Goal: Task Accomplishment & Management: Manage account settings

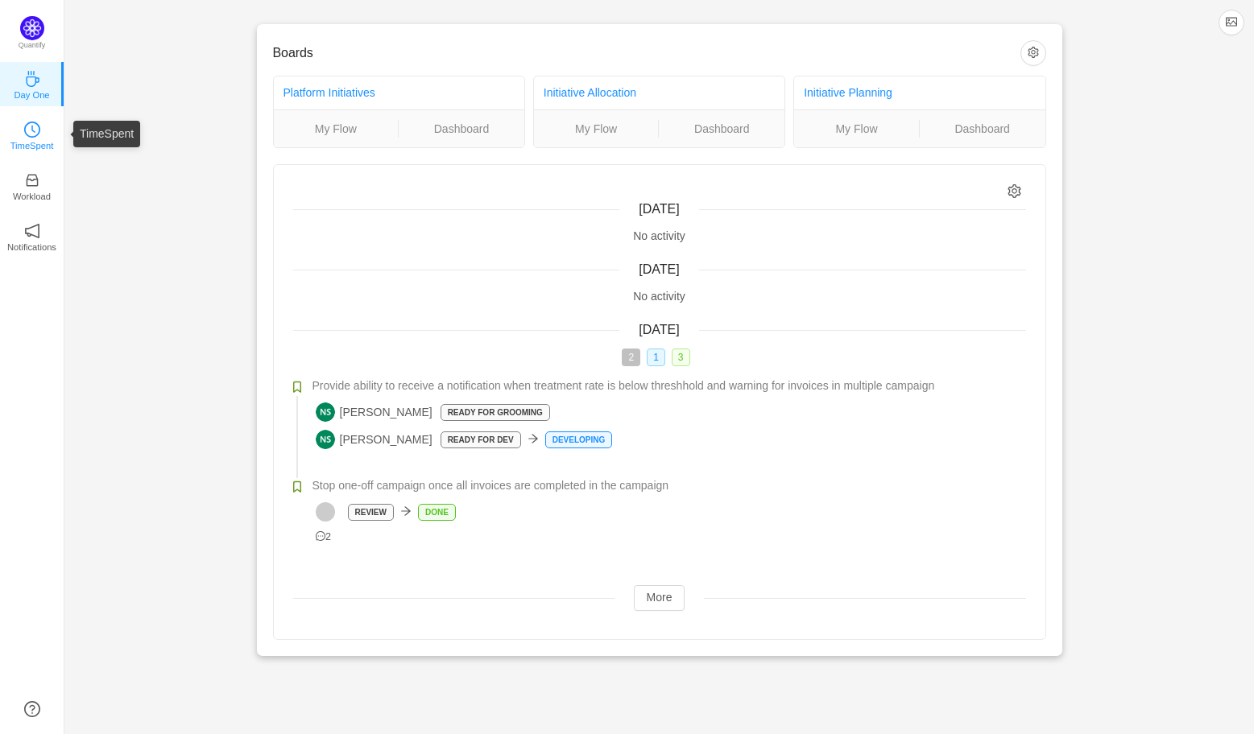
click at [20, 146] on p "TimeSpent" at bounding box center [31, 145] width 43 height 14
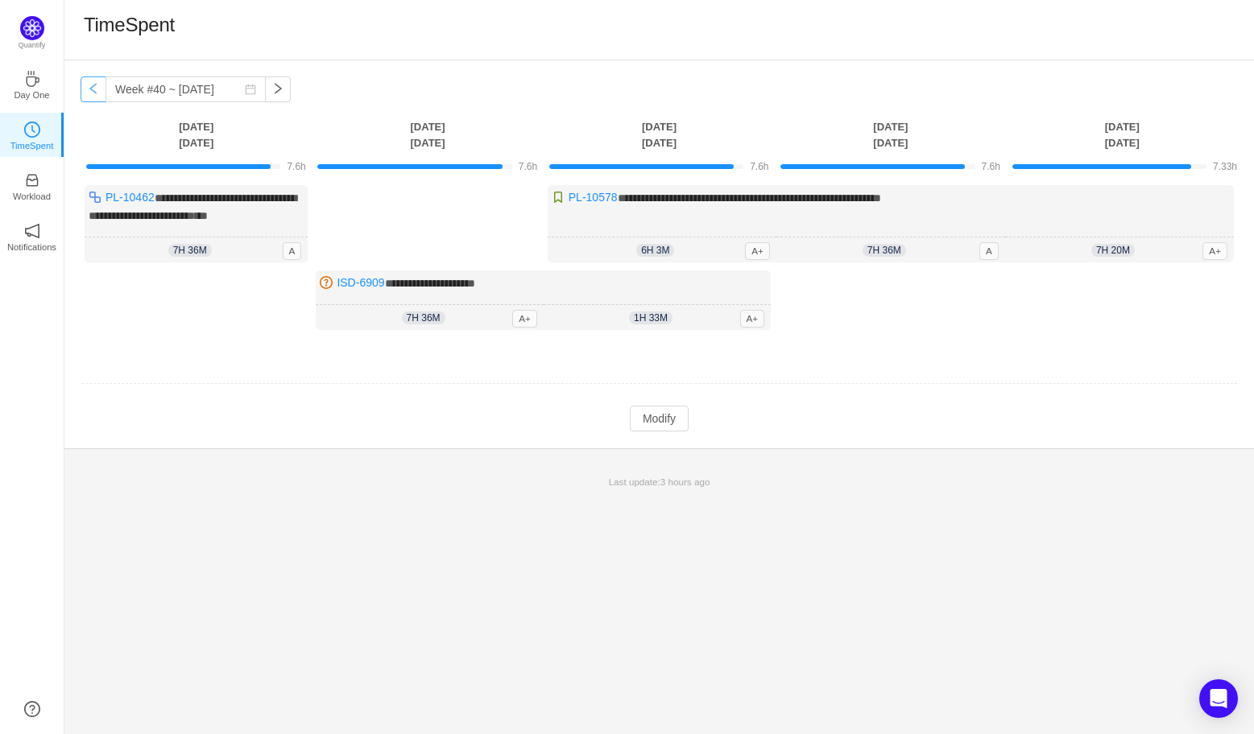
click at [91, 90] on button "button" at bounding box center [94, 89] width 26 height 26
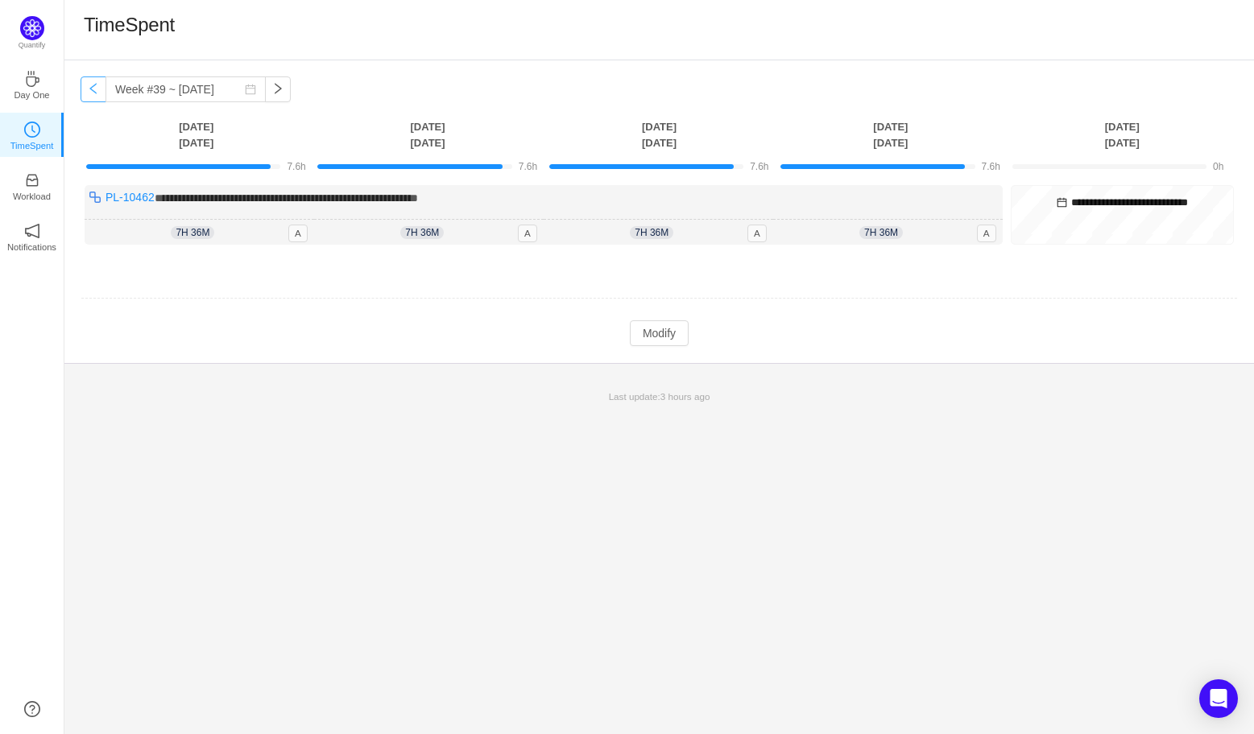
click at [91, 90] on button "button" at bounding box center [94, 89] width 26 height 26
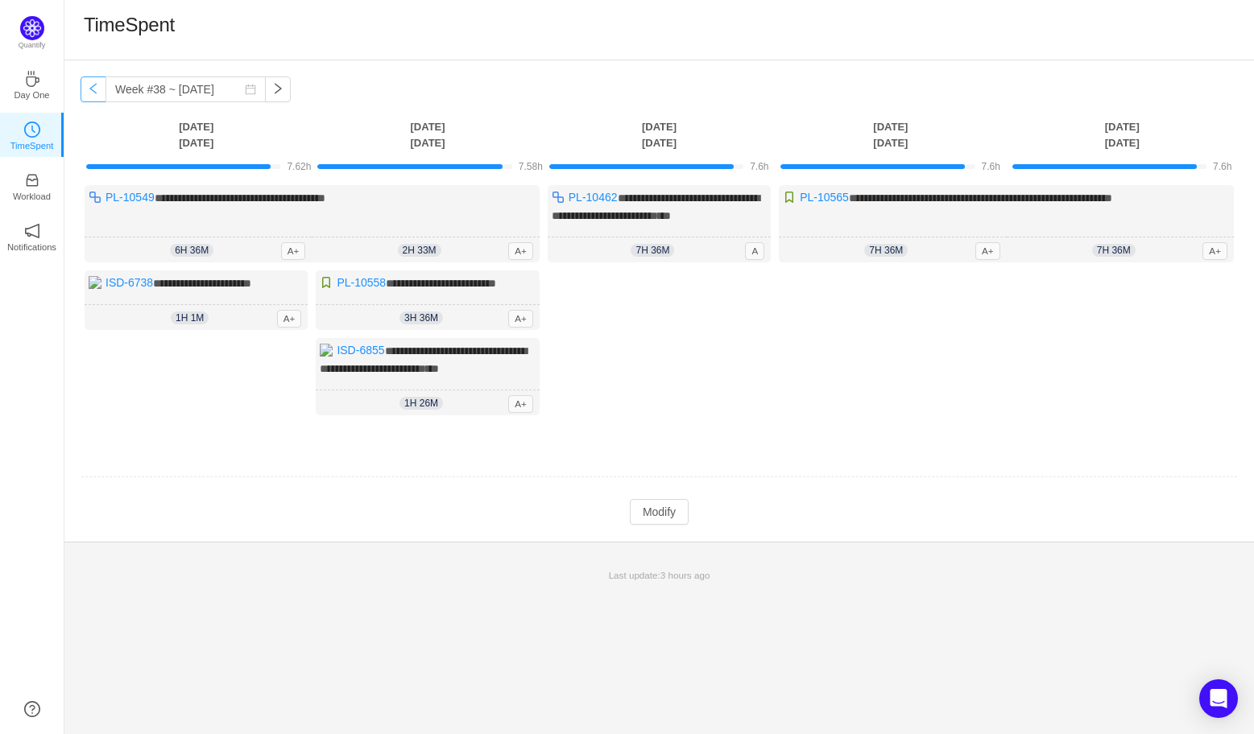
click at [91, 90] on button "button" at bounding box center [94, 89] width 26 height 26
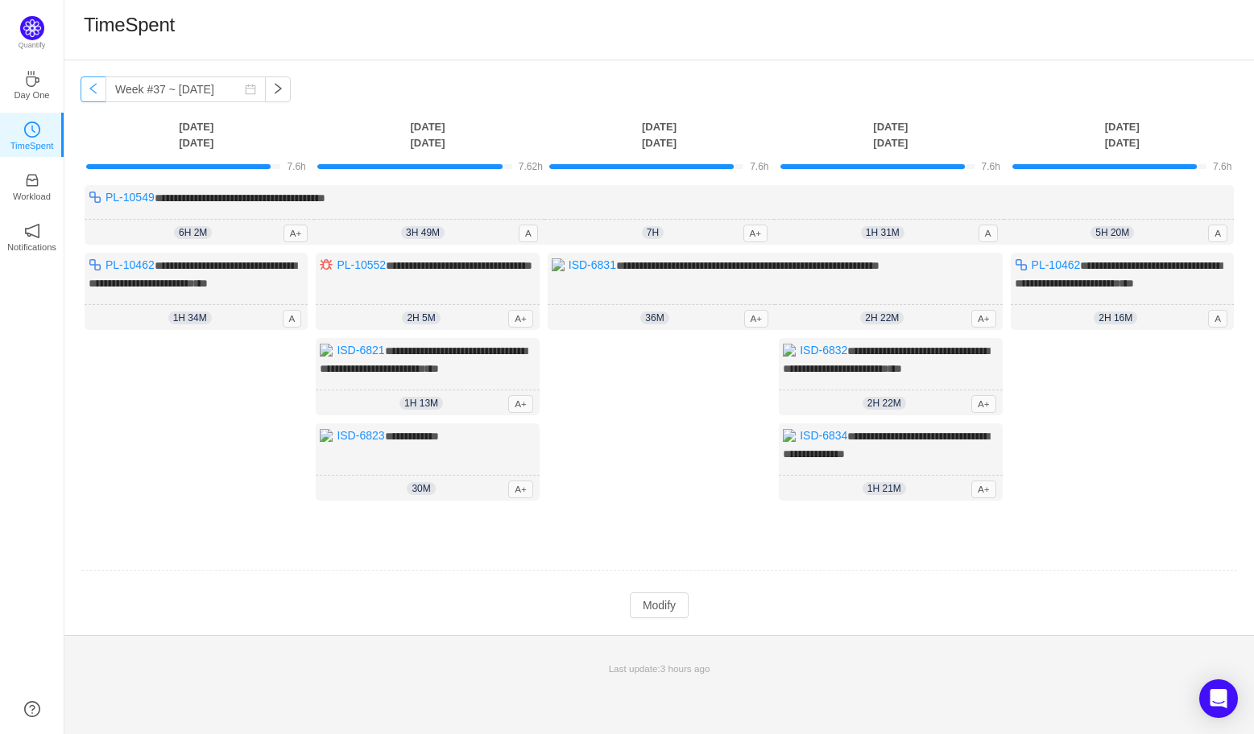
click at [91, 90] on button "button" at bounding box center [94, 89] width 26 height 26
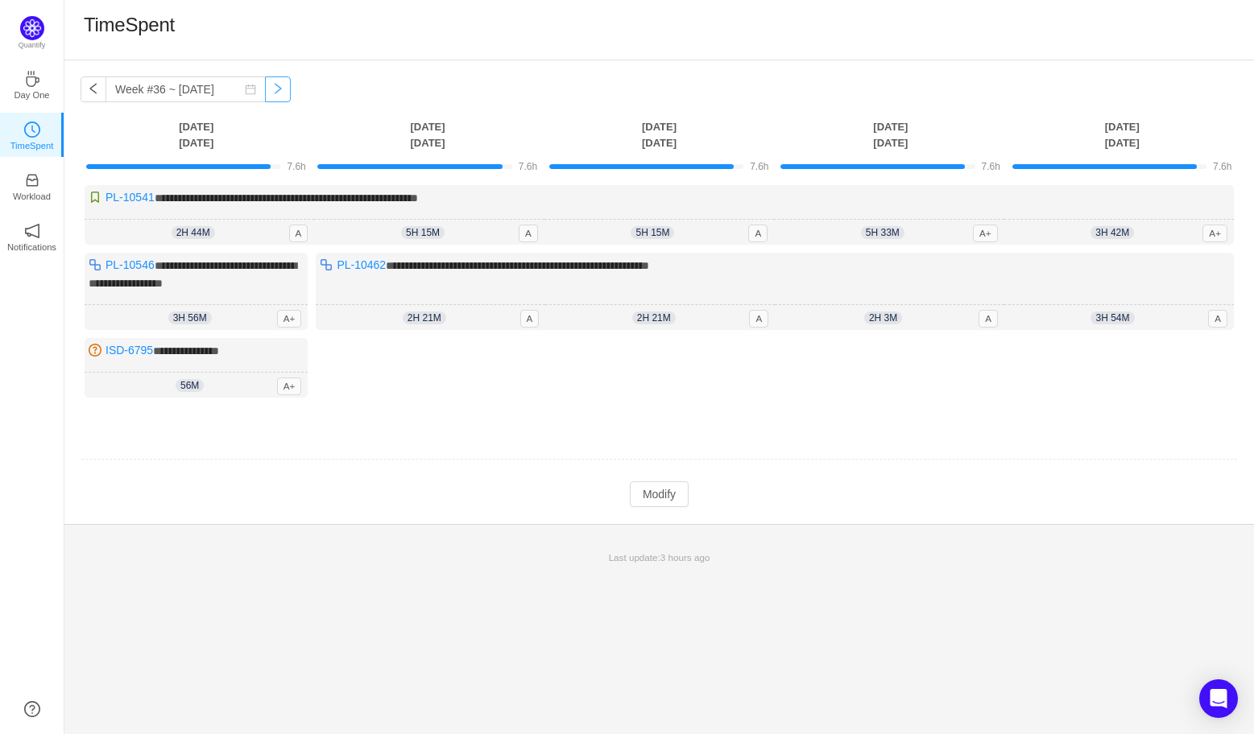
click at [268, 86] on button "button" at bounding box center [278, 89] width 26 height 26
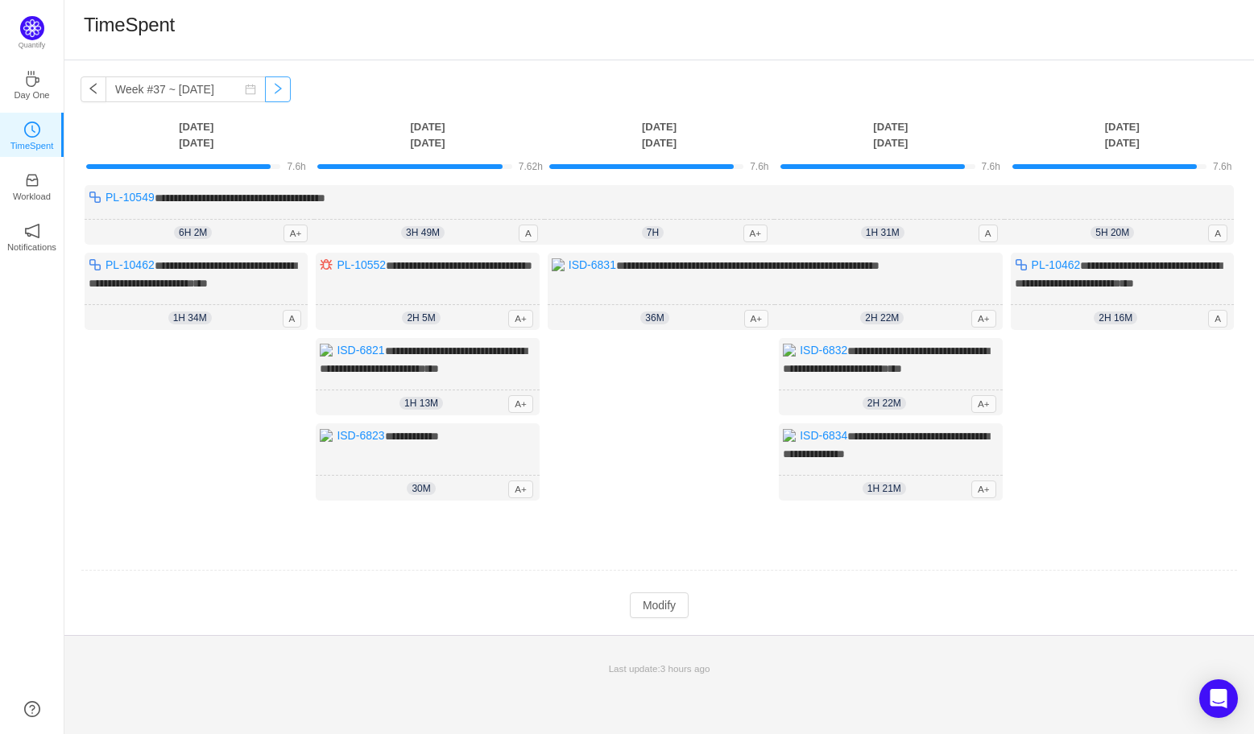
click at [268, 86] on button "button" at bounding box center [278, 89] width 26 height 26
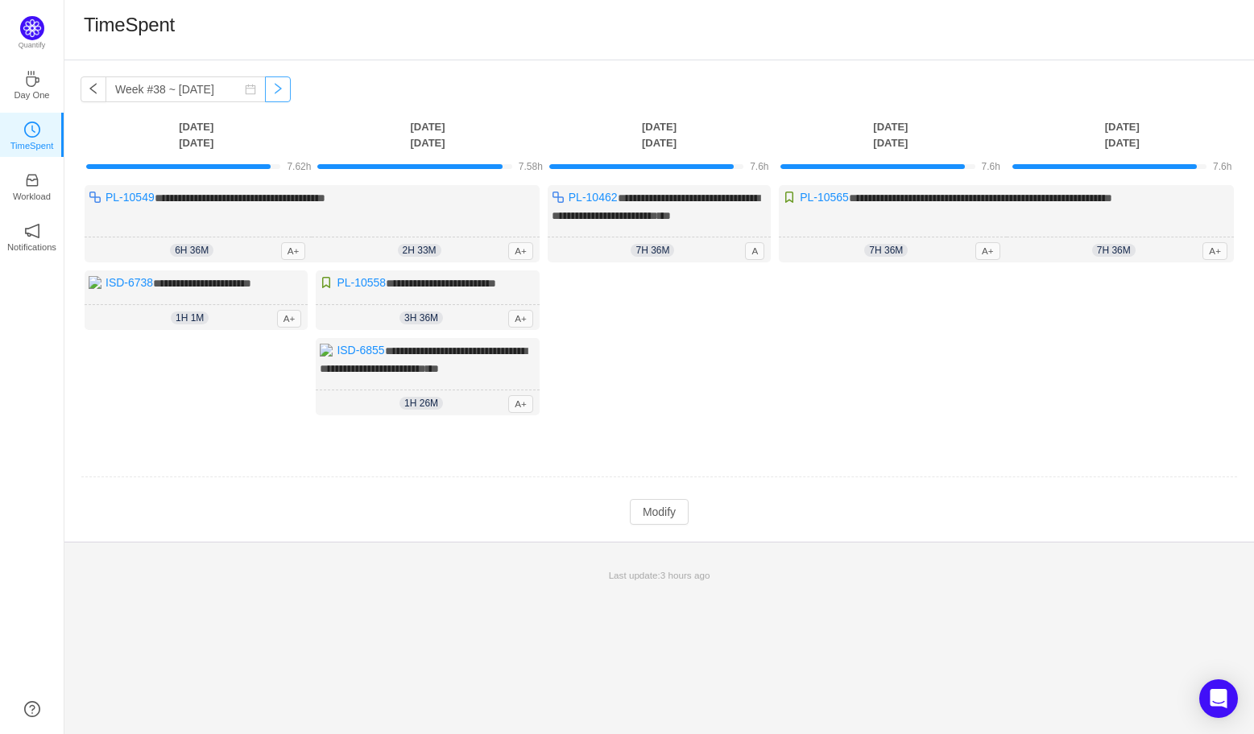
click at [268, 86] on button "button" at bounding box center [278, 89] width 26 height 26
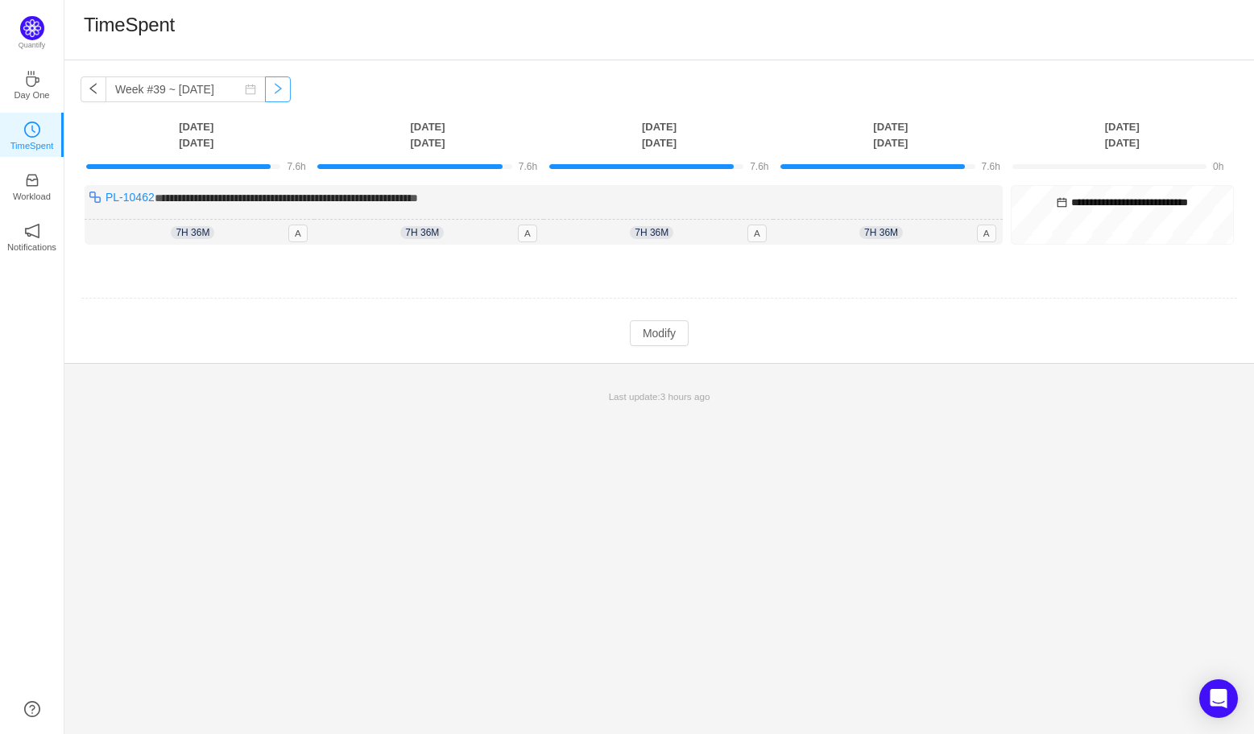
click at [265, 89] on button "button" at bounding box center [278, 89] width 26 height 26
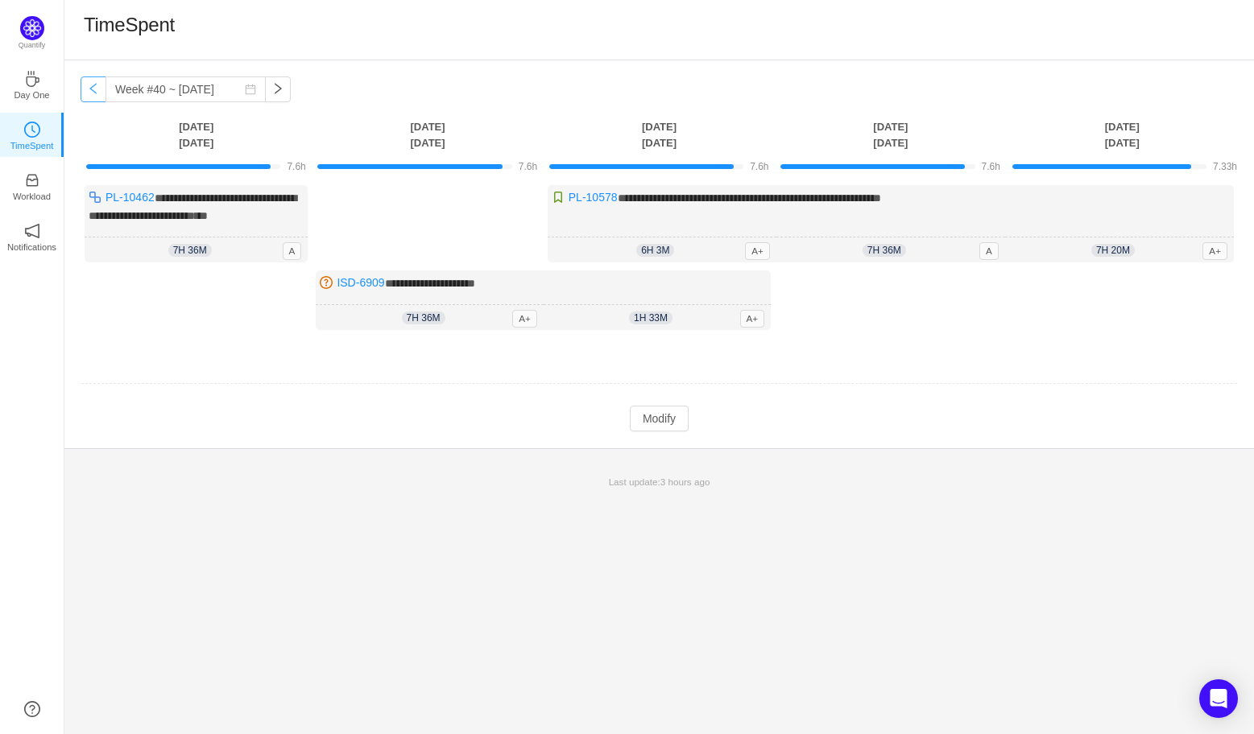
click at [95, 86] on button "button" at bounding box center [94, 89] width 26 height 26
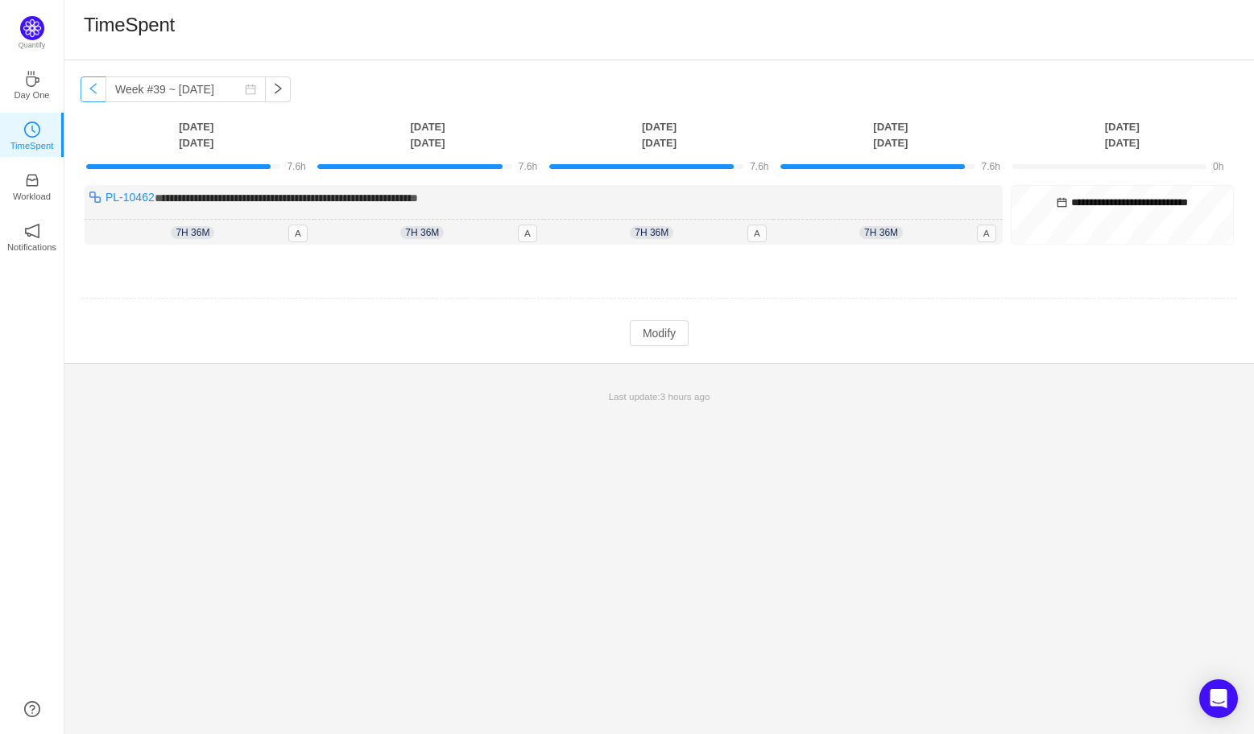
click at [95, 86] on button "button" at bounding box center [94, 89] width 26 height 26
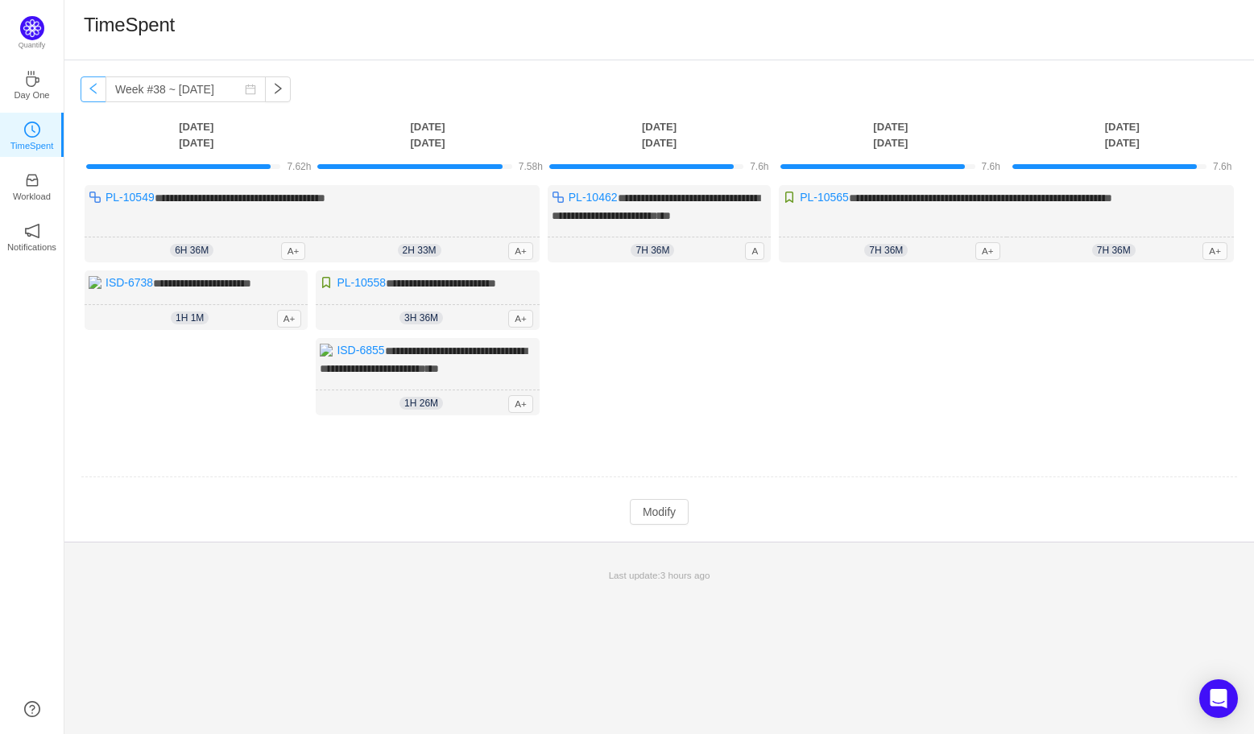
click at [95, 86] on button "button" at bounding box center [94, 89] width 26 height 26
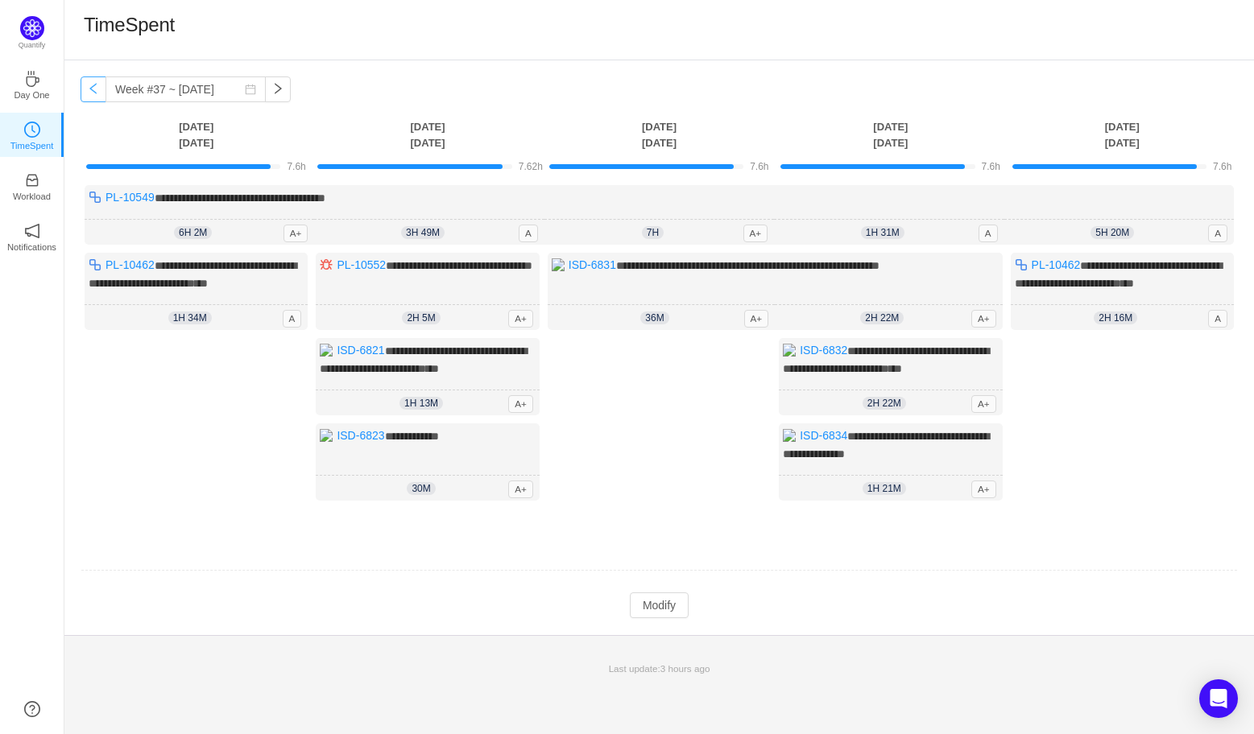
click at [95, 86] on button "button" at bounding box center [94, 89] width 26 height 26
type input "Week #36 ~ [DATE]"
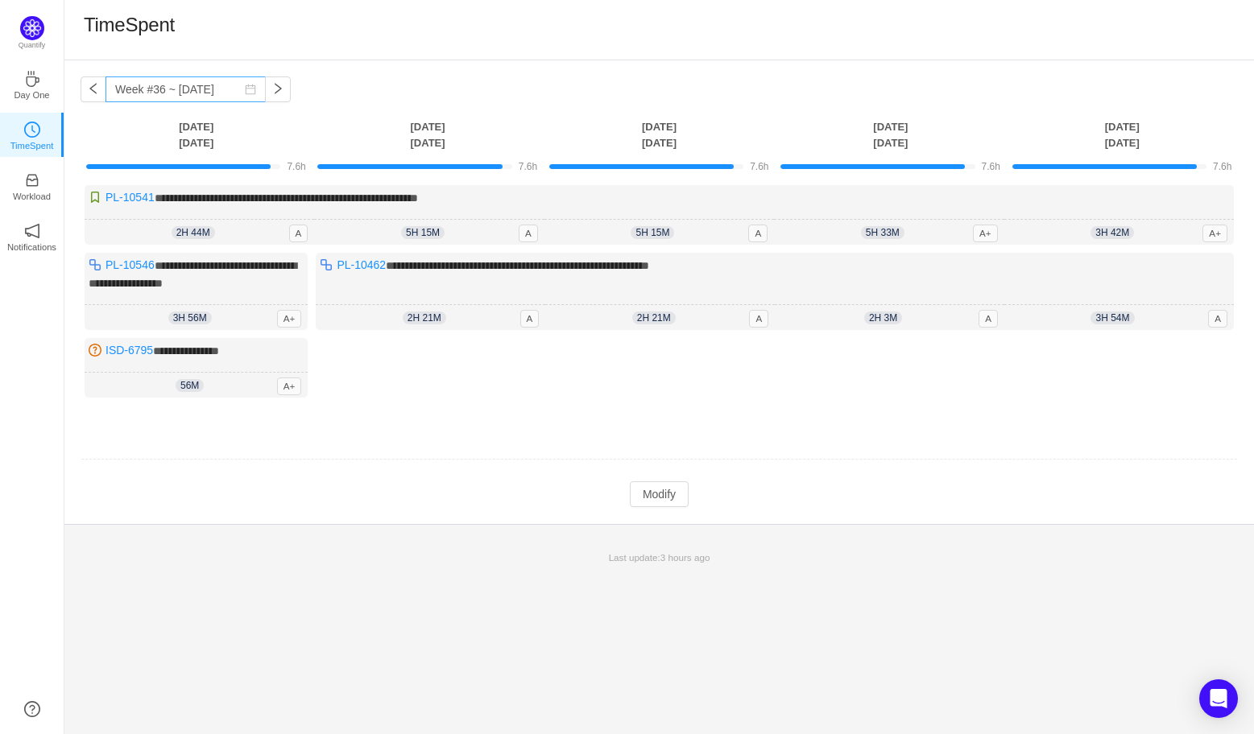
click at [245, 90] on icon "icon: calendar" at bounding box center [250, 89] width 11 height 11
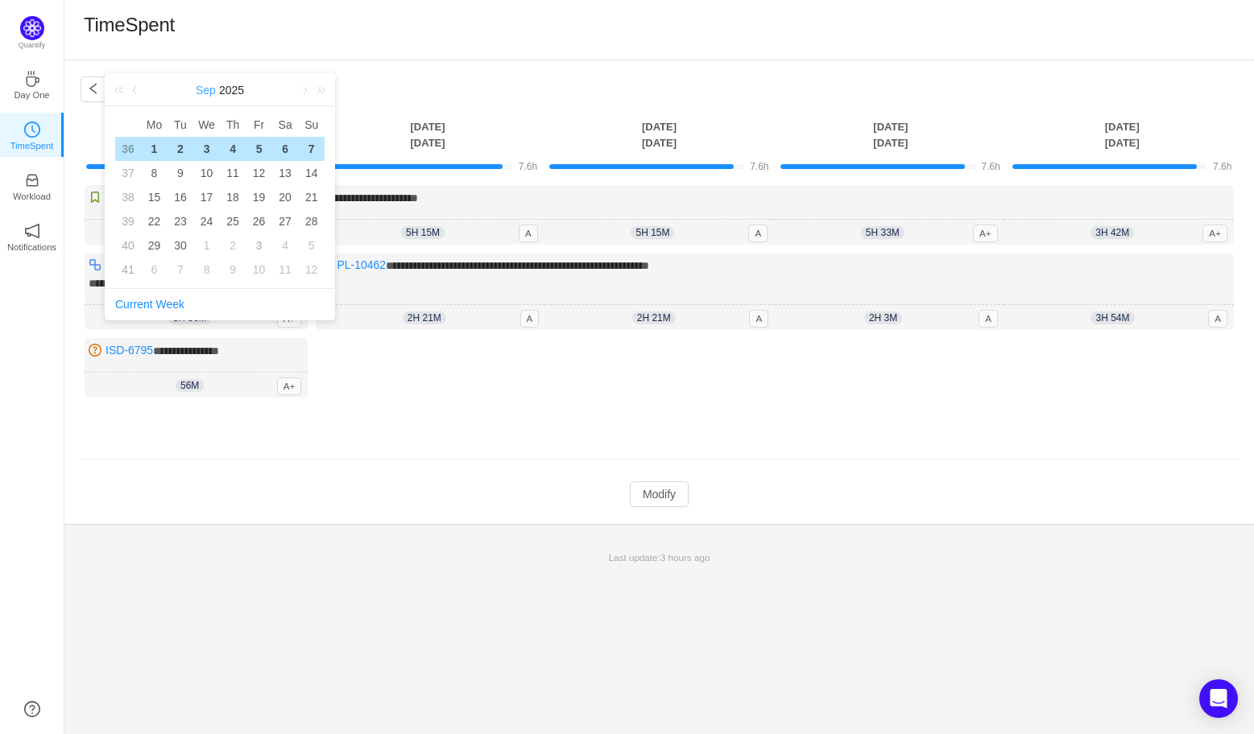
click at [204, 90] on link "Sep" at bounding box center [205, 90] width 23 height 32
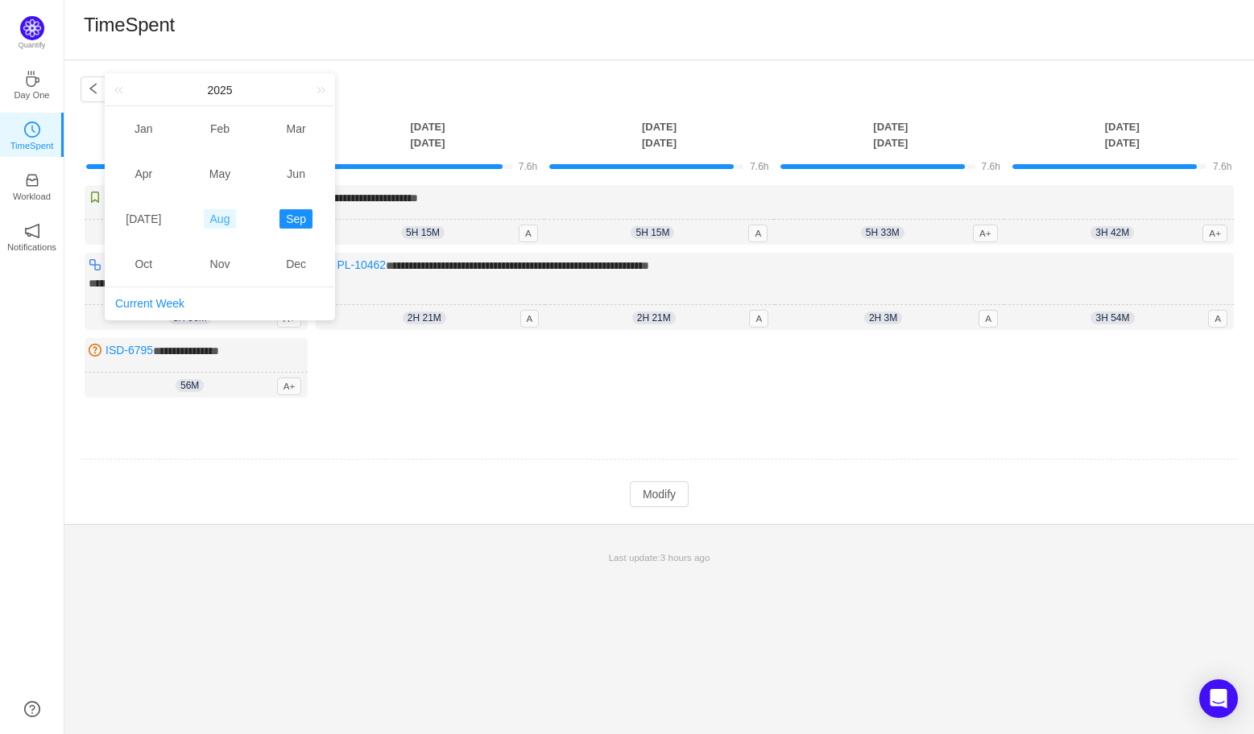
click at [214, 221] on link "Aug" at bounding box center [220, 218] width 33 height 19
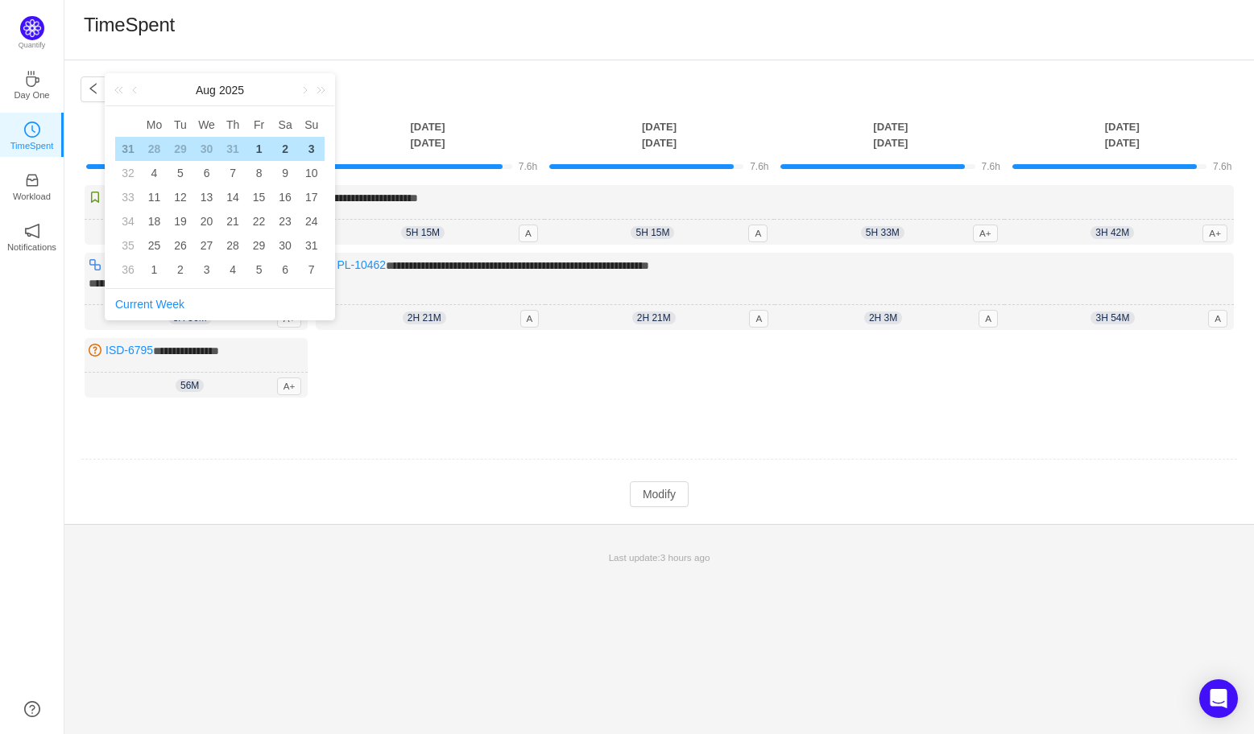
click at [364, 47] on div "TimeSpent" at bounding box center [658, 30] width 1189 height 60
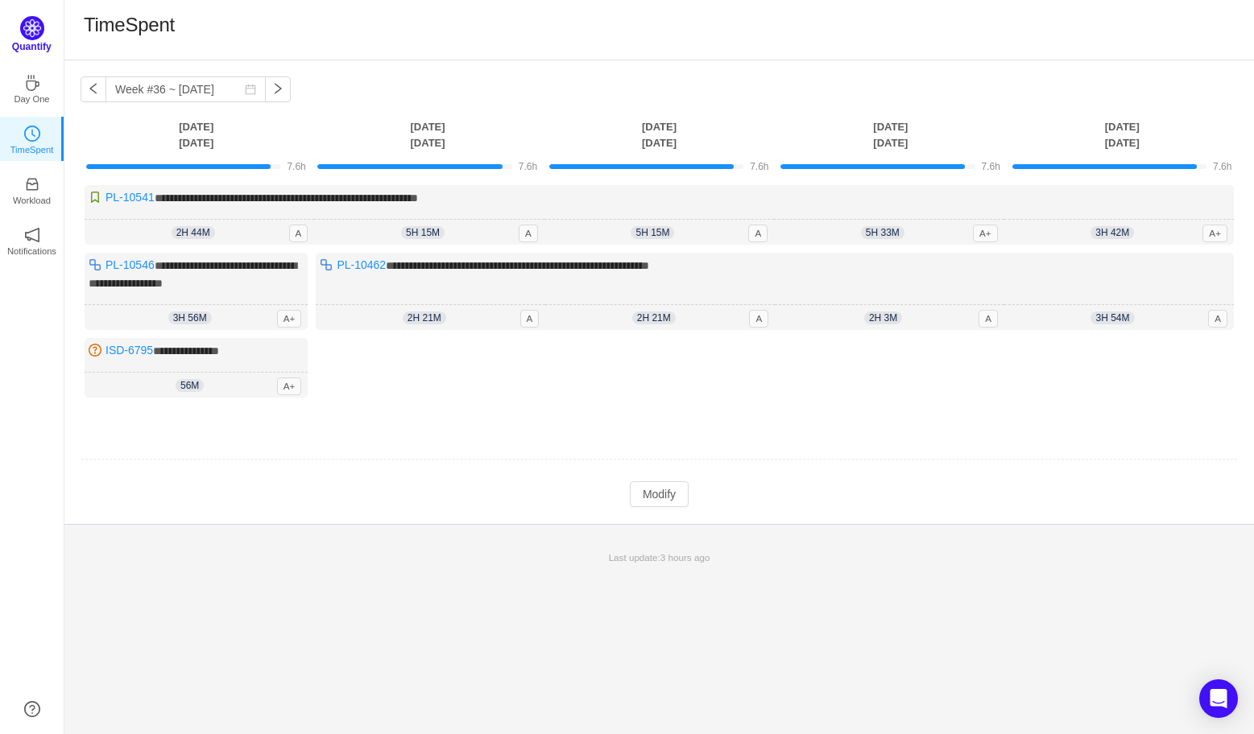
click at [39, 36] on img at bounding box center [32, 28] width 24 height 24
click at [34, 39] on img at bounding box center [32, 28] width 24 height 24
click at [32, 89] on p "Day One" at bounding box center [31, 95] width 35 height 14
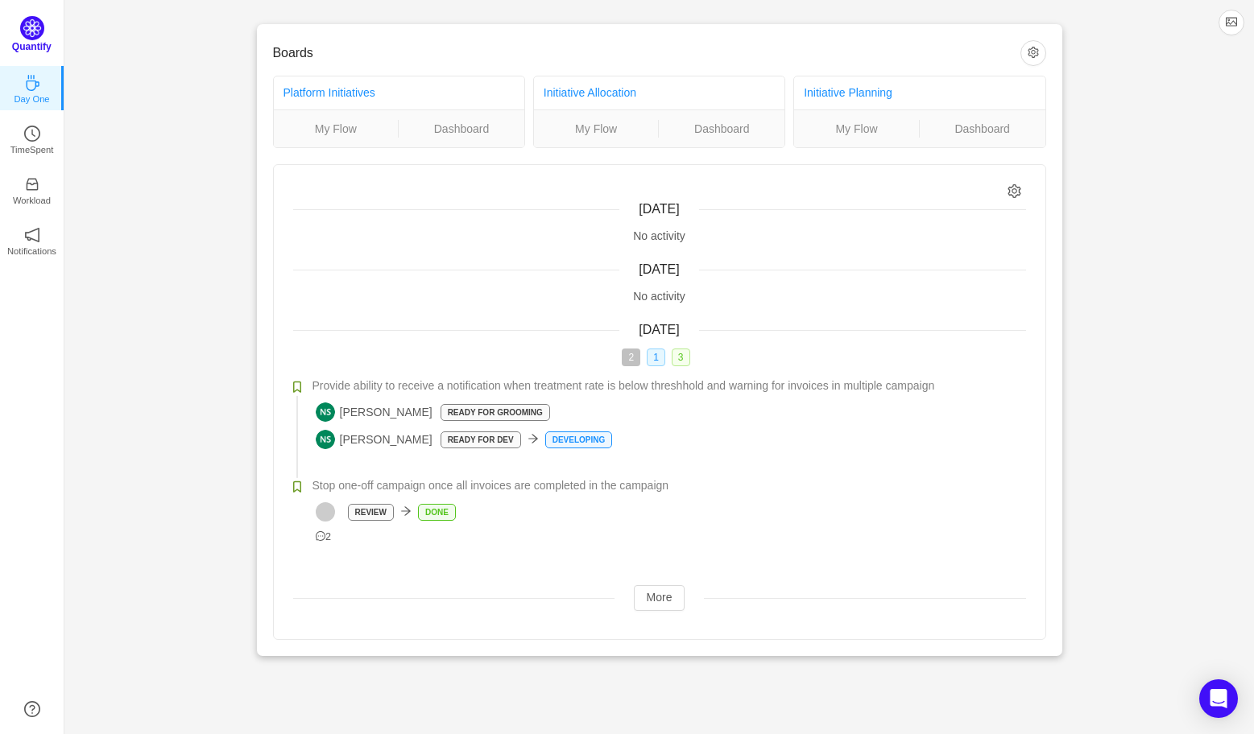
click at [27, 38] on img at bounding box center [32, 28] width 24 height 24
click at [35, 145] on p "TimeSpent" at bounding box center [31, 145] width 43 height 14
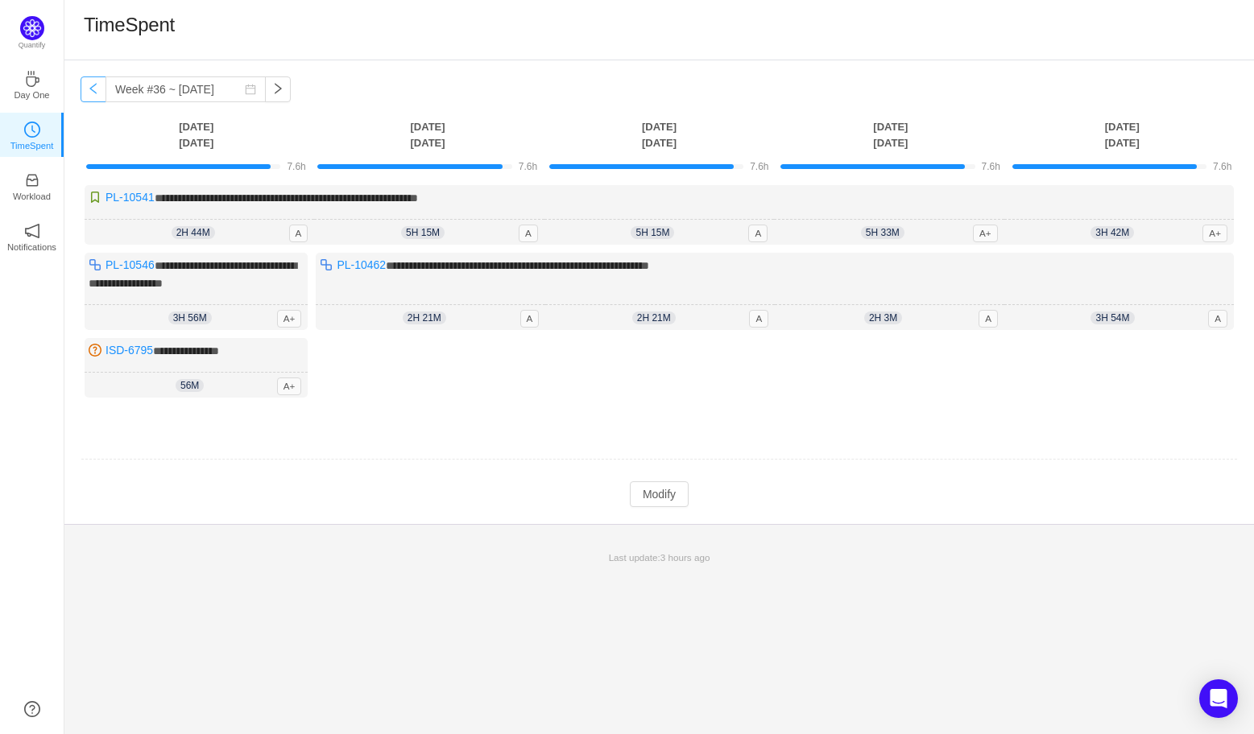
click at [88, 93] on button "button" at bounding box center [94, 89] width 26 height 26
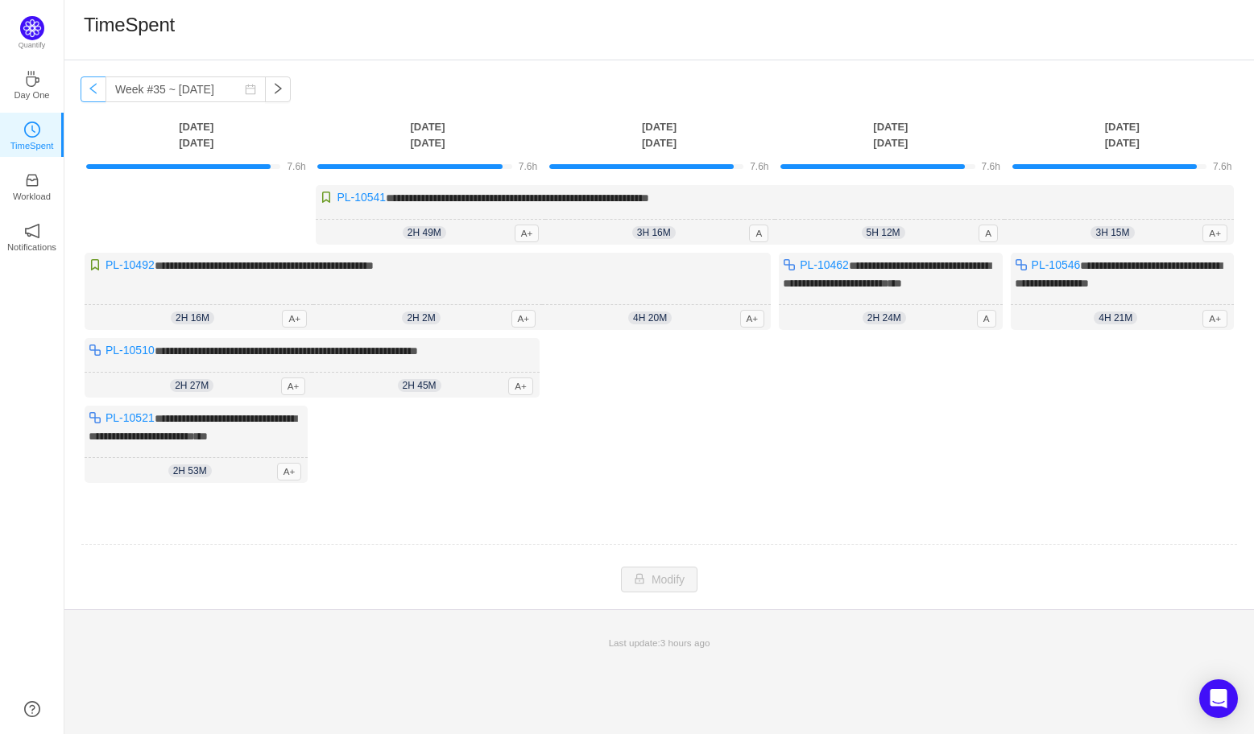
click at [88, 93] on button "button" at bounding box center [94, 89] width 26 height 26
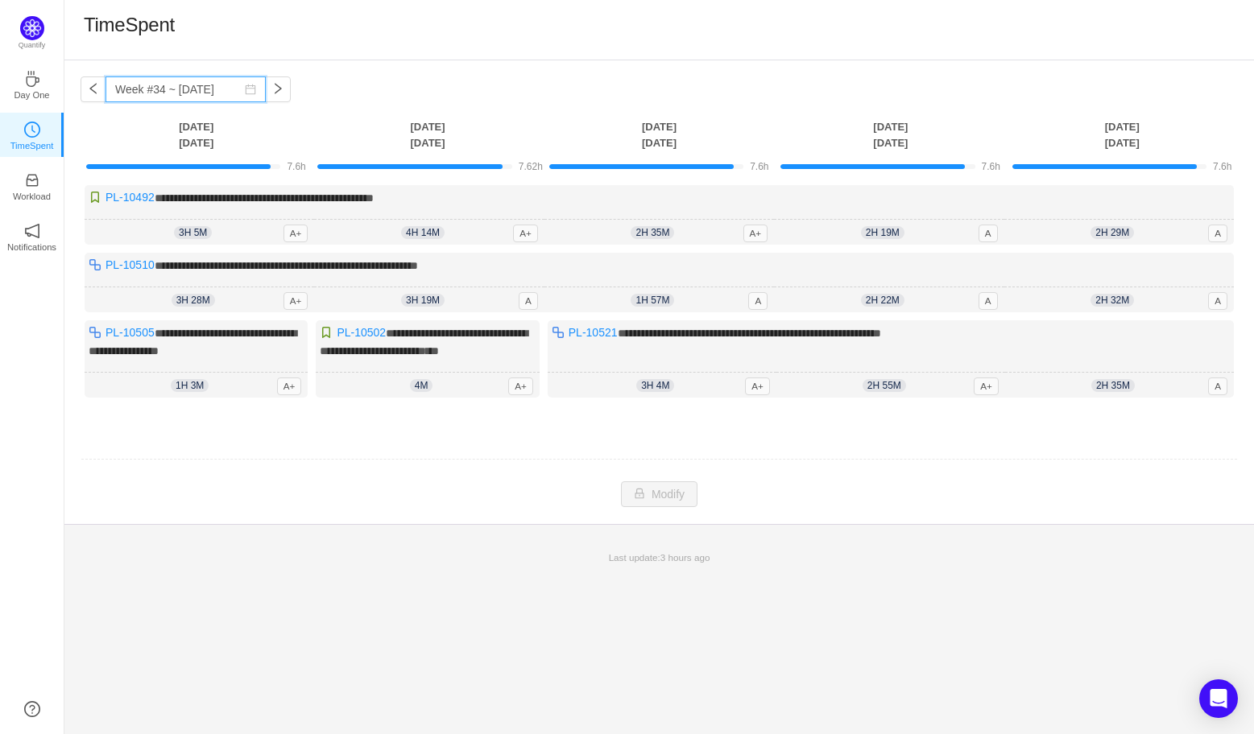
click at [140, 85] on input "Week #34 ~ Aug 18" at bounding box center [185, 89] width 160 height 26
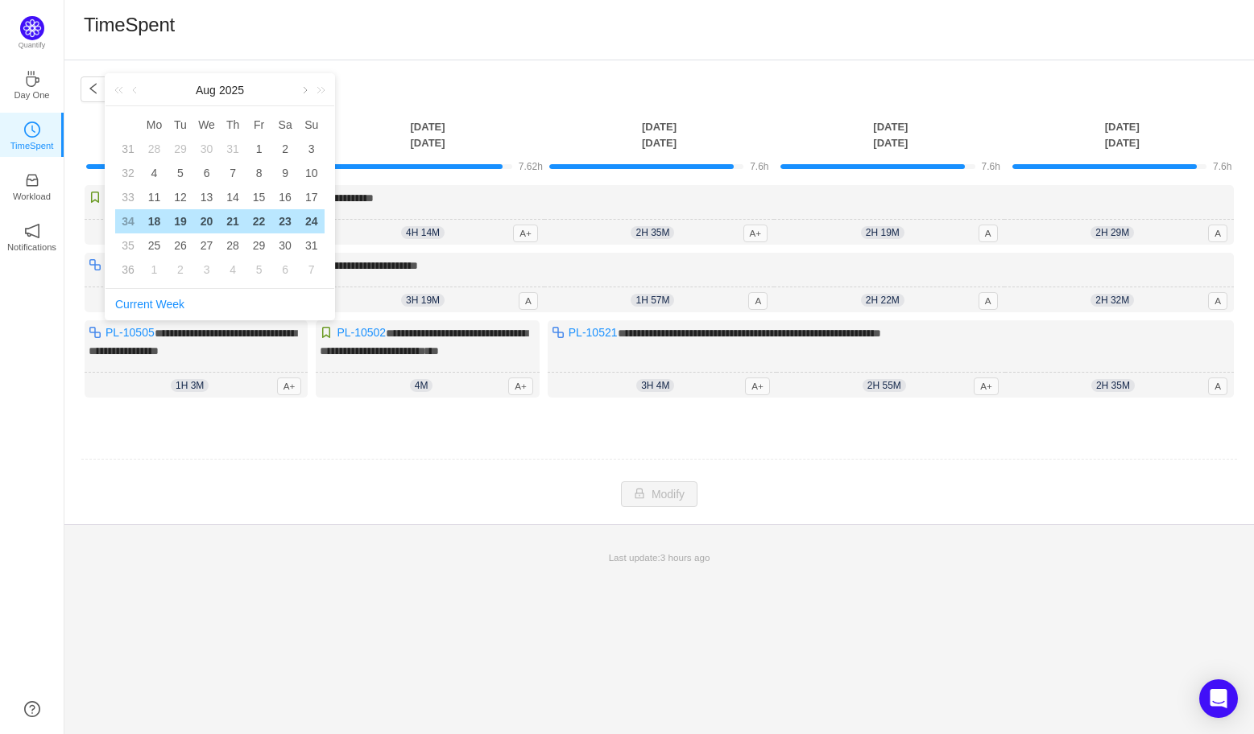
click at [304, 88] on link at bounding box center [303, 90] width 14 height 32
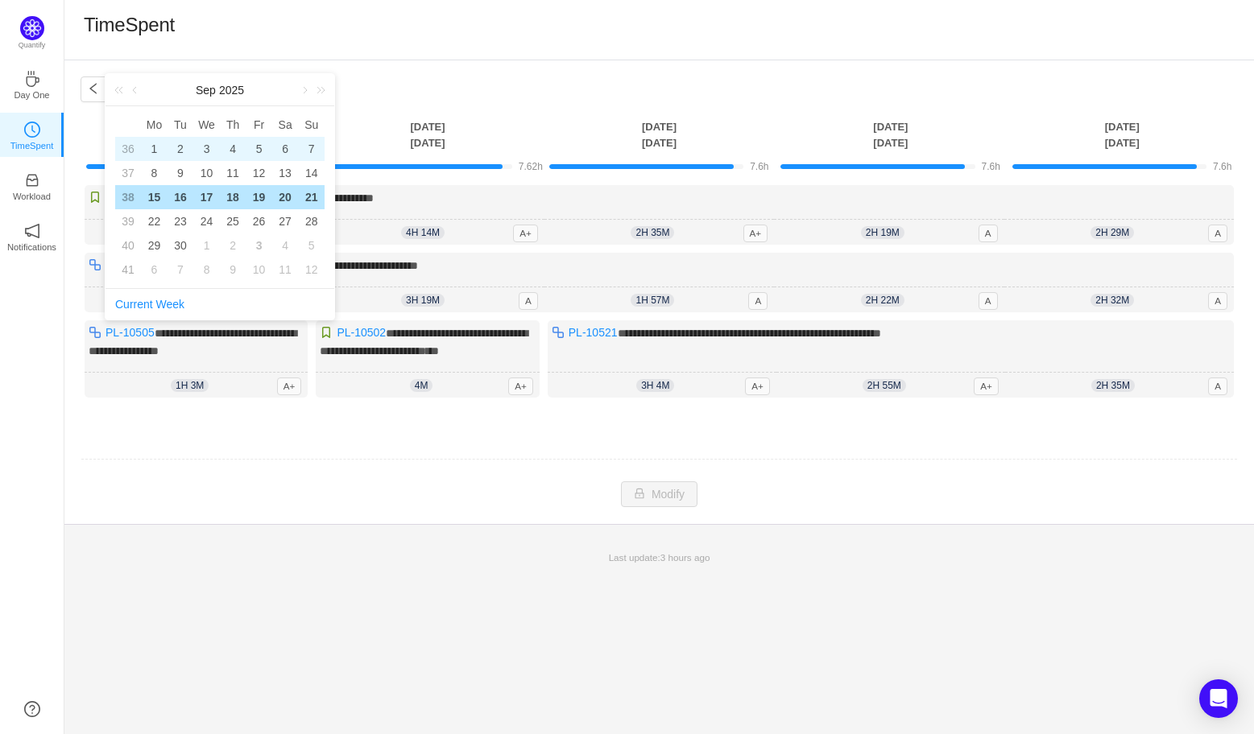
click at [155, 148] on div "1" at bounding box center [153, 148] width 19 height 19
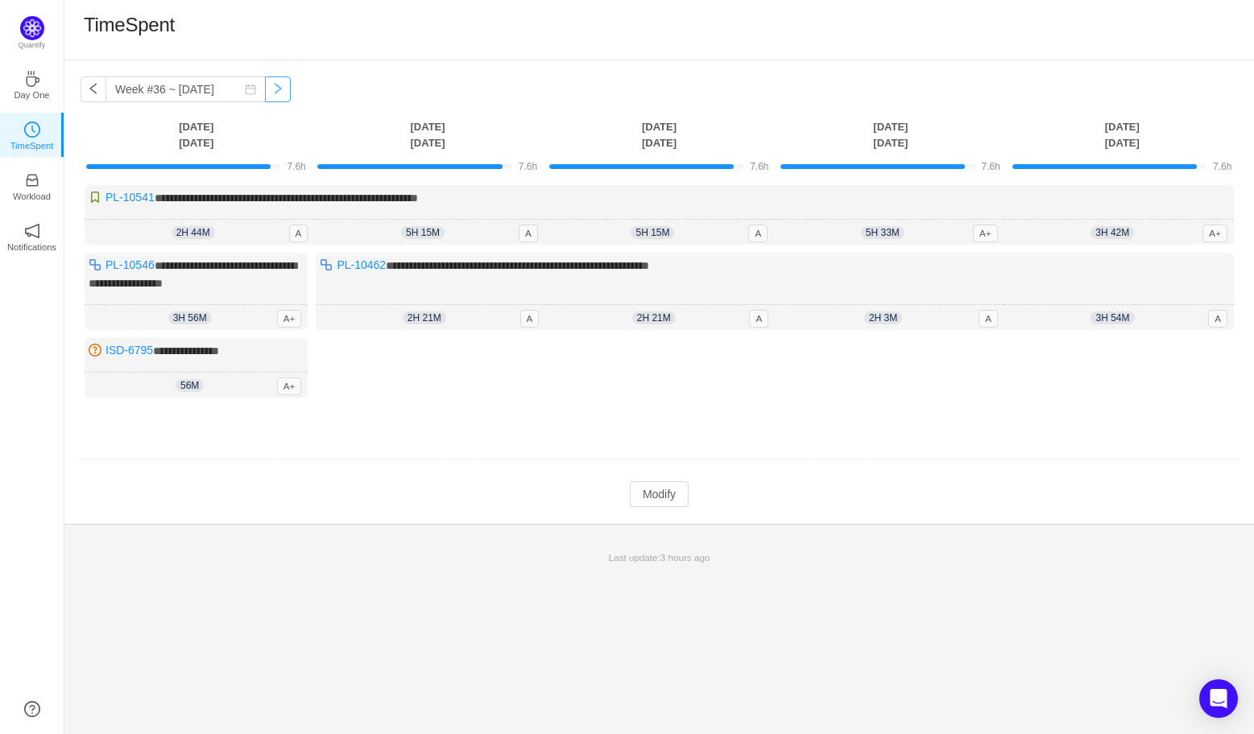
click at [265, 90] on button "button" at bounding box center [278, 89] width 26 height 26
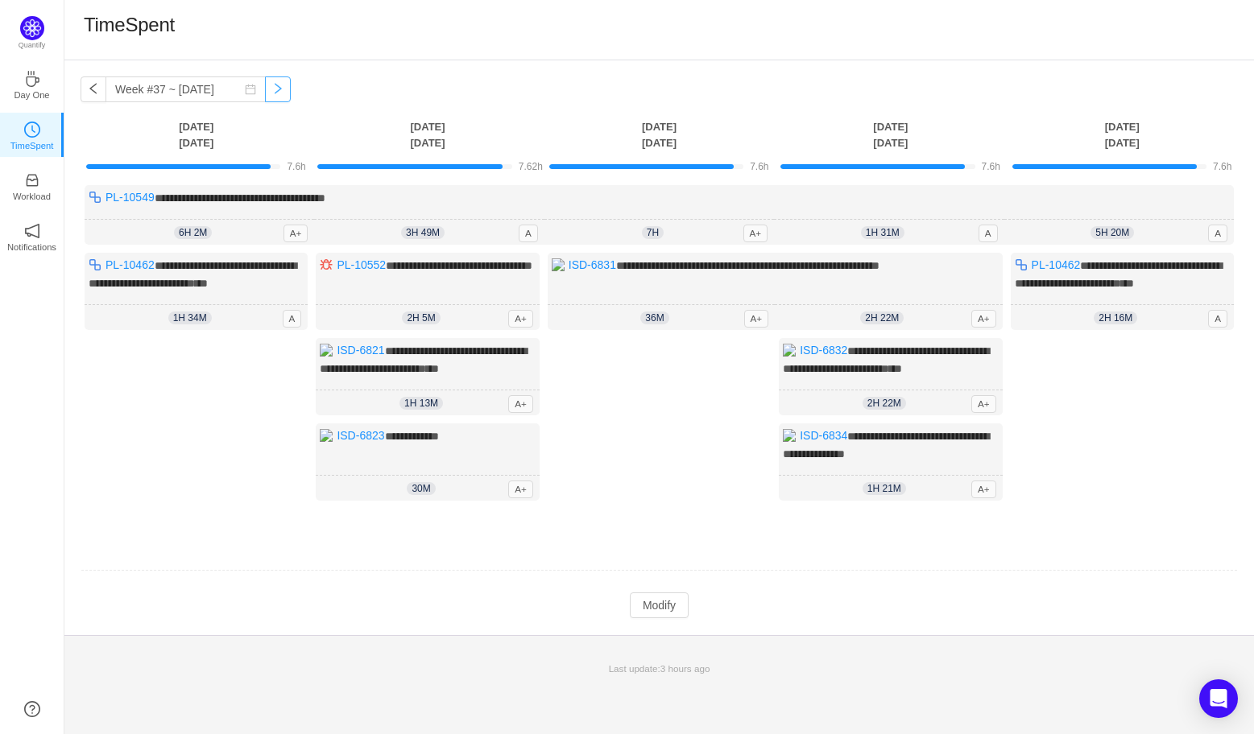
click at [265, 90] on button "button" at bounding box center [278, 89] width 26 height 26
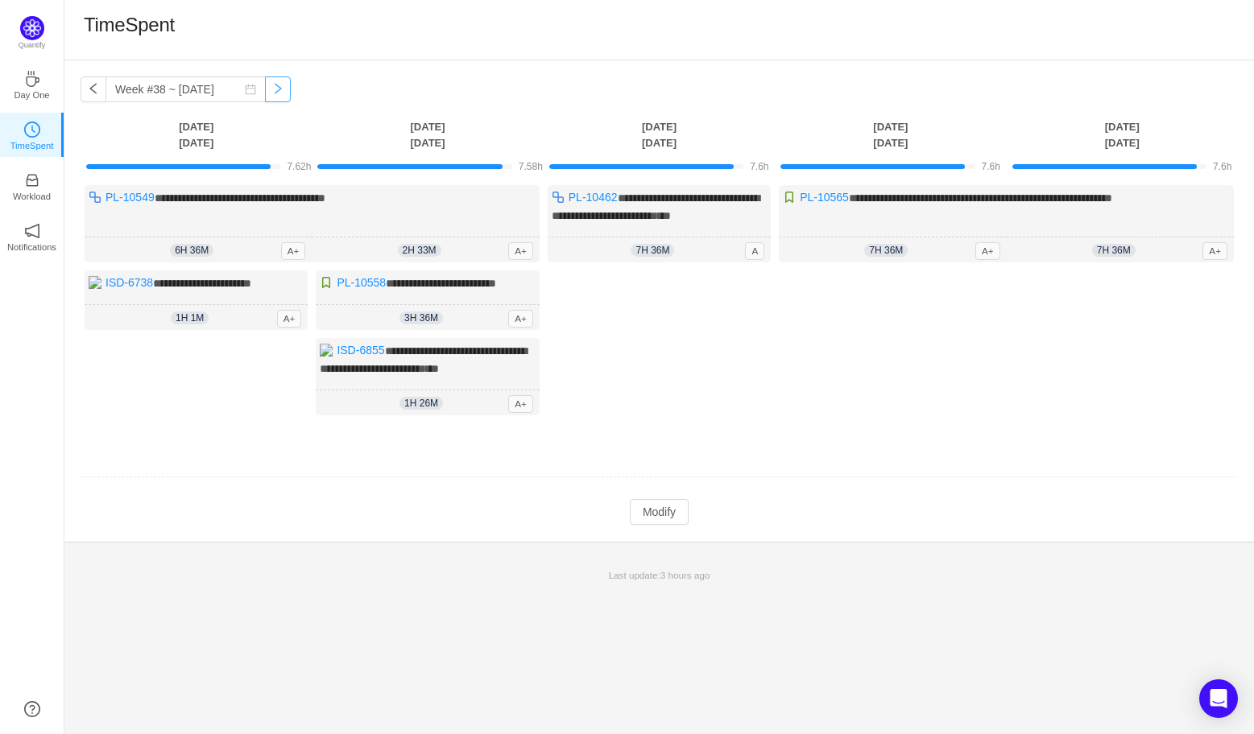
click at [265, 90] on button "button" at bounding box center [278, 89] width 26 height 26
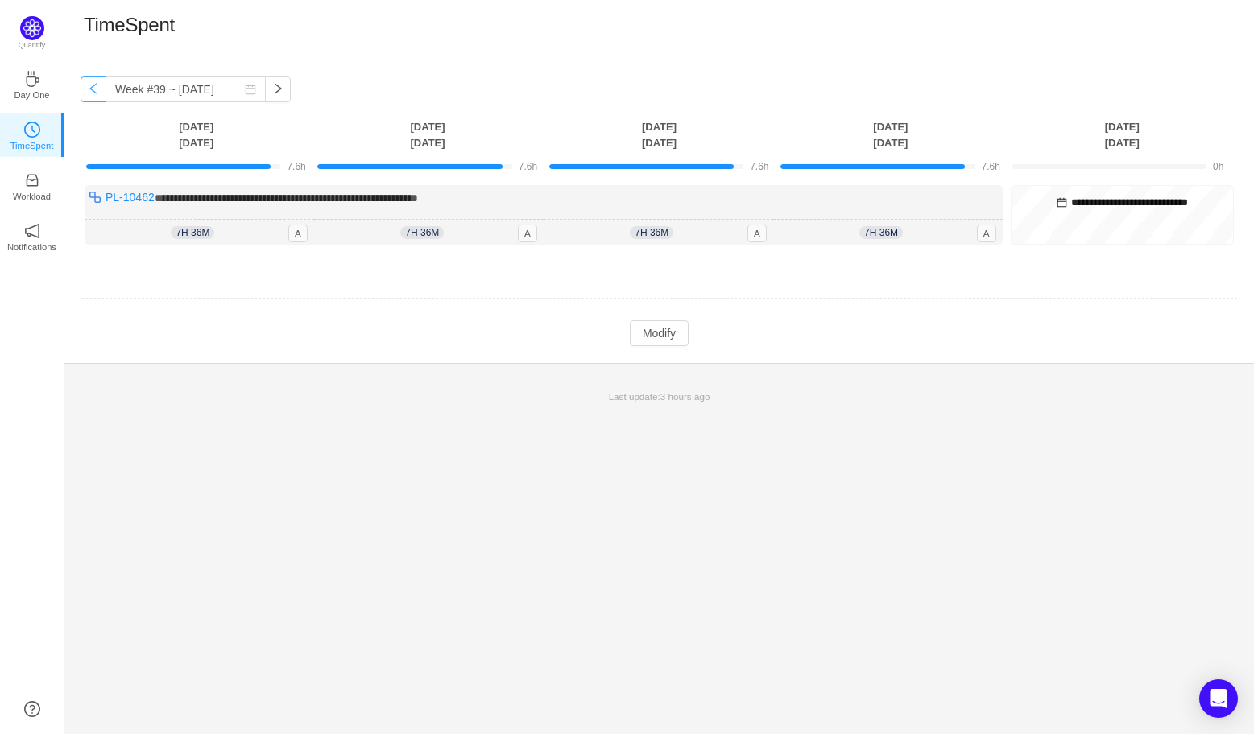
click at [96, 94] on button "button" at bounding box center [94, 89] width 26 height 26
type input "Week #38 ~ [DATE]"
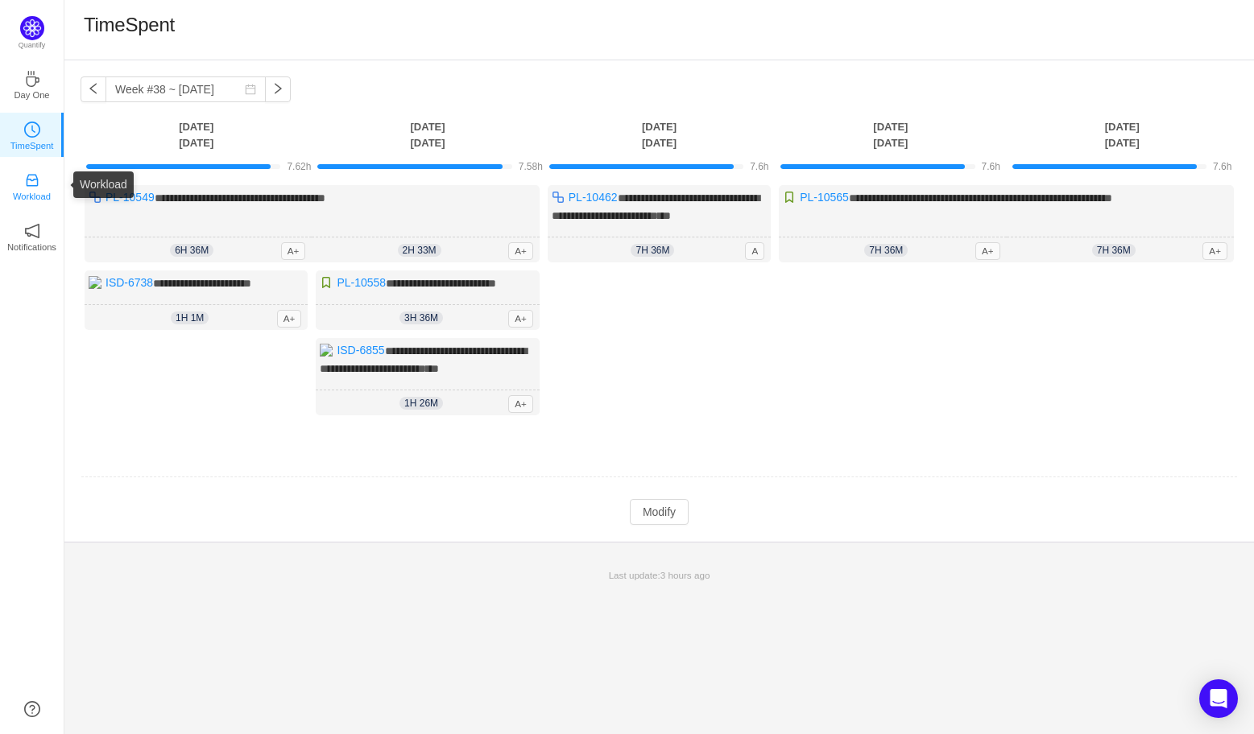
click at [39, 177] on link "Workload" at bounding box center [32, 185] width 16 height 16
click at [40, 185] on link "Workload" at bounding box center [32, 185] width 16 height 16
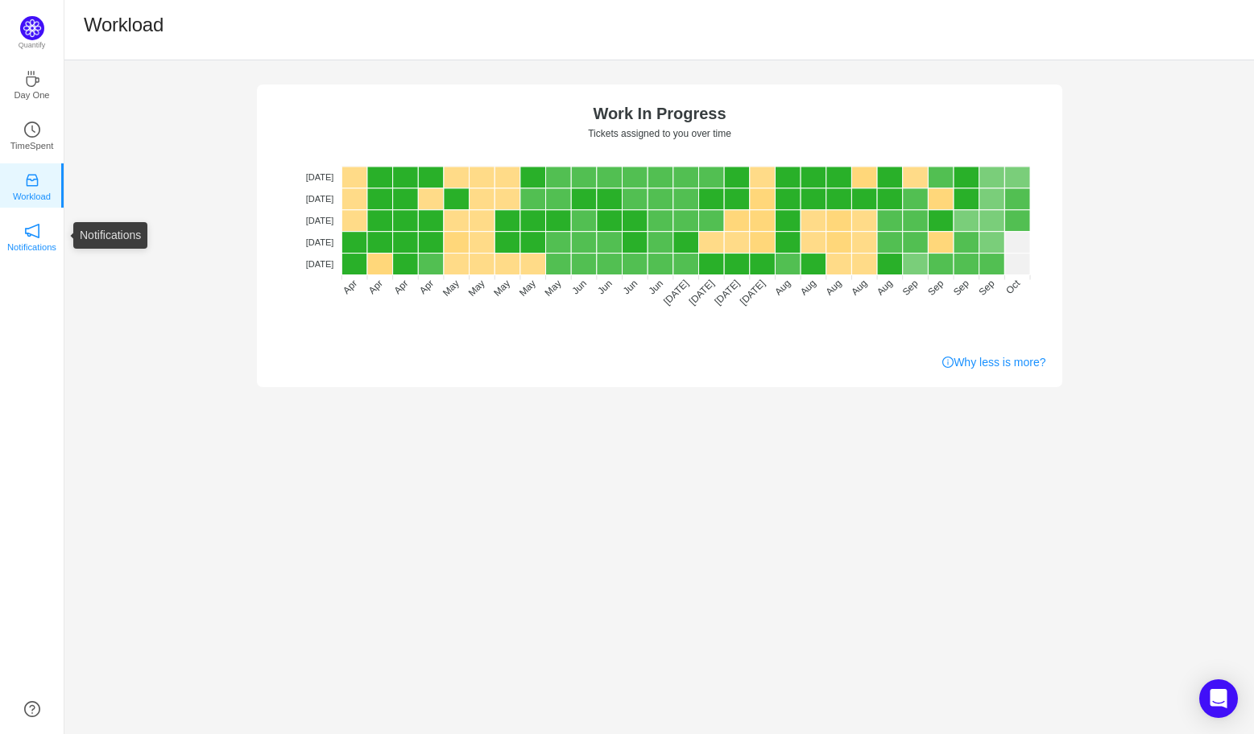
click at [24, 230] on link "Notifications" at bounding box center [32, 236] width 16 height 16
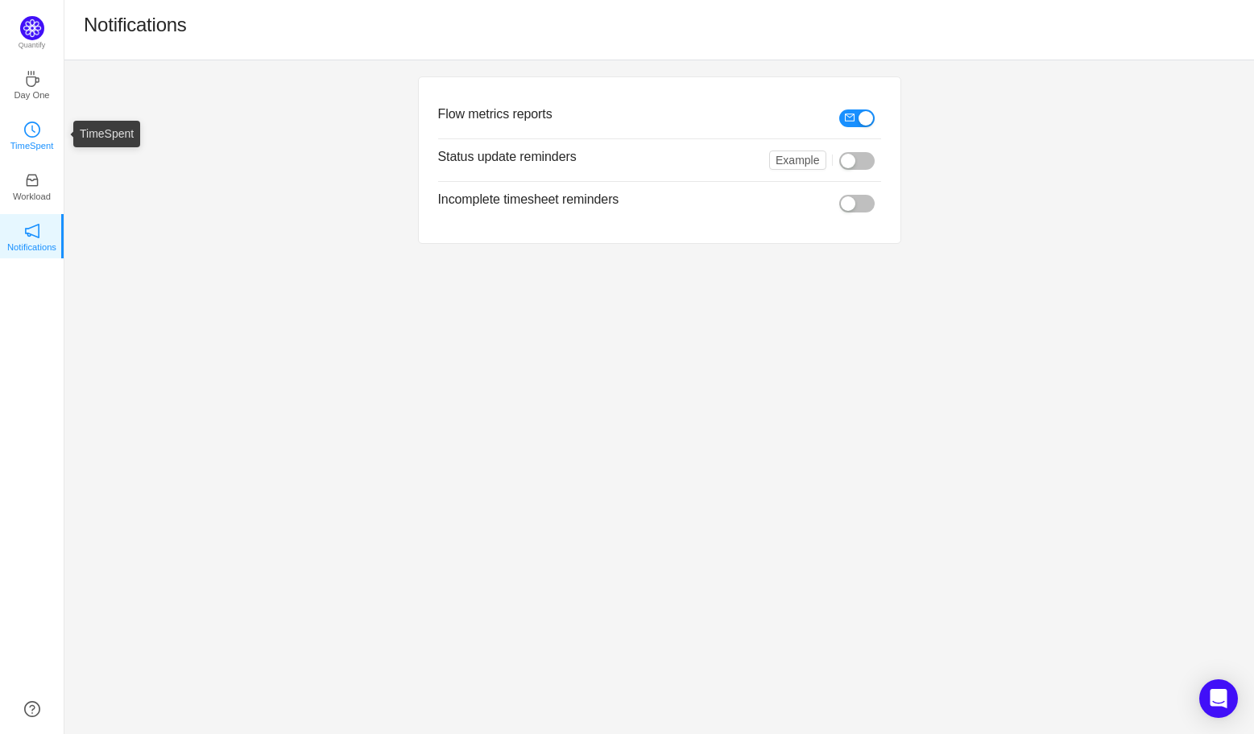
click at [35, 138] on p "TimeSpent" at bounding box center [31, 145] width 43 height 14
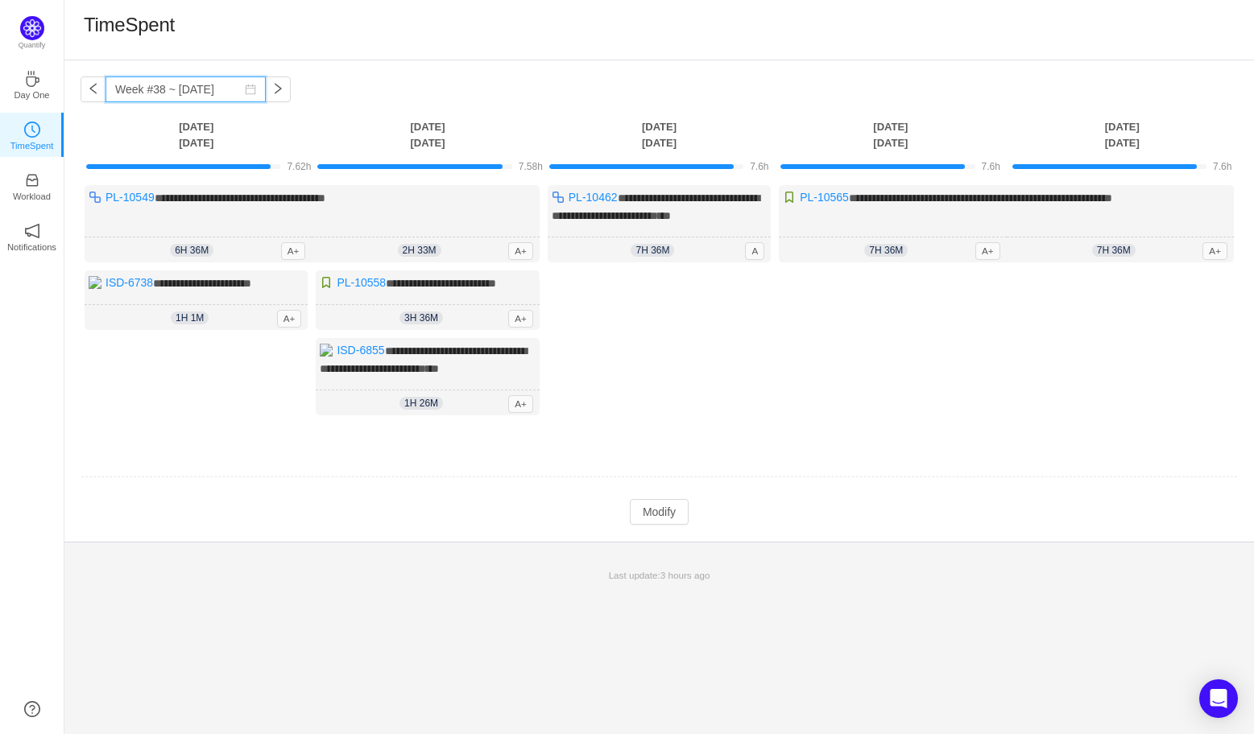
click at [229, 83] on input "Week #38 ~ [DATE]" at bounding box center [185, 89] width 160 height 26
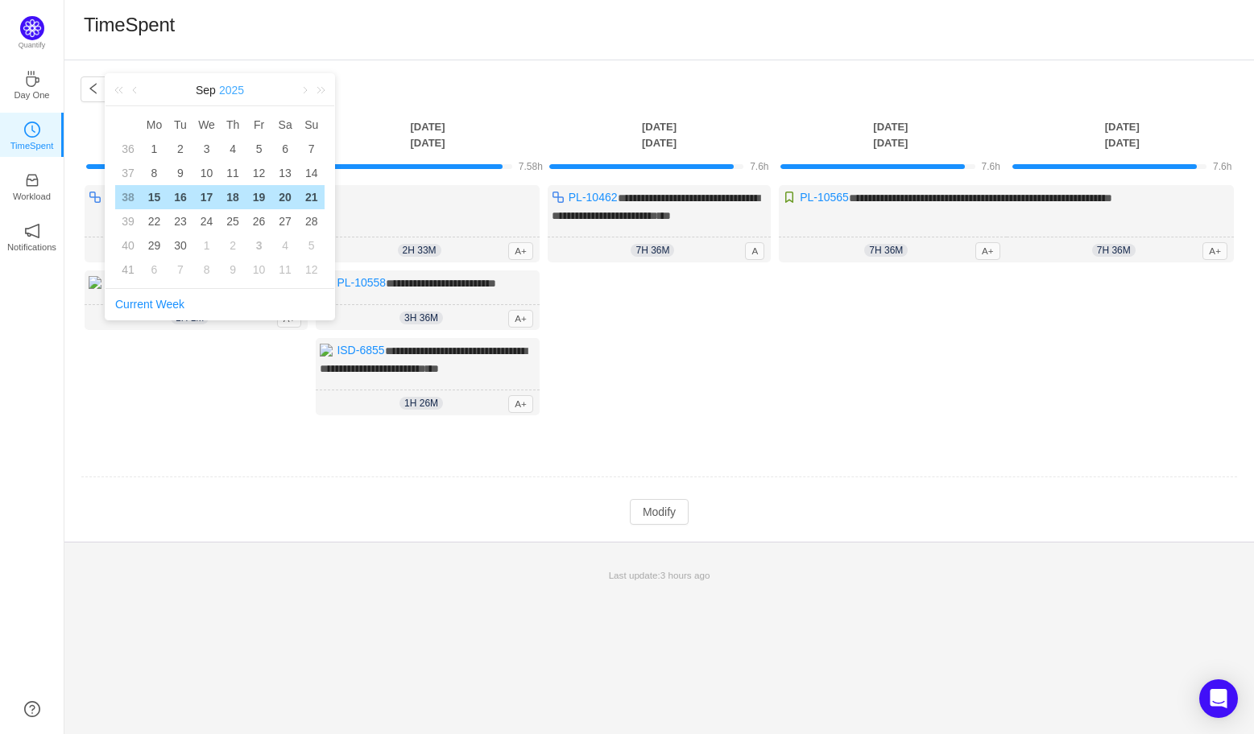
click at [229, 83] on link "2025" at bounding box center [231, 90] width 28 height 32
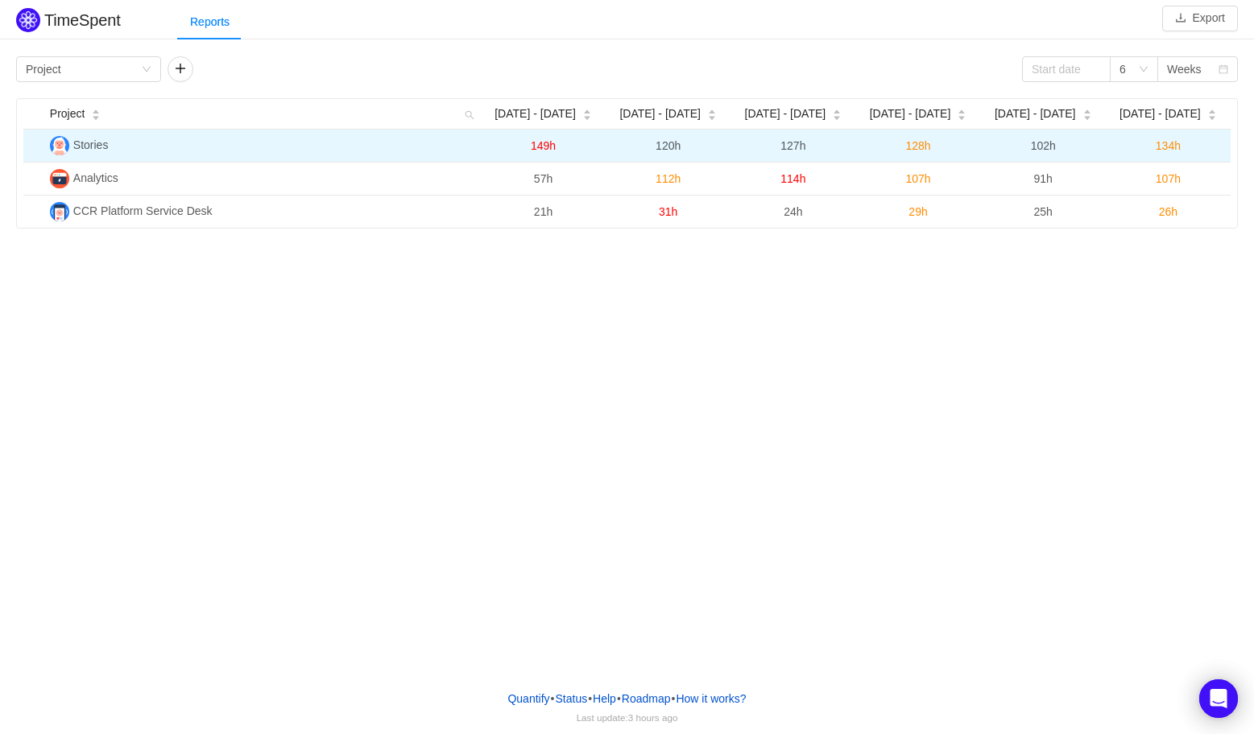
click at [83, 147] on span "Stories" at bounding box center [90, 144] width 35 height 13
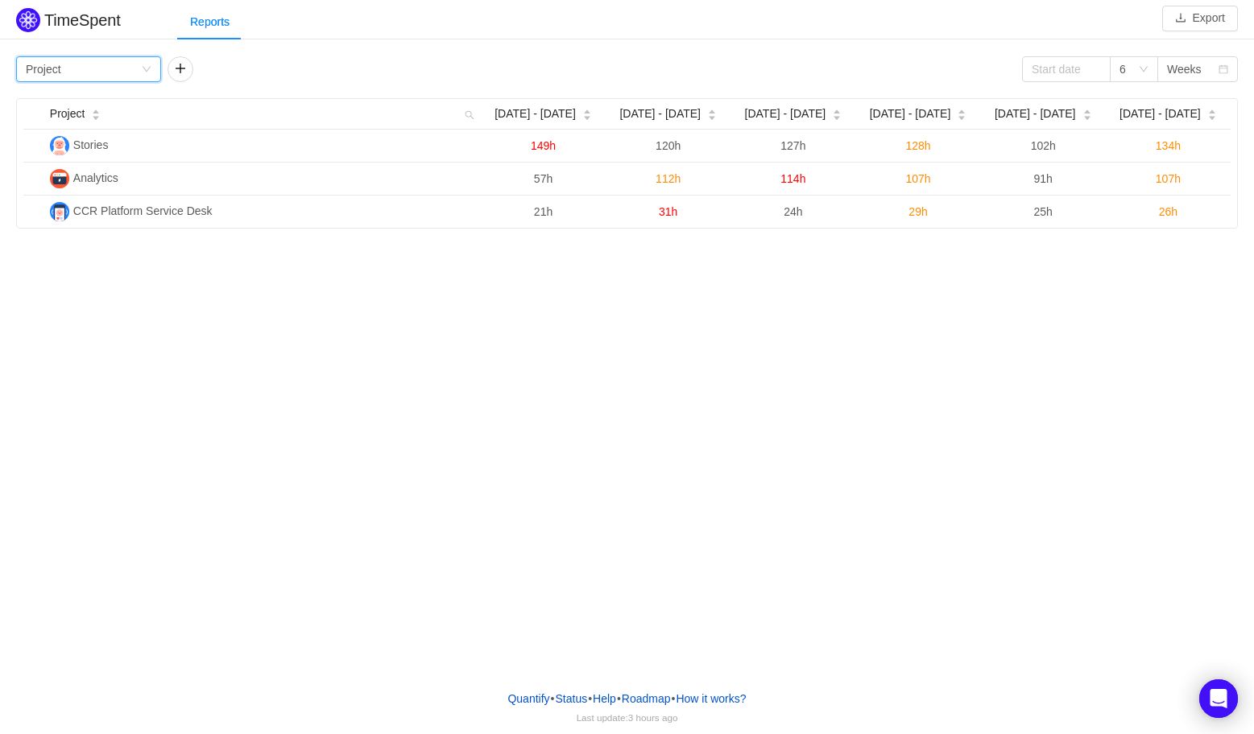
click at [147, 68] on icon "icon: down" at bounding box center [147, 69] width 10 height 10
click at [145, 67] on icon "icon: down" at bounding box center [147, 69] width 10 height 10
click at [1221, 68] on icon "icon: calendar" at bounding box center [1223, 69] width 10 height 10
click at [1200, 124] on li "Months" at bounding box center [1197, 126] width 81 height 26
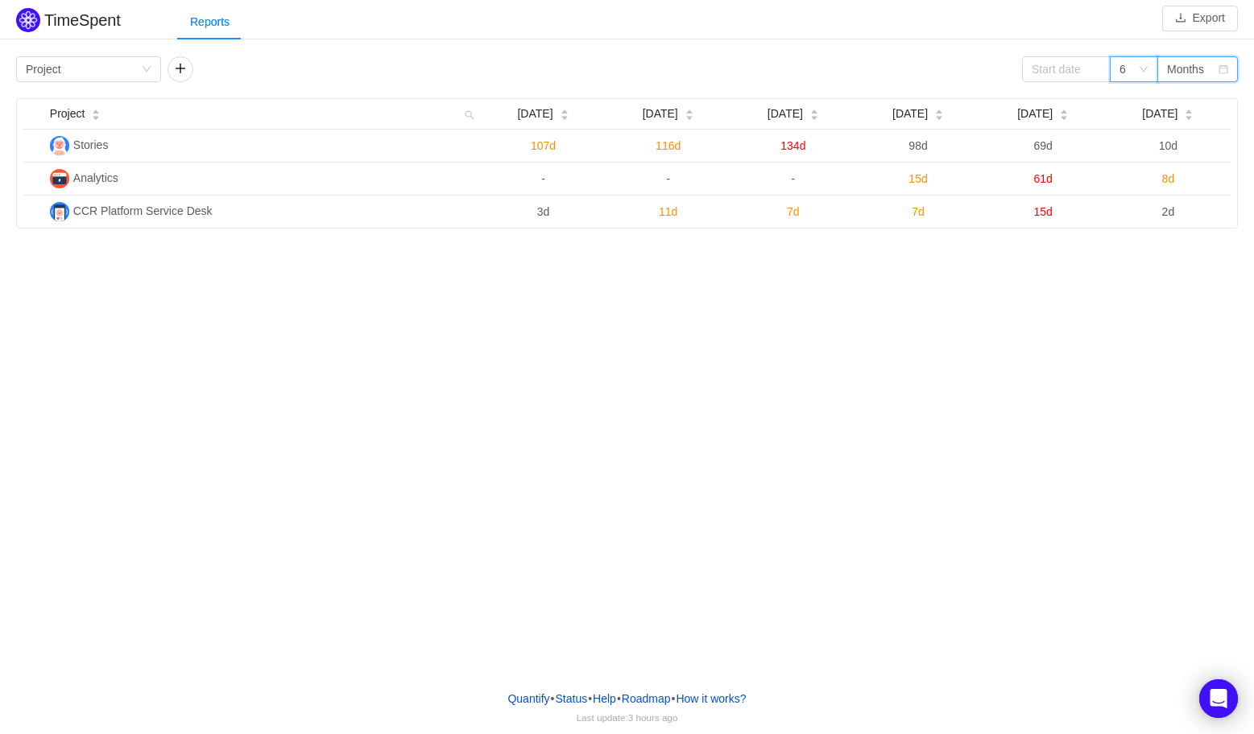
click at [1143, 68] on icon "icon: down" at bounding box center [1143, 69] width 10 height 10
click at [1138, 98] on li "3" at bounding box center [1133, 100] width 48 height 26
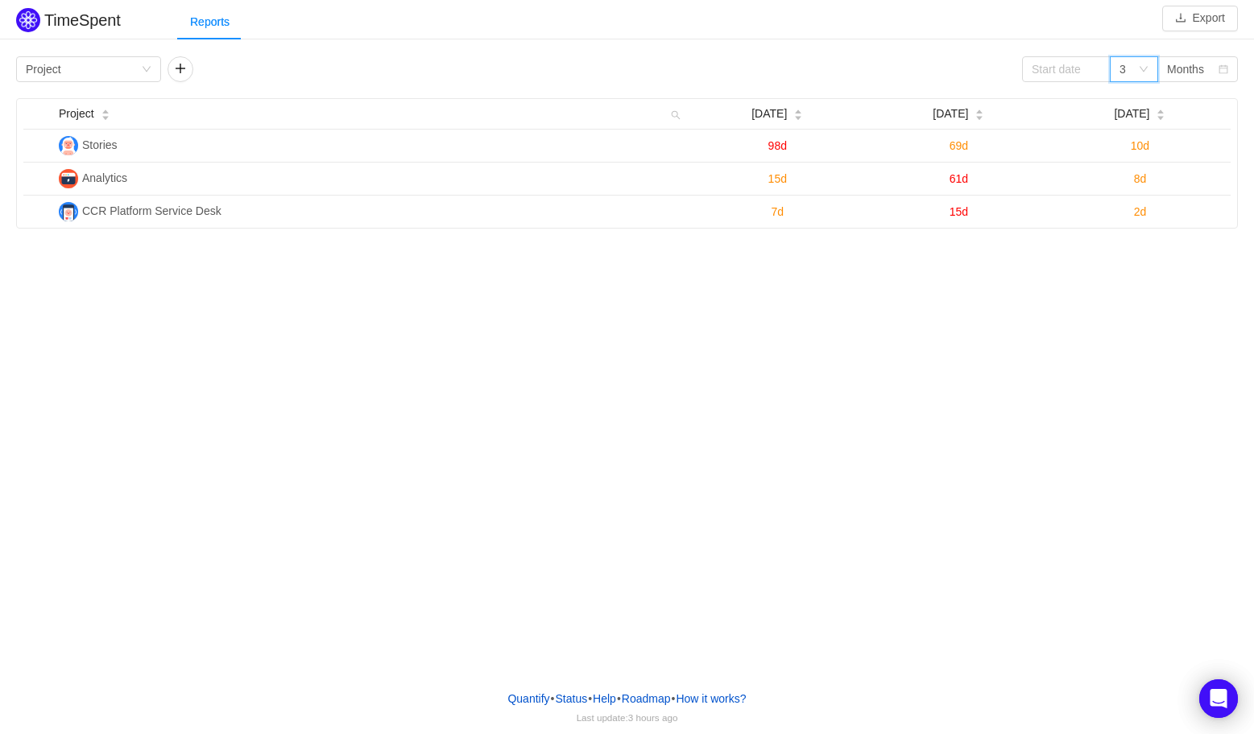
click at [1143, 68] on icon "icon: down" at bounding box center [1143, 69] width 10 height 10
click at [1056, 73] on input at bounding box center [1066, 69] width 89 height 26
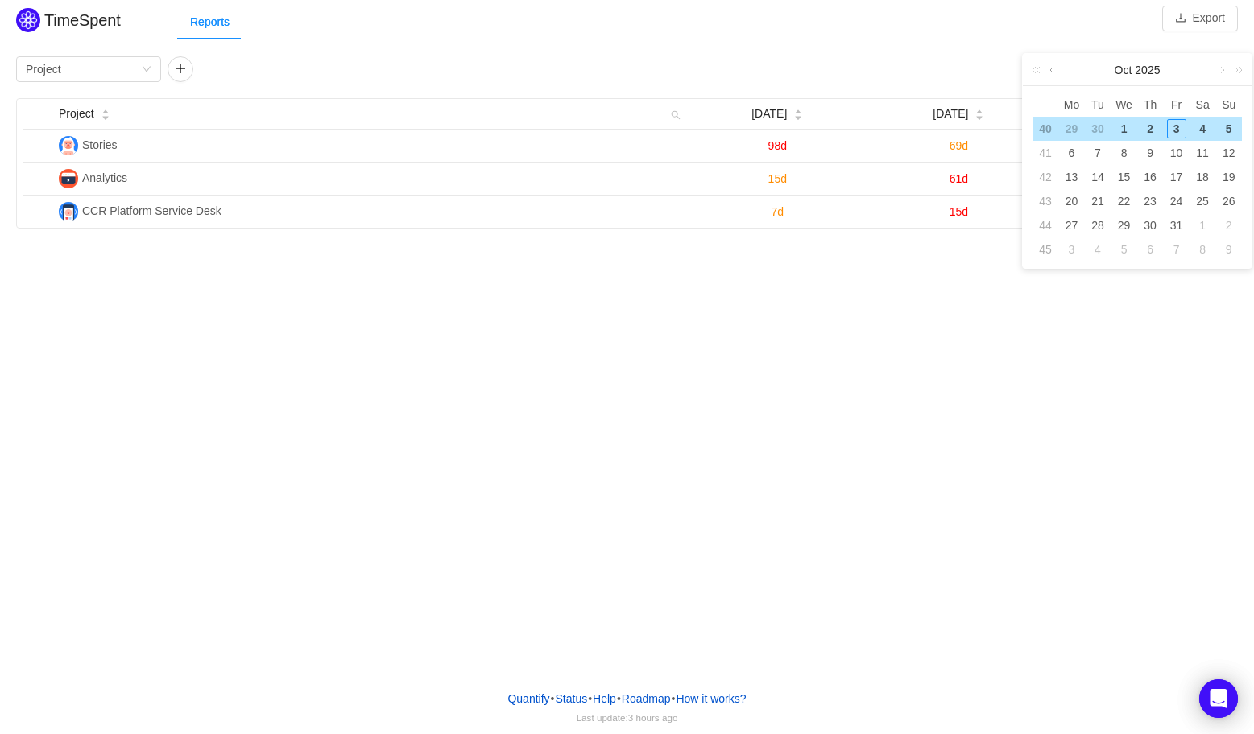
click at [1052, 71] on link at bounding box center [1053, 70] width 14 height 32
click at [1075, 128] on div "1" at bounding box center [1070, 128] width 19 height 19
type input "2025-09-01"
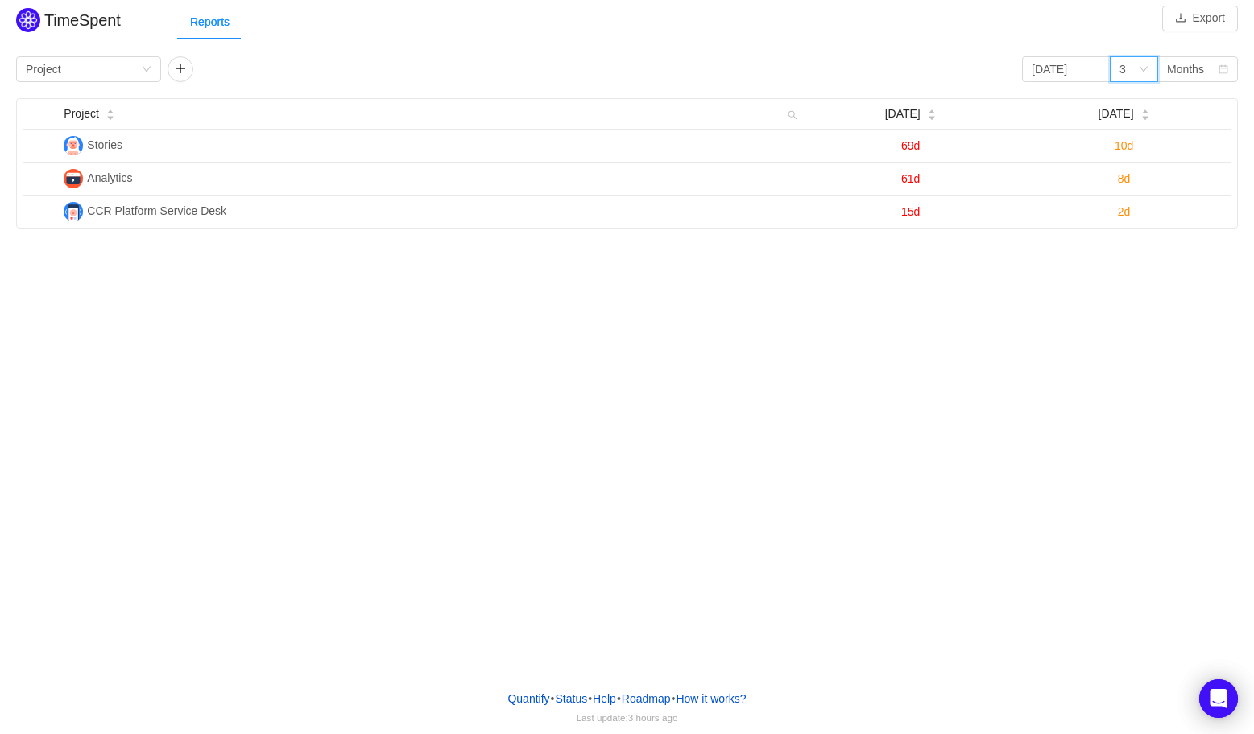
click at [1146, 69] on icon "icon: down" at bounding box center [1143, 69] width 10 height 10
click at [1171, 67] on div "Months" at bounding box center [1185, 69] width 37 height 24
click at [1175, 102] on li "Weeks" at bounding box center [1197, 100] width 81 height 26
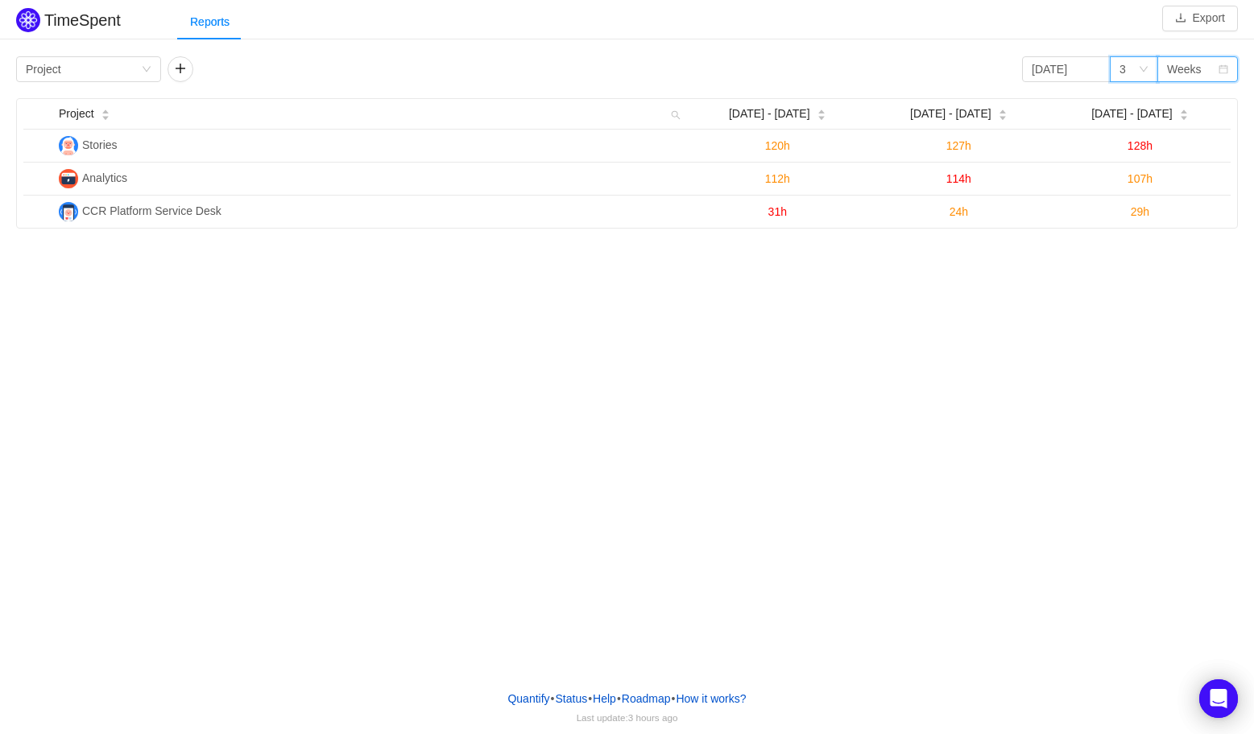
click at [1143, 76] on div "3" at bounding box center [1133, 69] width 48 height 26
click at [1082, 66] on input "2025-09-01" at bounding box center [1066, 69] width 89 height 26
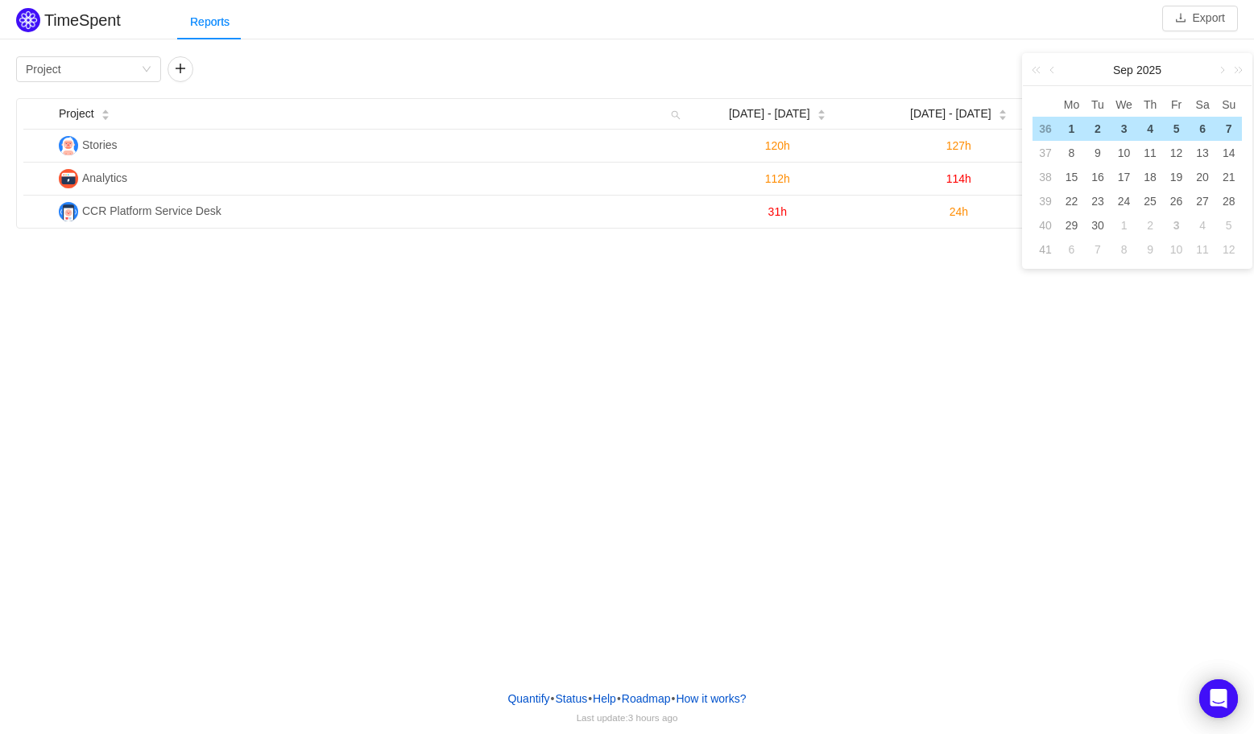
click at [1058, 22] on div "Reports" at bounding box center [715, 22] width 1076 height 36
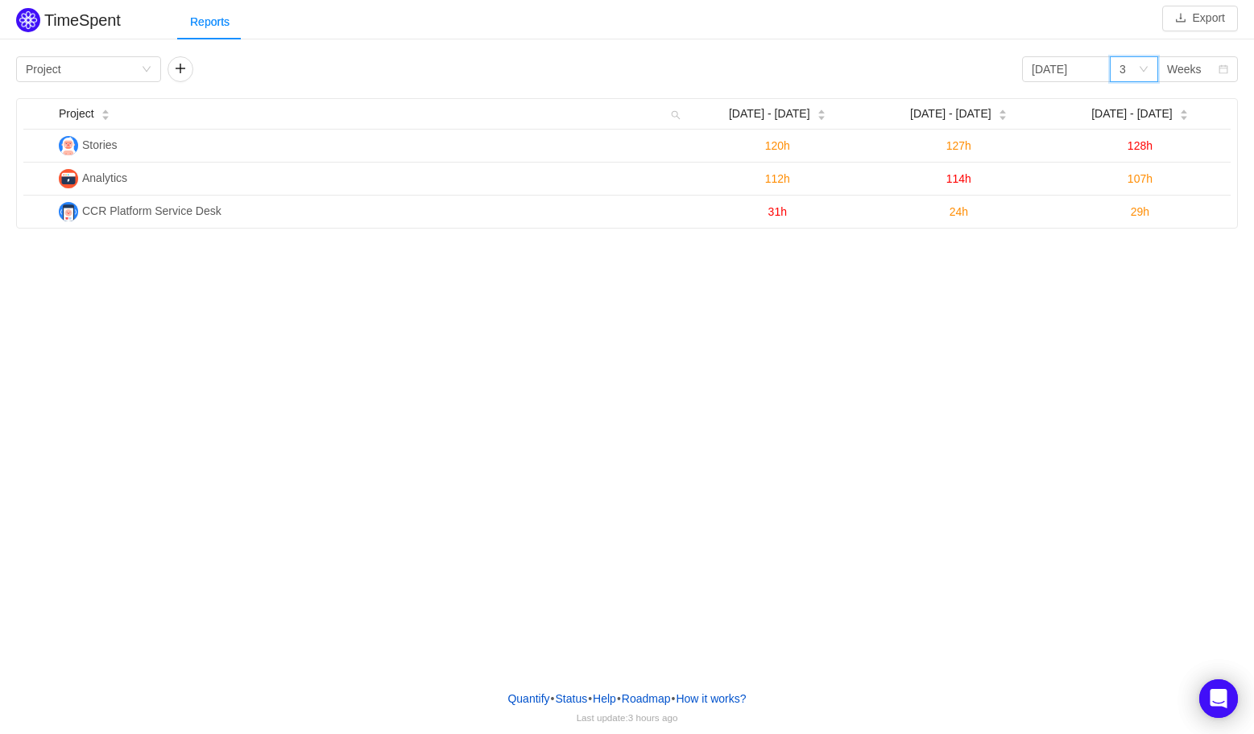
click at [1141, 67] on icon "icon: down" at bounding box center [1143, 69] width 10 height 10
click at [1128, 74] on div "3" at bounding box center [1128, 69] width 19 height 24
click at [1124, 70] on div "3" at bounding box center [1122, 69] width 6 height 24
click at [1127, 72] on div "3" at bounding box center [1128, 69] width 19 height 24
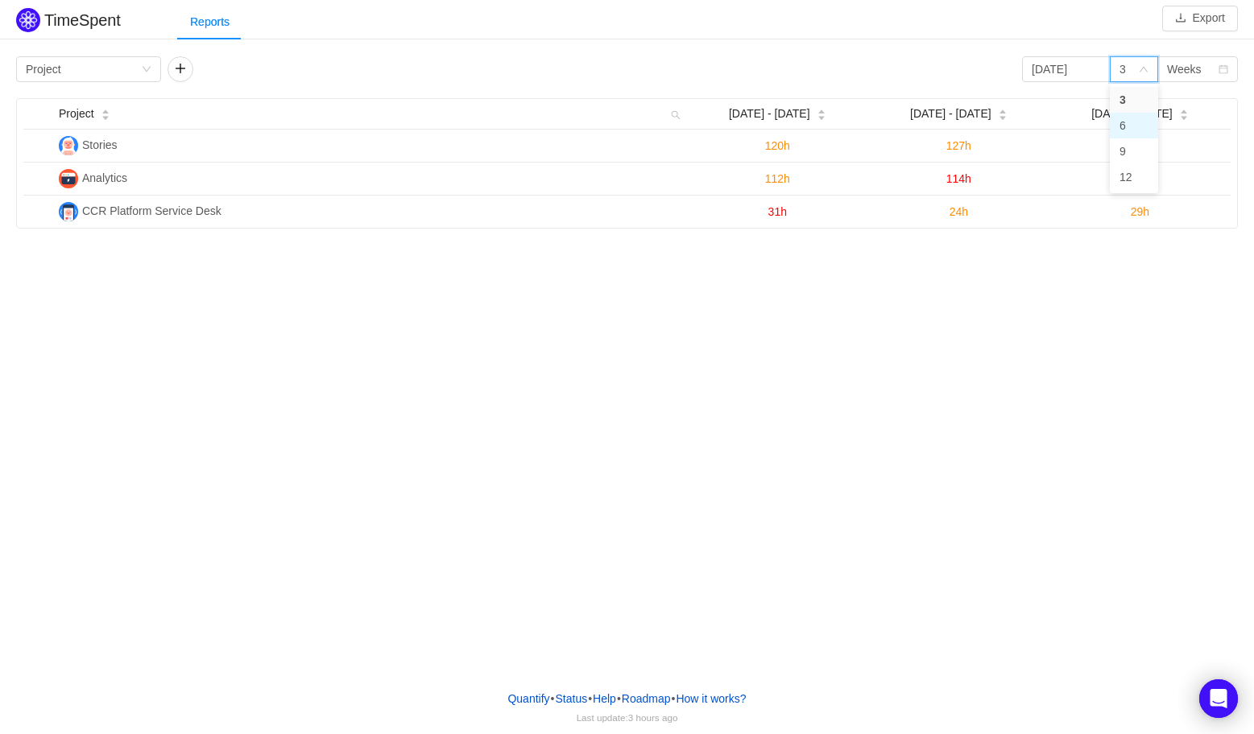
click at [1134, 120] on li "6" at bounding box center [1133, 126] width 48 height 26
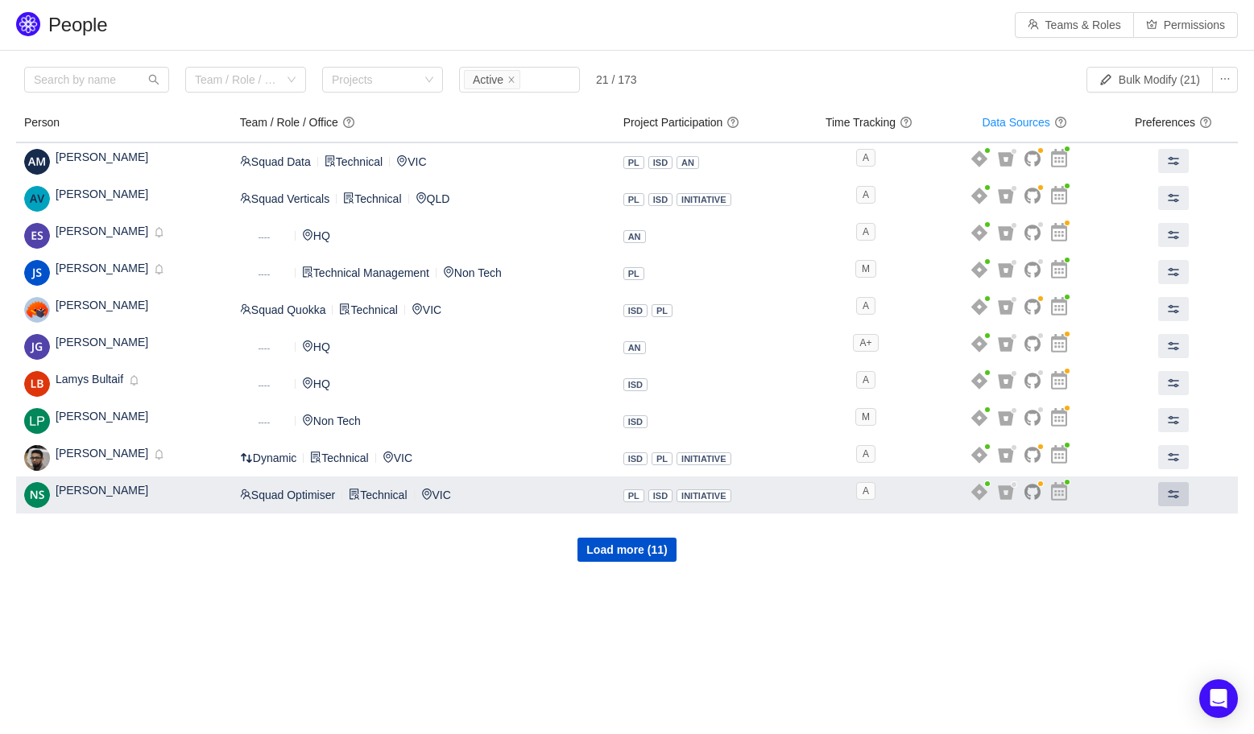
click at [1177, 500] on button at bounding box center [1173, 494] width 31 height 24
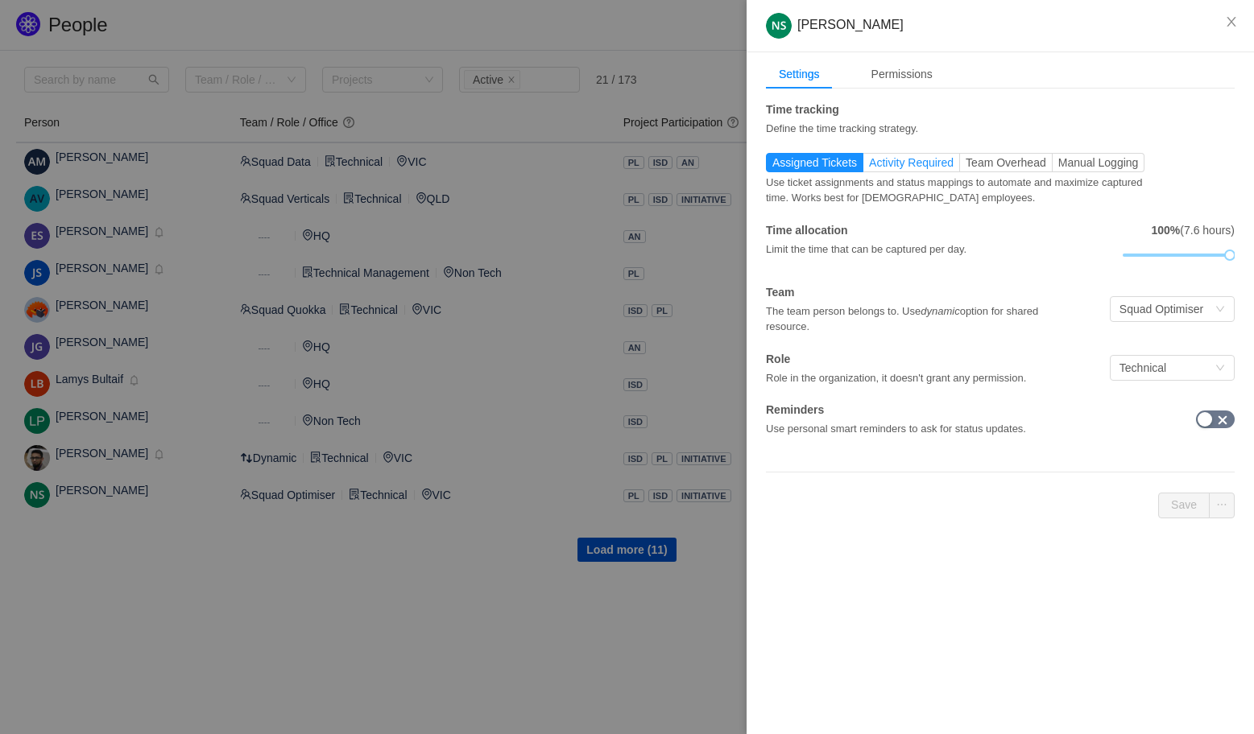
click at [893, 166] on span "Activity Required" at bounding box center [911, 162] width 85 height 13
click at [869, 167] on input "Activity Required" at bounding box center [869, 167] width 0 height 0
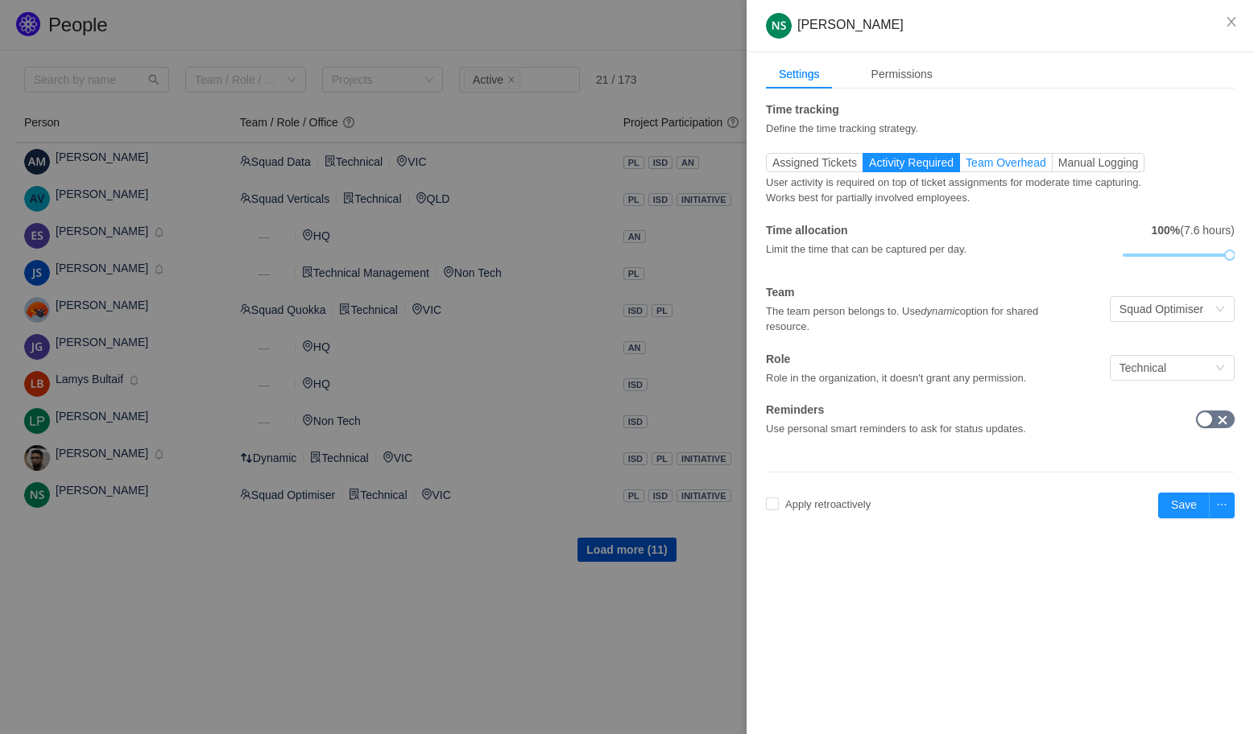
click at [987, 163] on span "Team Overhead" at bounding box center [1005, 162] width 81 height 13
click at [965, 167] on input "Team Overhead" at bounding box center [965, 167] width 0 height 0
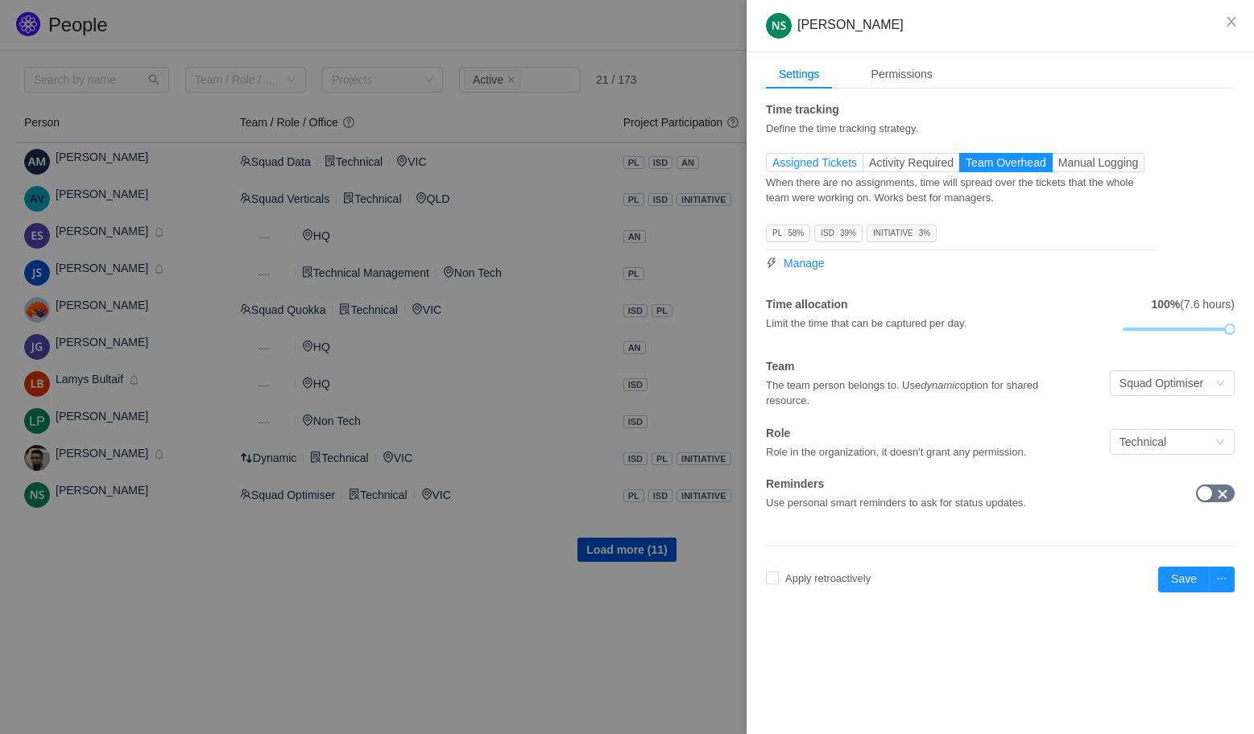
click at [803, 164] on span "Assigned Tickets" at bounding box center [814, 162] width 85 height 13
click at [772, 167] on input "Assigned Tickets" at bounding box center [772, 167] width 0 height 0
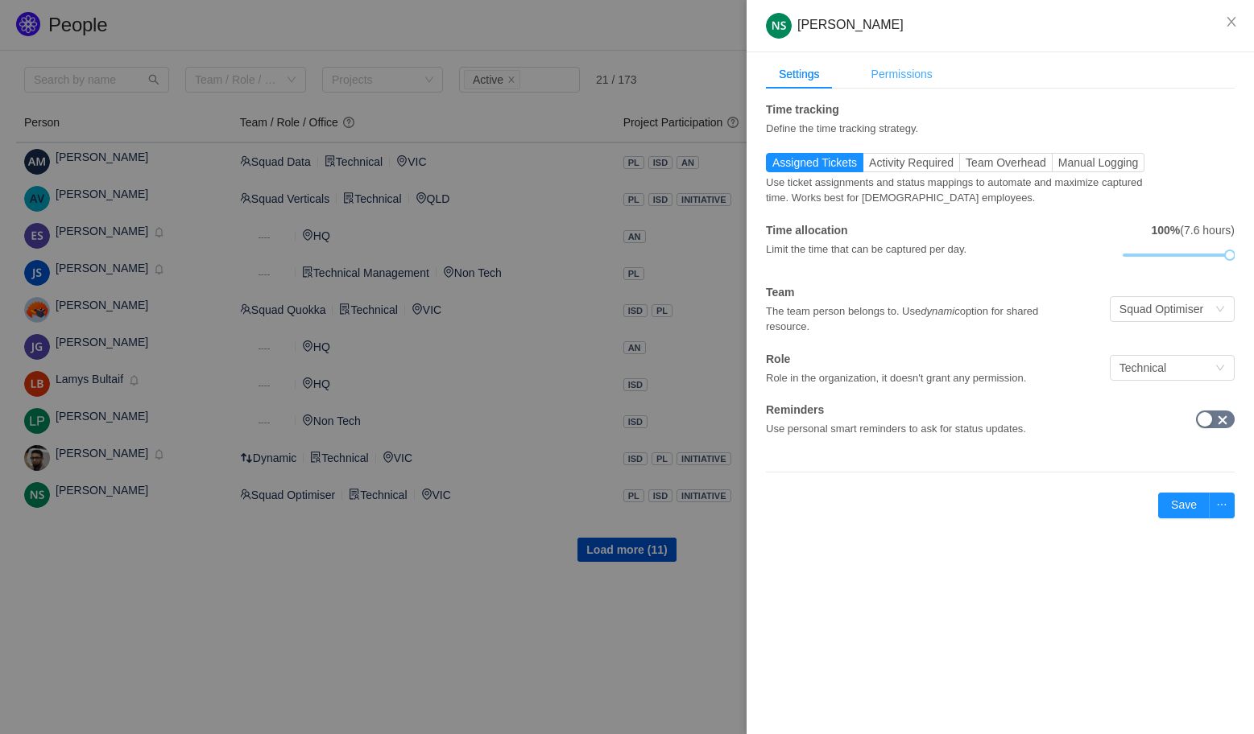
click at [887, 65] on div "Permissions" at bounding box center [901, 75] width 87 height 30
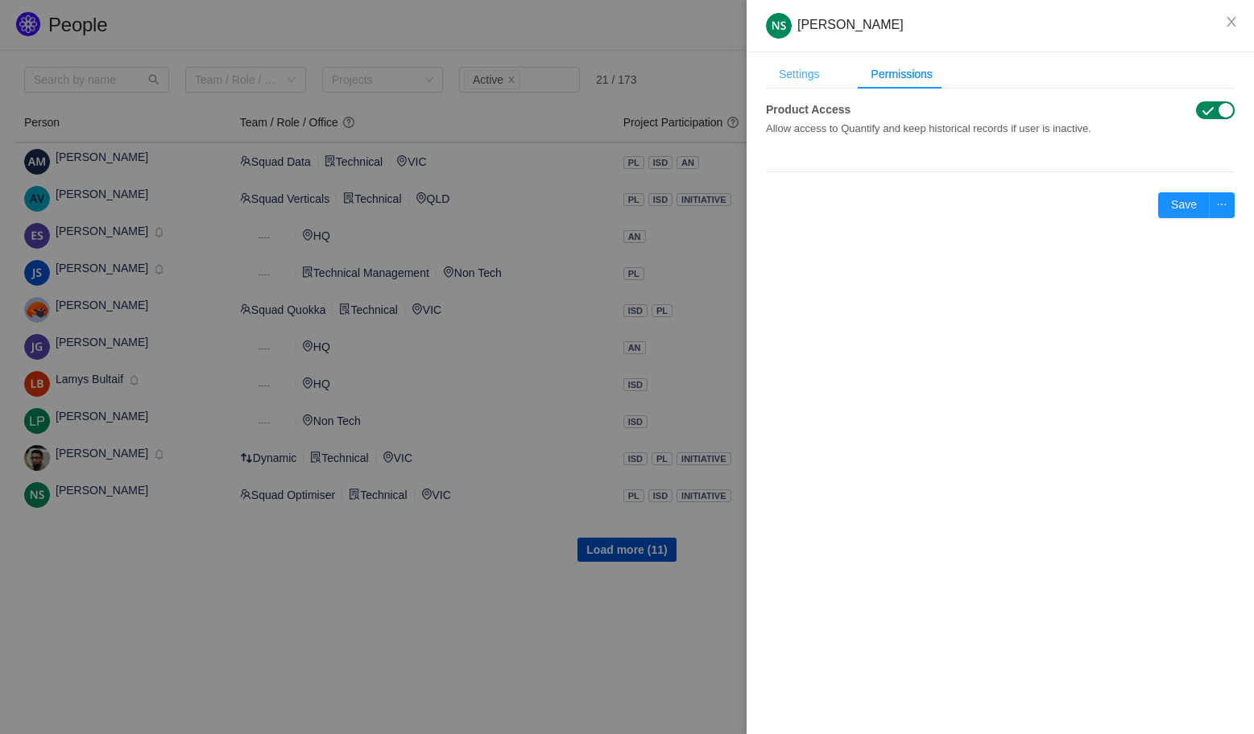
click at [800, 83] on div "Settings" at bounding box center [799, 75] width 67 height 30
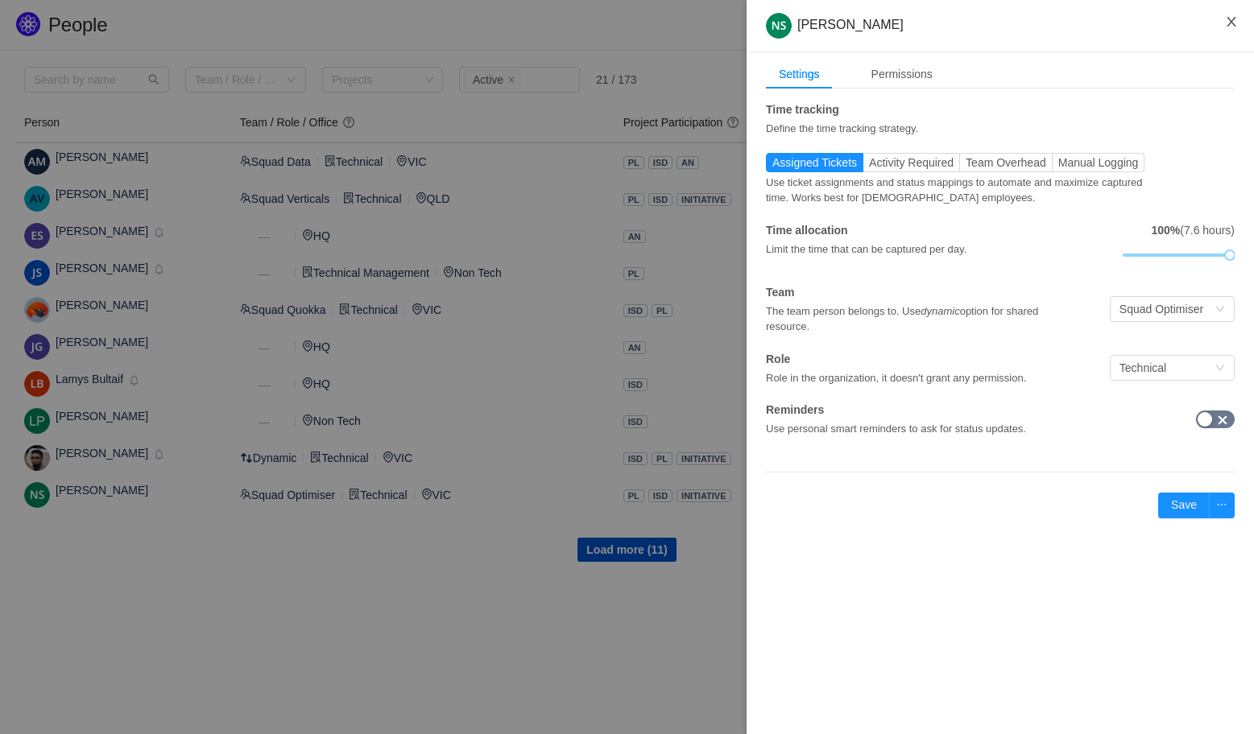
click at [1238, 23] on button "Close" at bounding box center [1230, 22] width 45 height 45
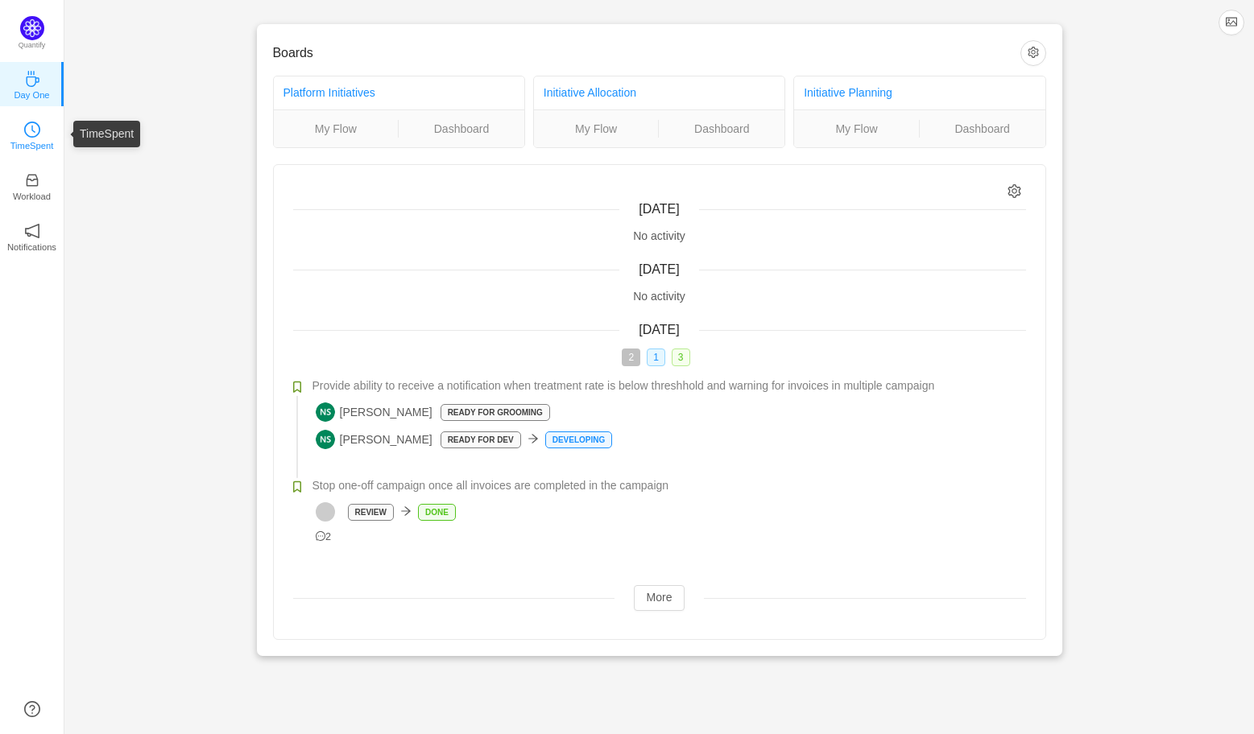
click at [24, 128] on icon "icon: clock-circle" at bounding box center [32, 130] width 16 height 16
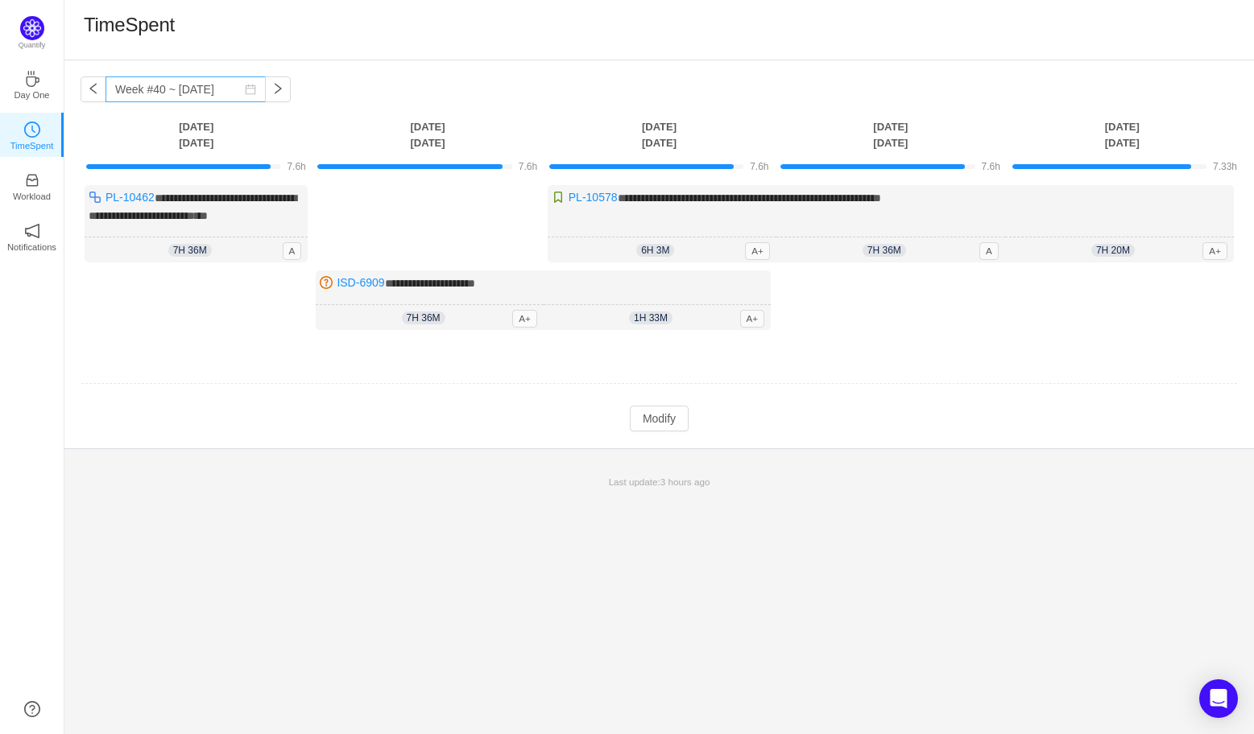
click at [245, 89] on icon "icon: calendar" at bounding box center [250, 89] width 11 height 11
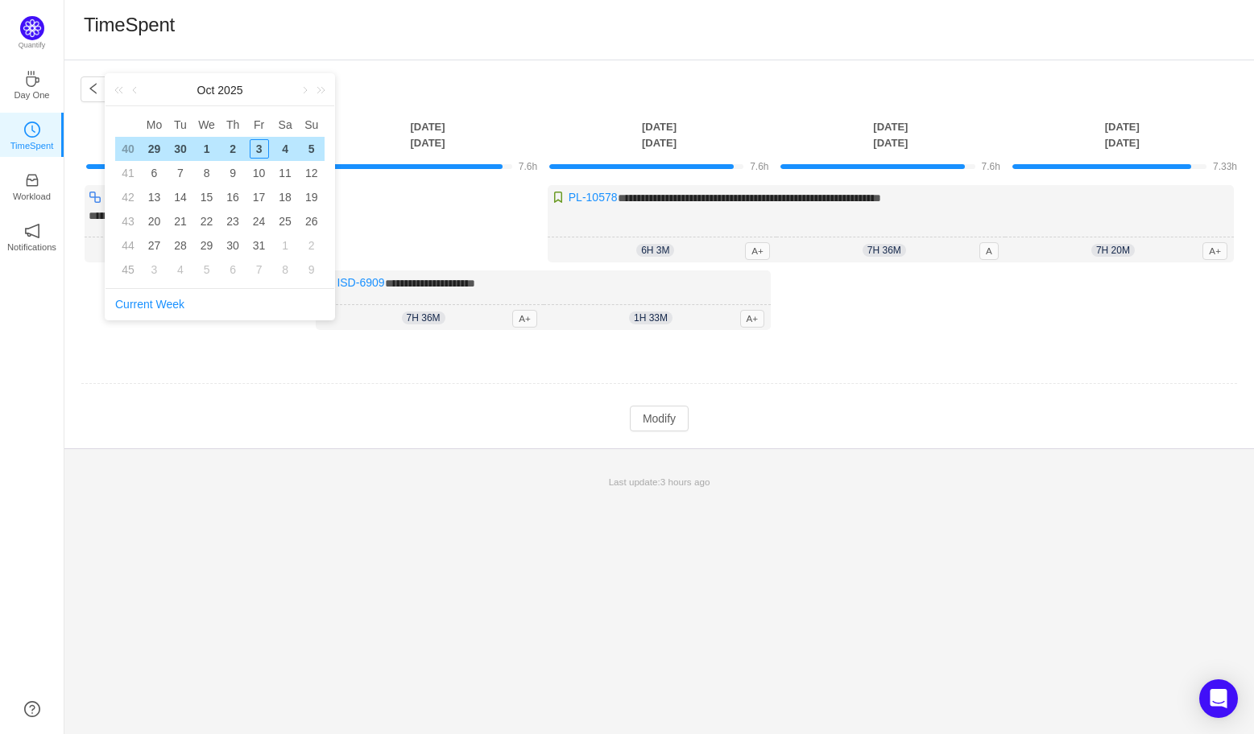
click at [203, 147] on div "1" at bounding box center [206, 148] width 19 height 19
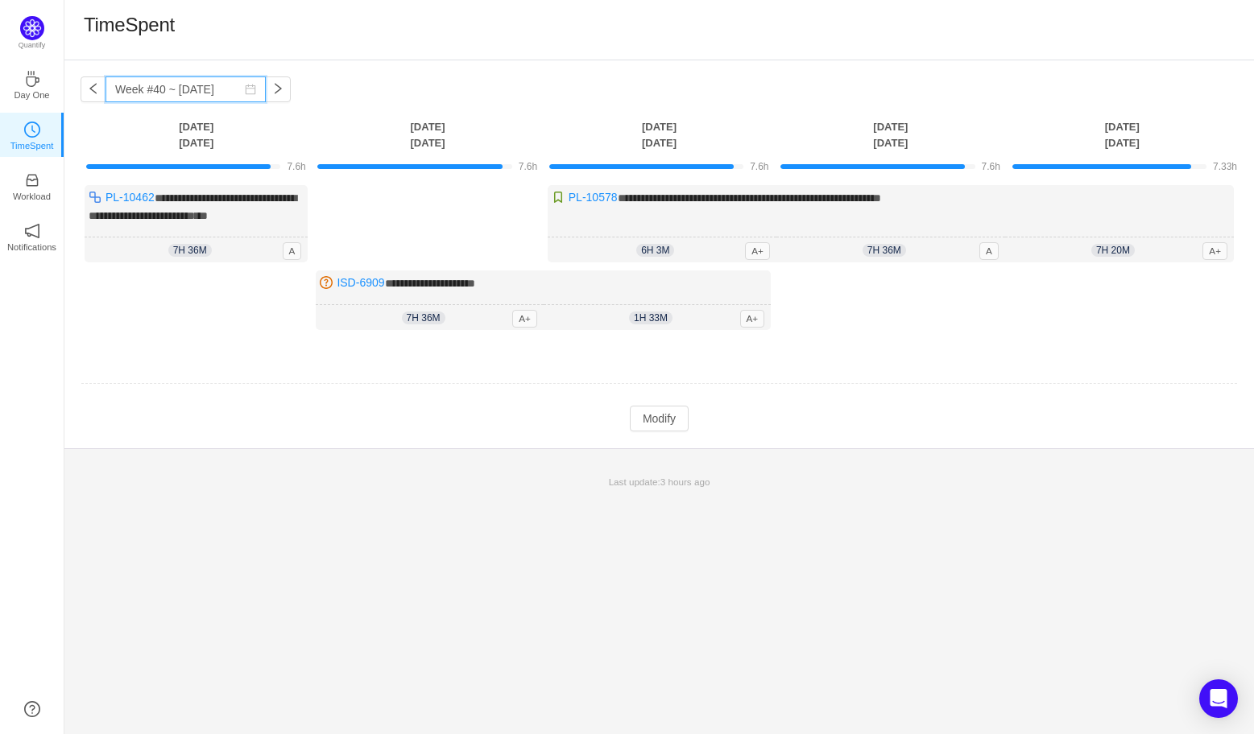
click at [136, 95] on input "Week #40 ~ [DATE]" at bounding box center [185, 89] width 160 height 26
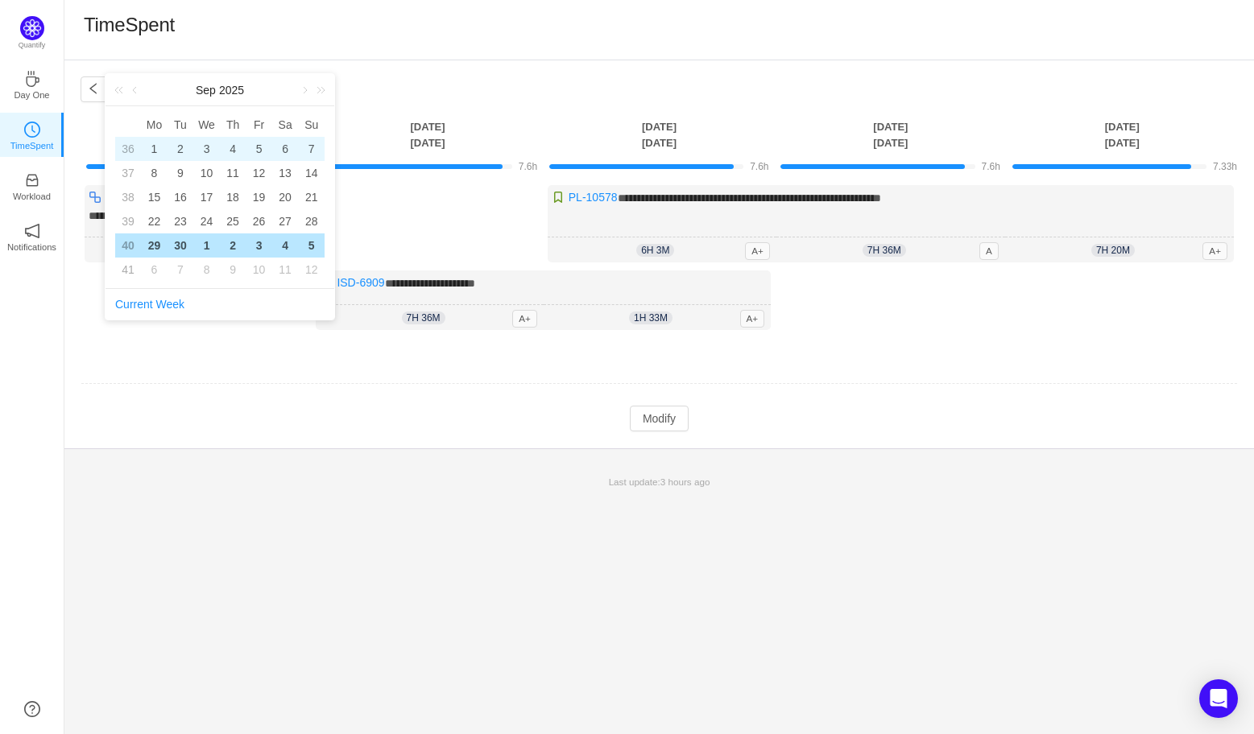
click at [151, 146] on div "1" at bounding box center [153, 148] width 19 height 19
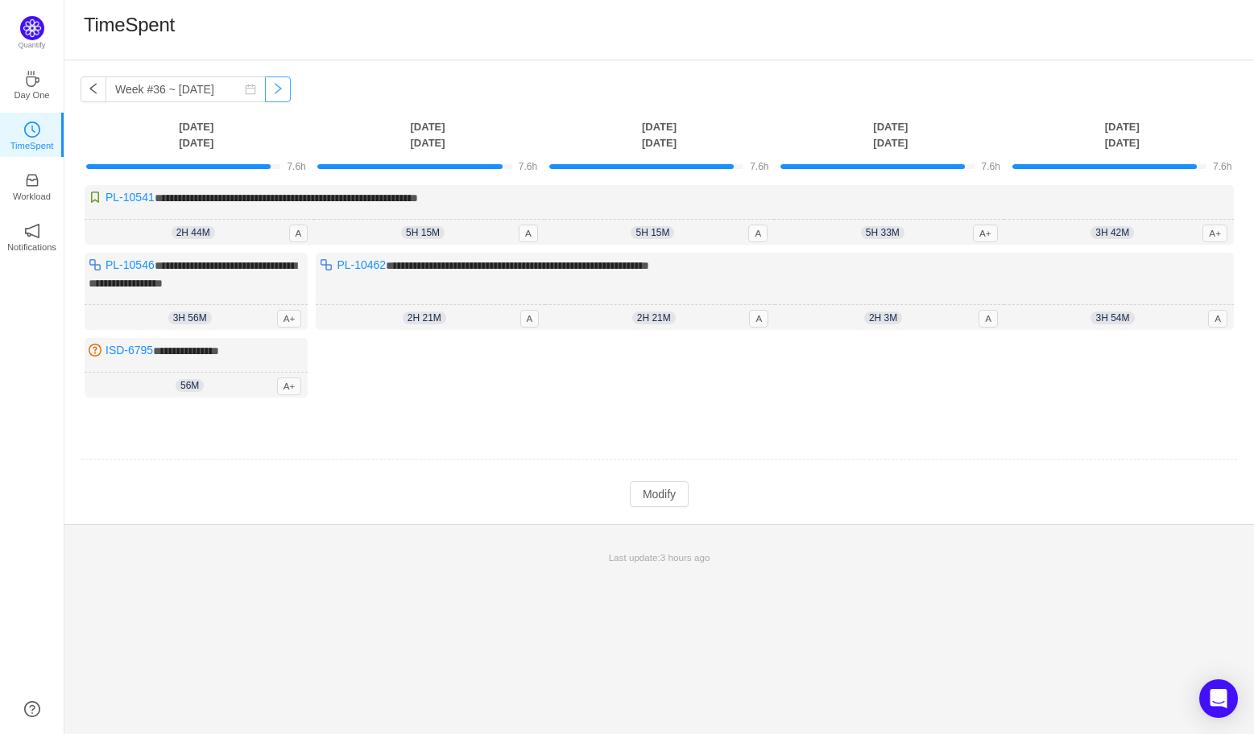
click at [268, 99] on button "button" at bounding box center [278, 89] width 26 height 26
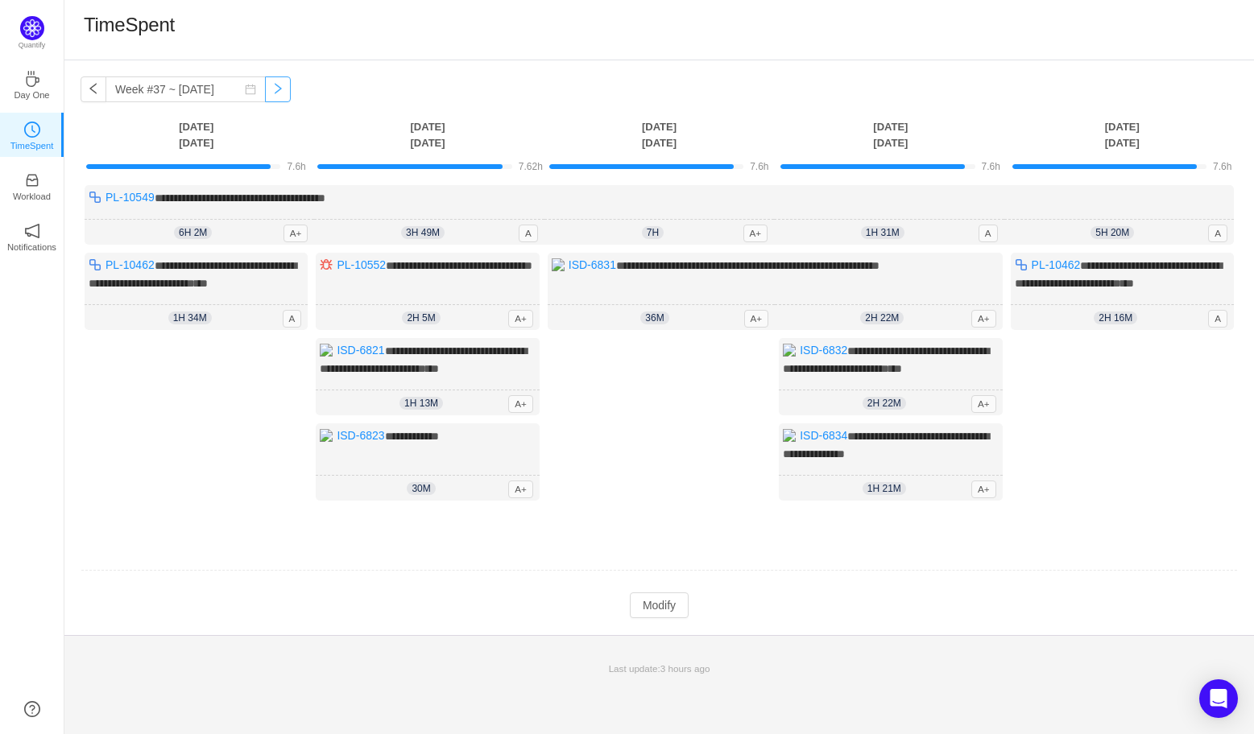
click at [268, 99] on button "button" at bounding box center [278, 89] width 26 height 26
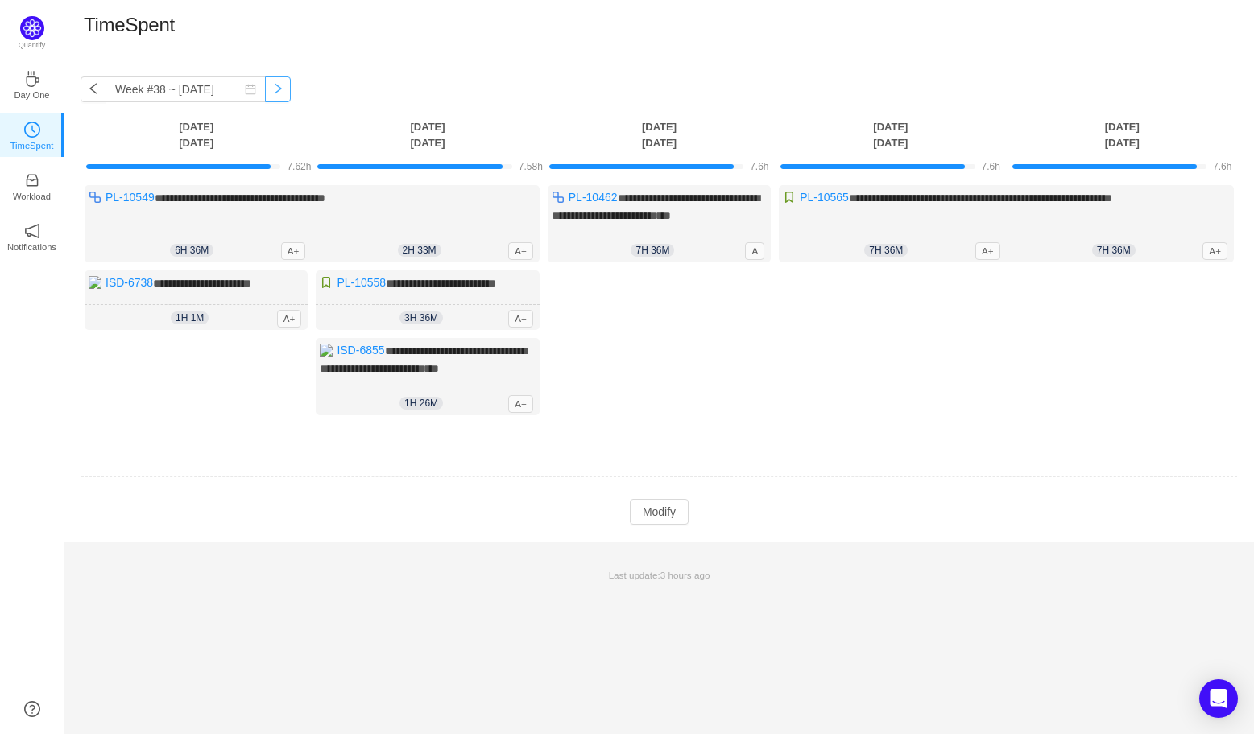
click at [268, 99] on button "button" at bounding box center [278, 89] width 26 height 26
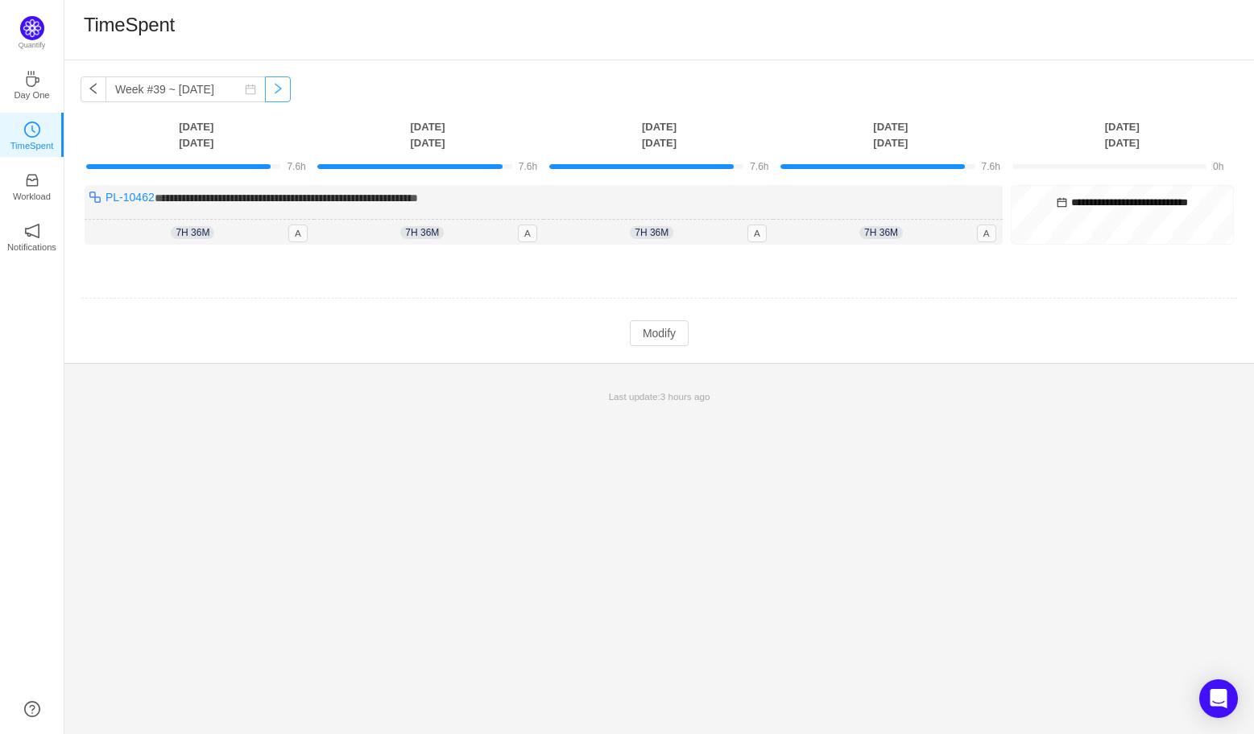
click at [268, 99] on button "button" at bounding box center [278, 89] width 26 height 26
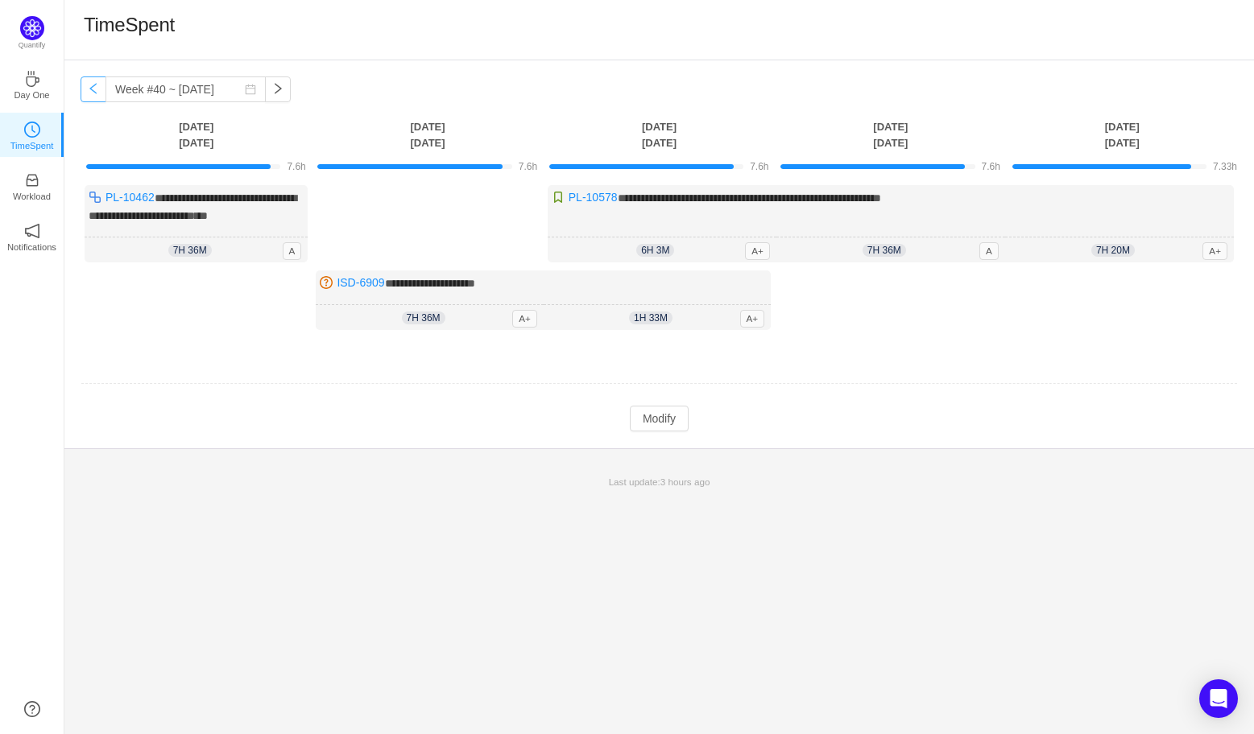
click at [93, 88] on button "button" at bounding box center [94, 89] width 26 height 26
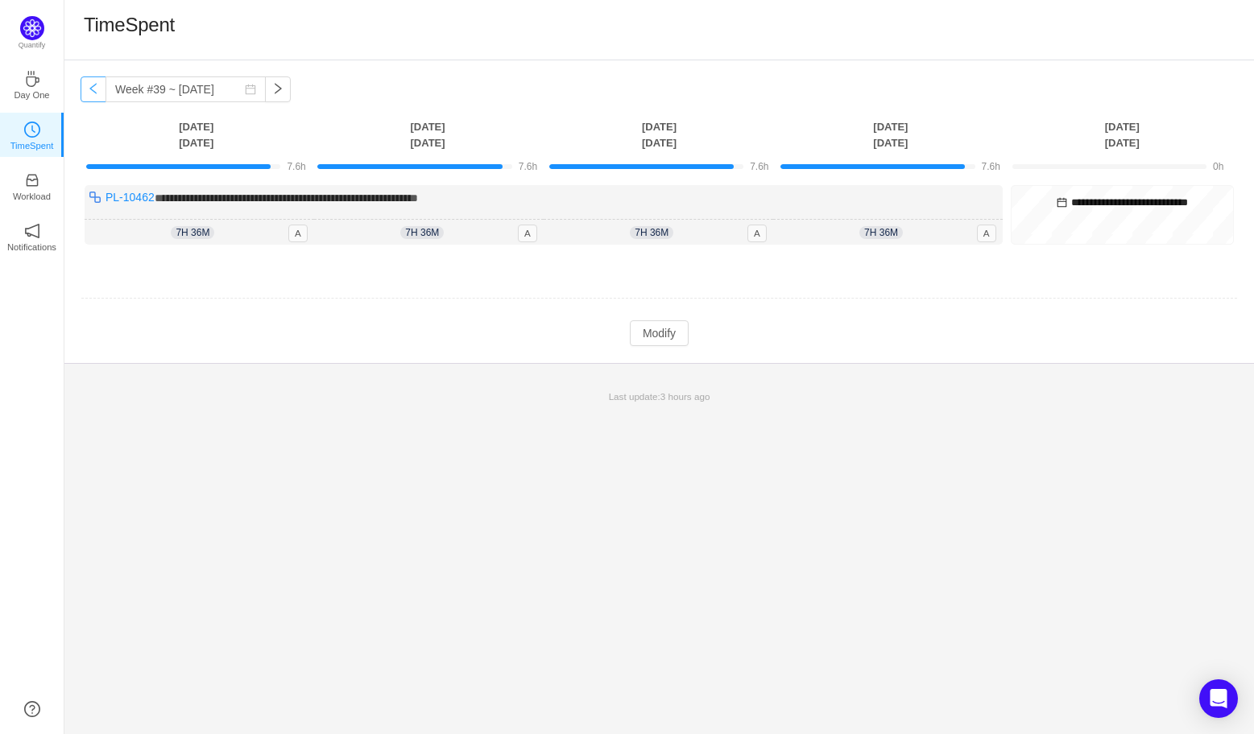
click at [93, 88] on button "button" at bounding box center [94, 89] width 26 height 26
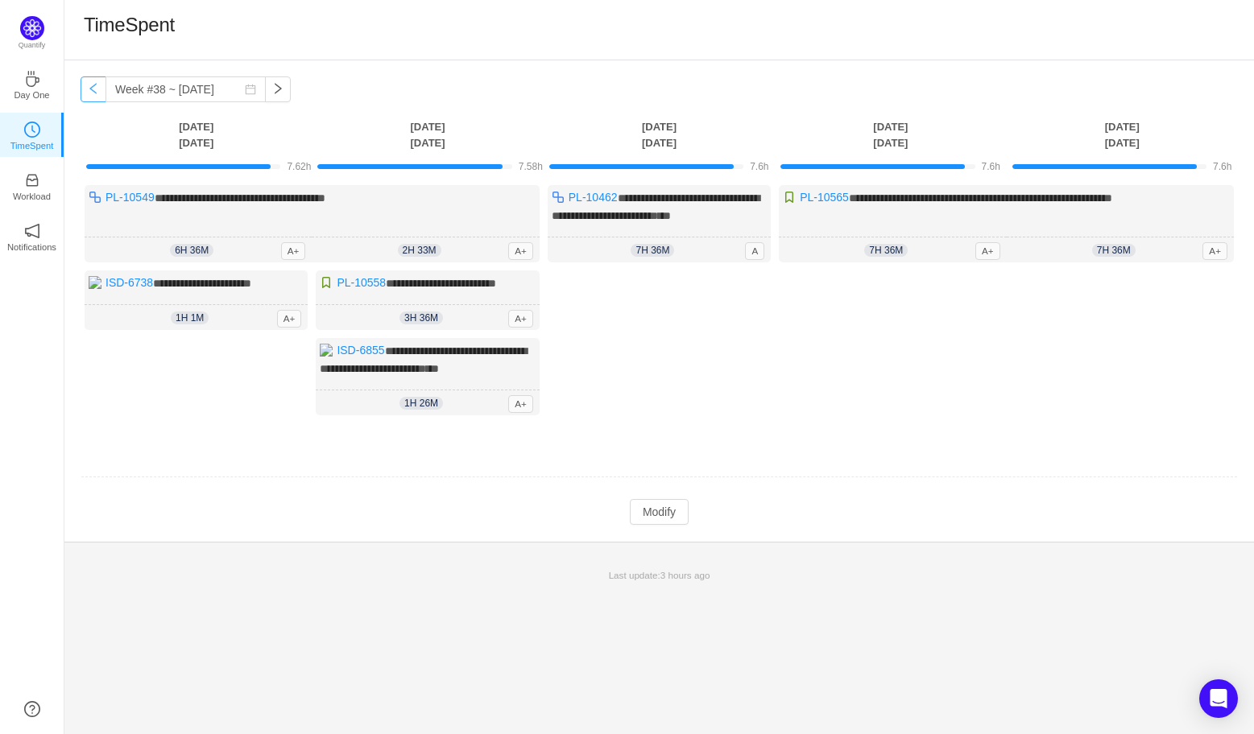
click at [93, 88] on button "button" at bounding box center [94, 89] width 26 height 26
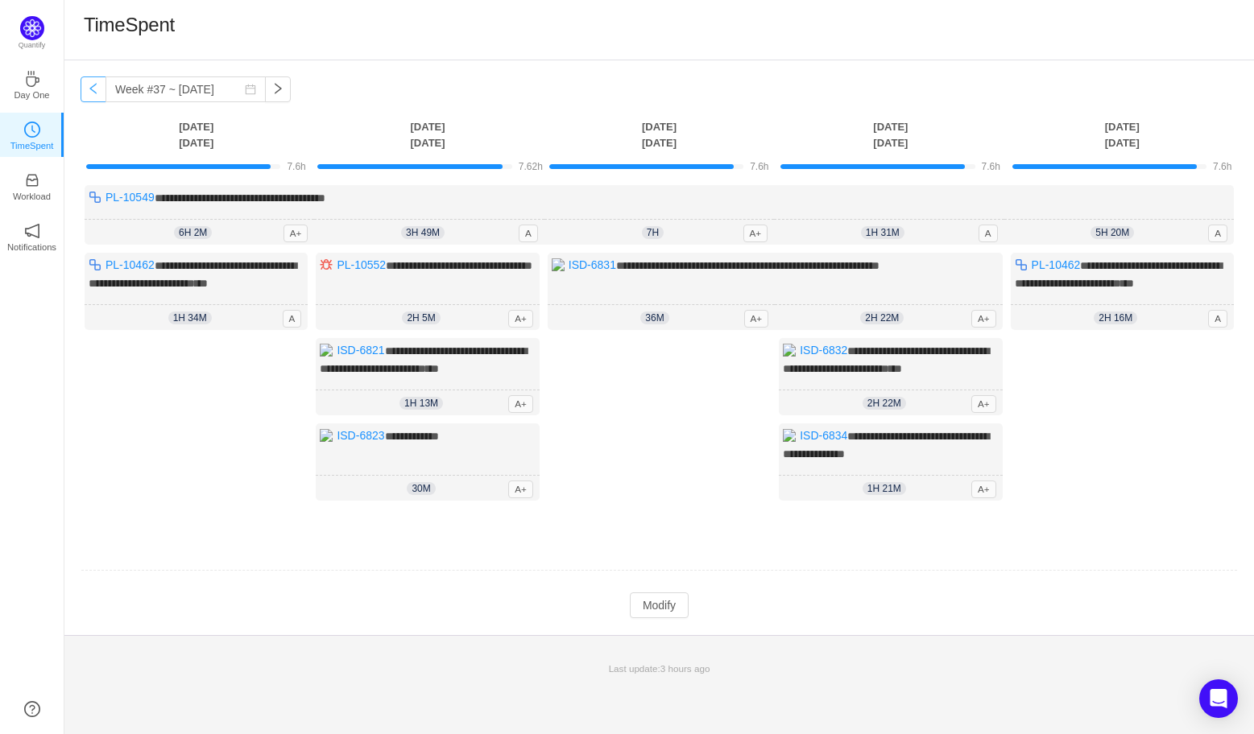
click at [92, 87] on button "button" at bounding box center [94, 89] width 26 height 26
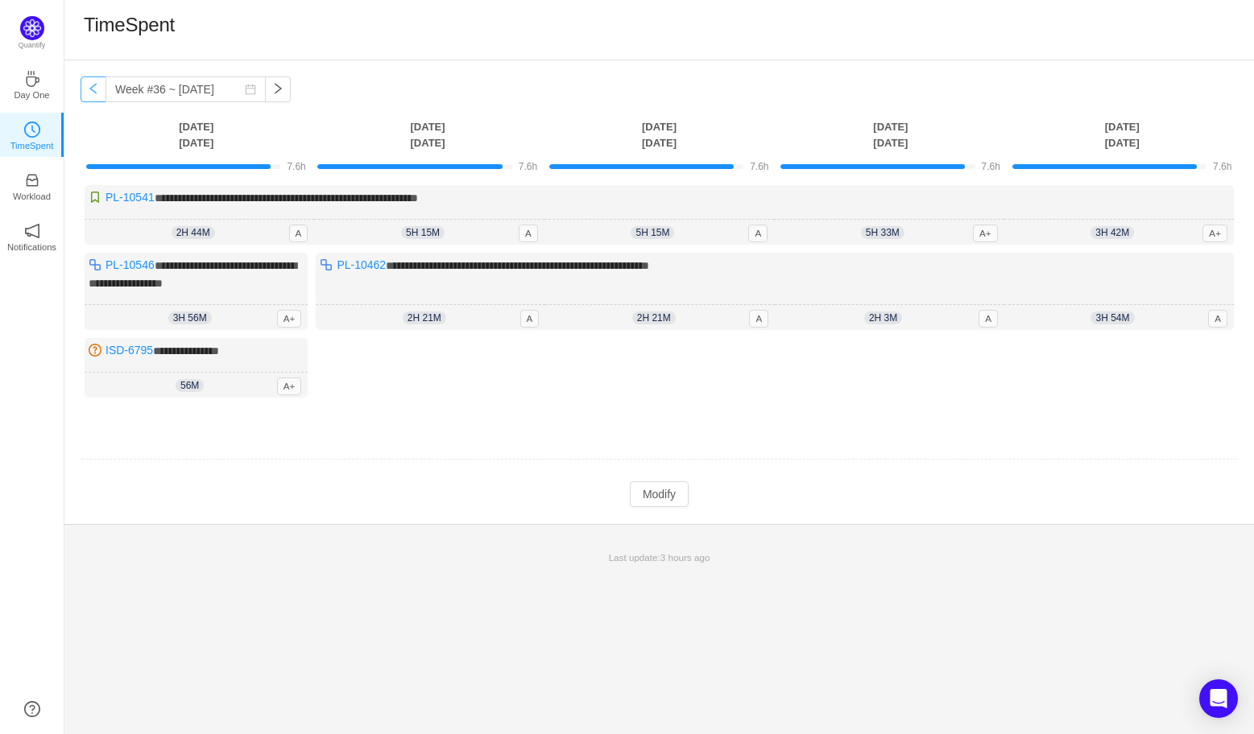
click at [92, 87] on button "button" at bounding box center [94, 89] width 26 height 26
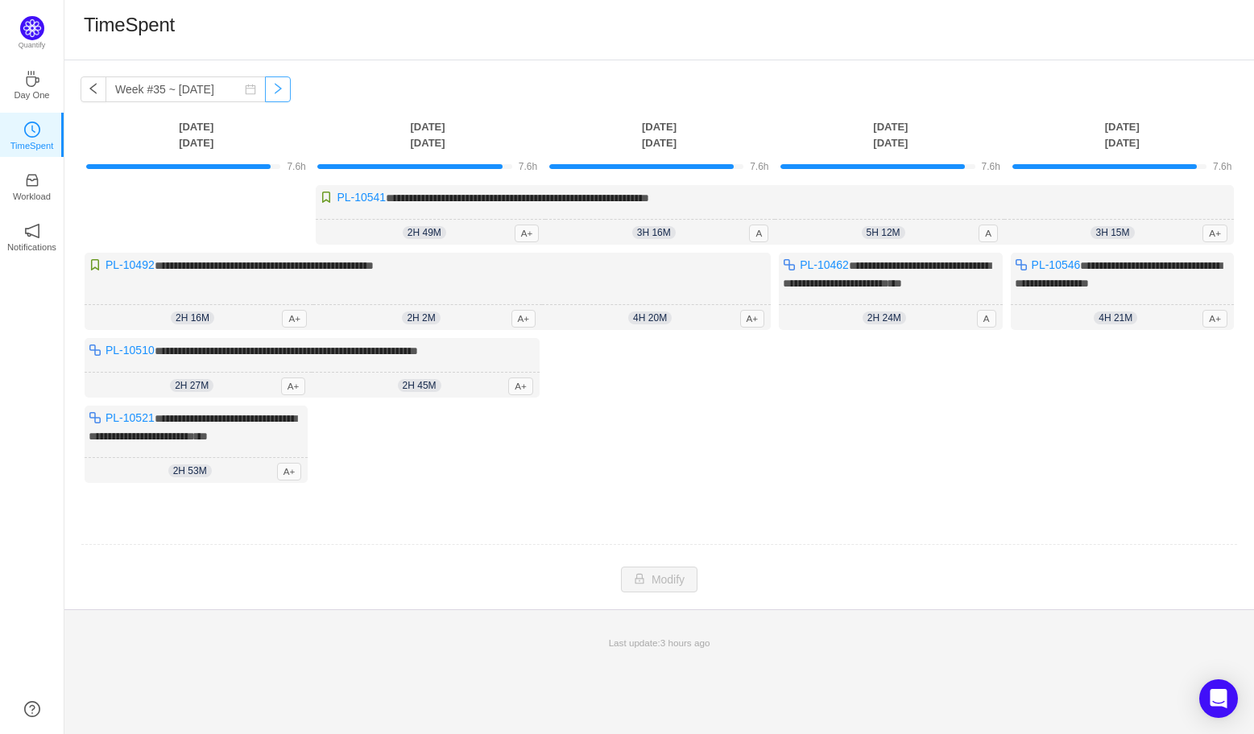
click at [265, 85] on button "button" at bounding box center [278, 89] width 26 height 26
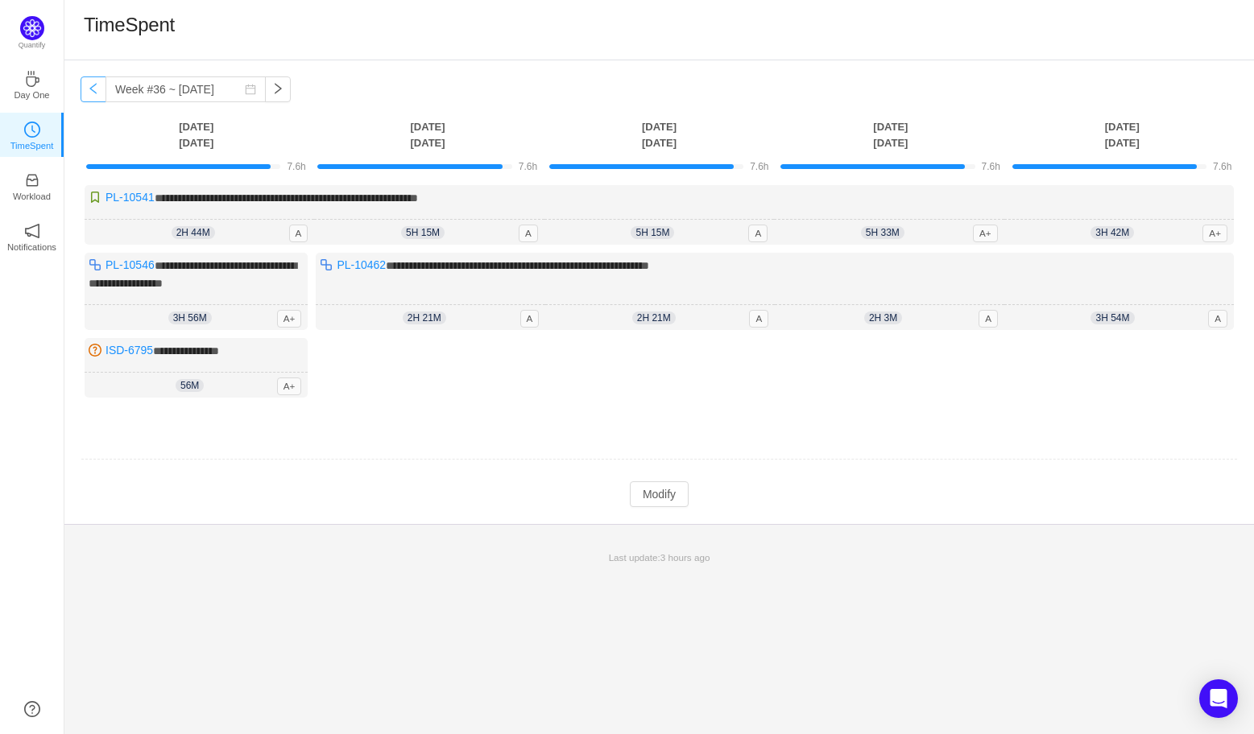
click at [88, 89] on button "button" at bounding box center [94, 89] width 26 height 26
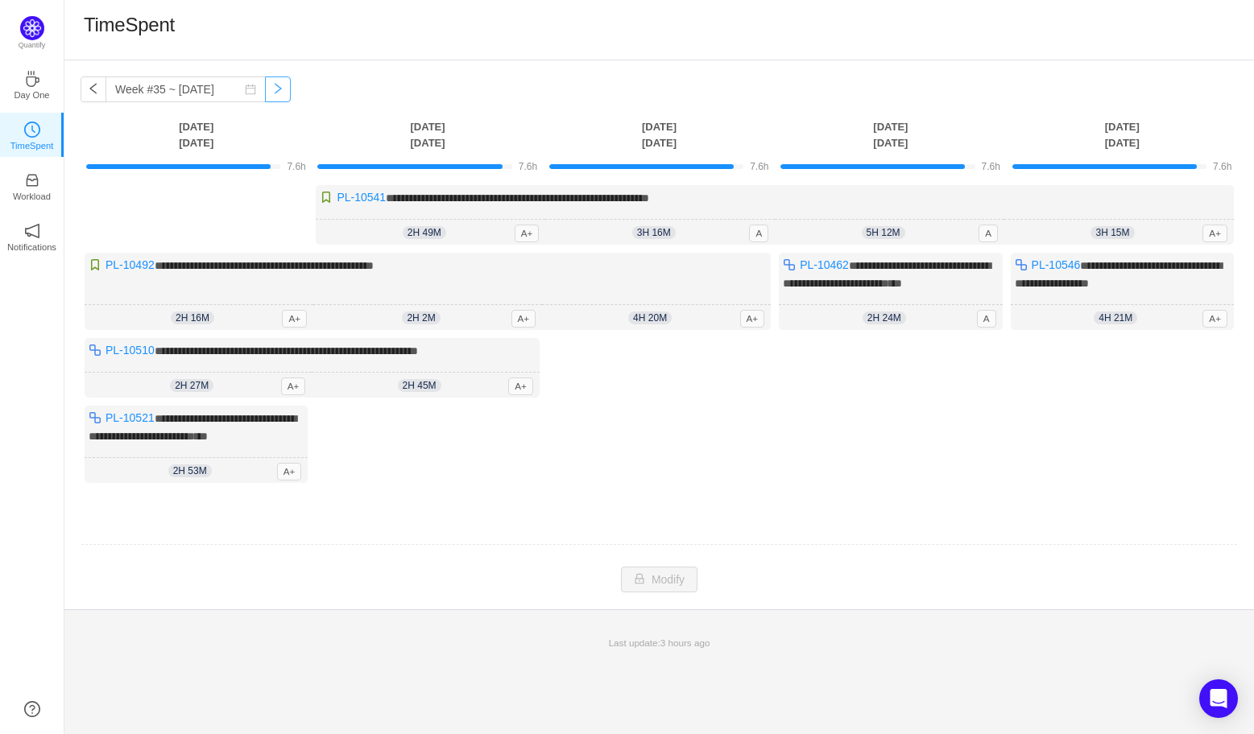
click at [265, 81] on button "button" at bounding box center [278, 89] width 26 height 26
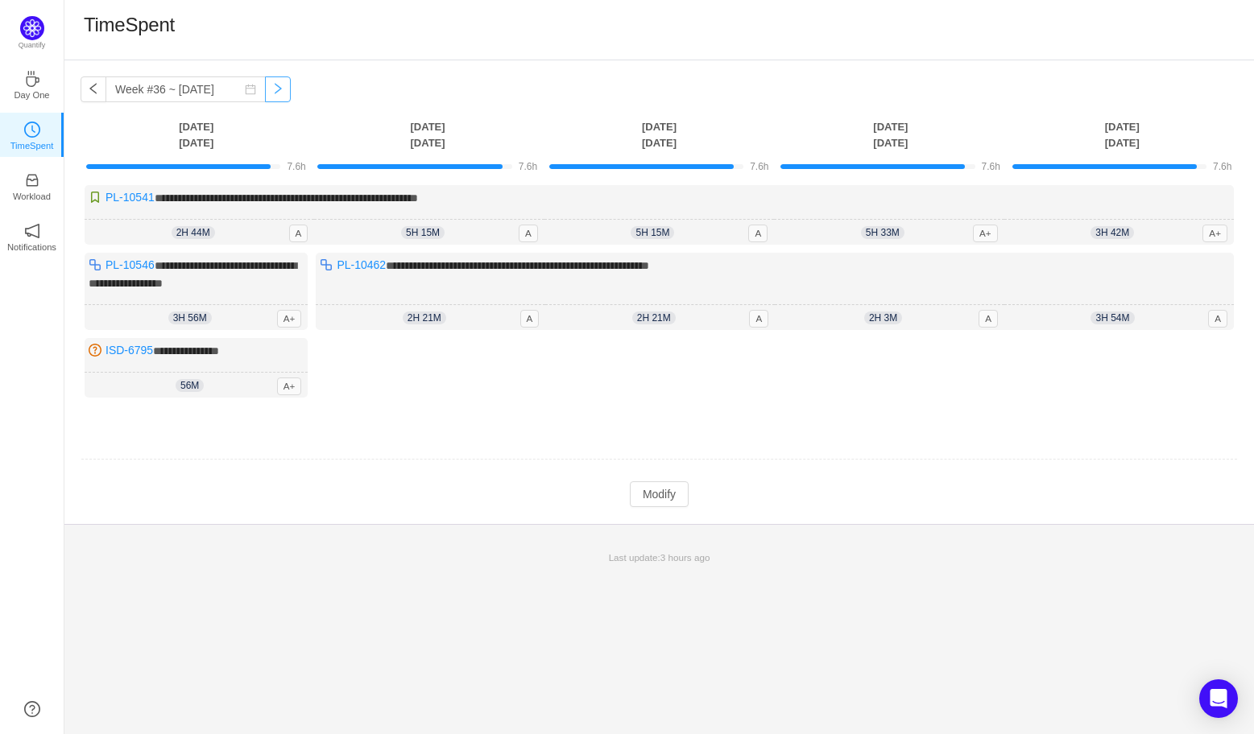
click at [265, 81] on button "button" at bounding box center [278, 89] width 26 height 26
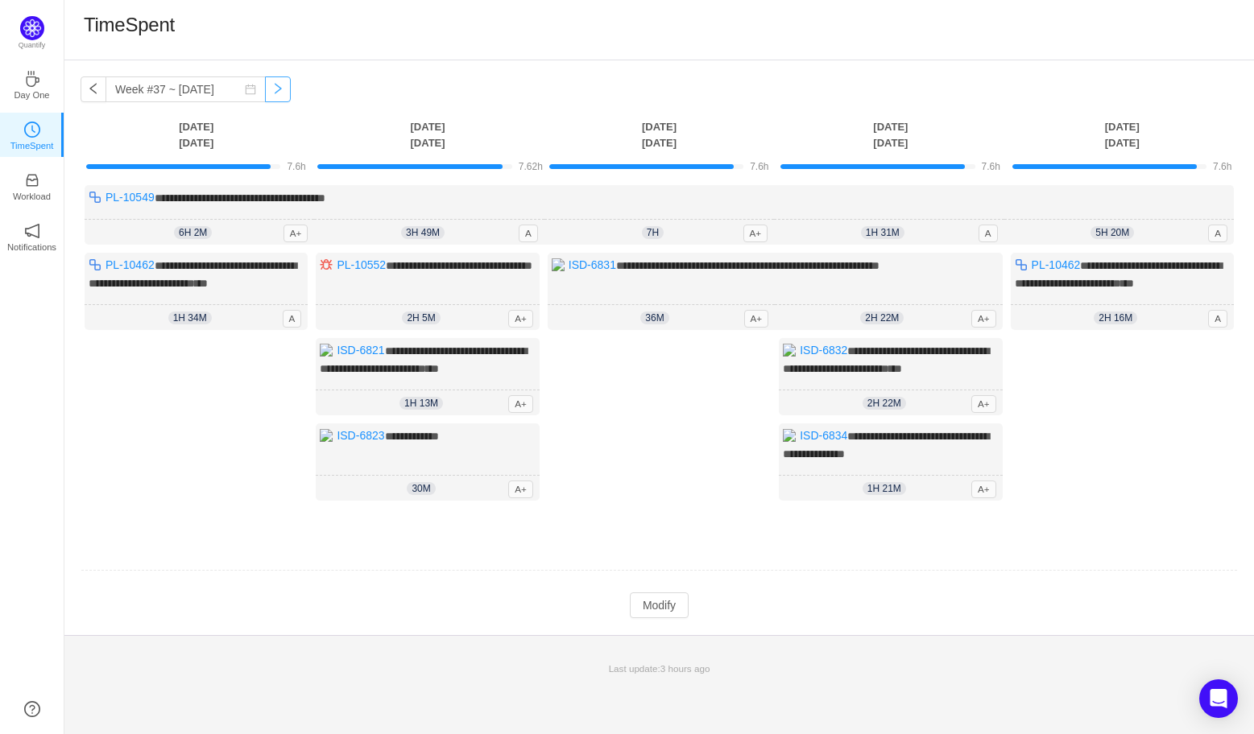
click at [265, 81] on button "button" at bounding box center [278, 89] width 26 height 26
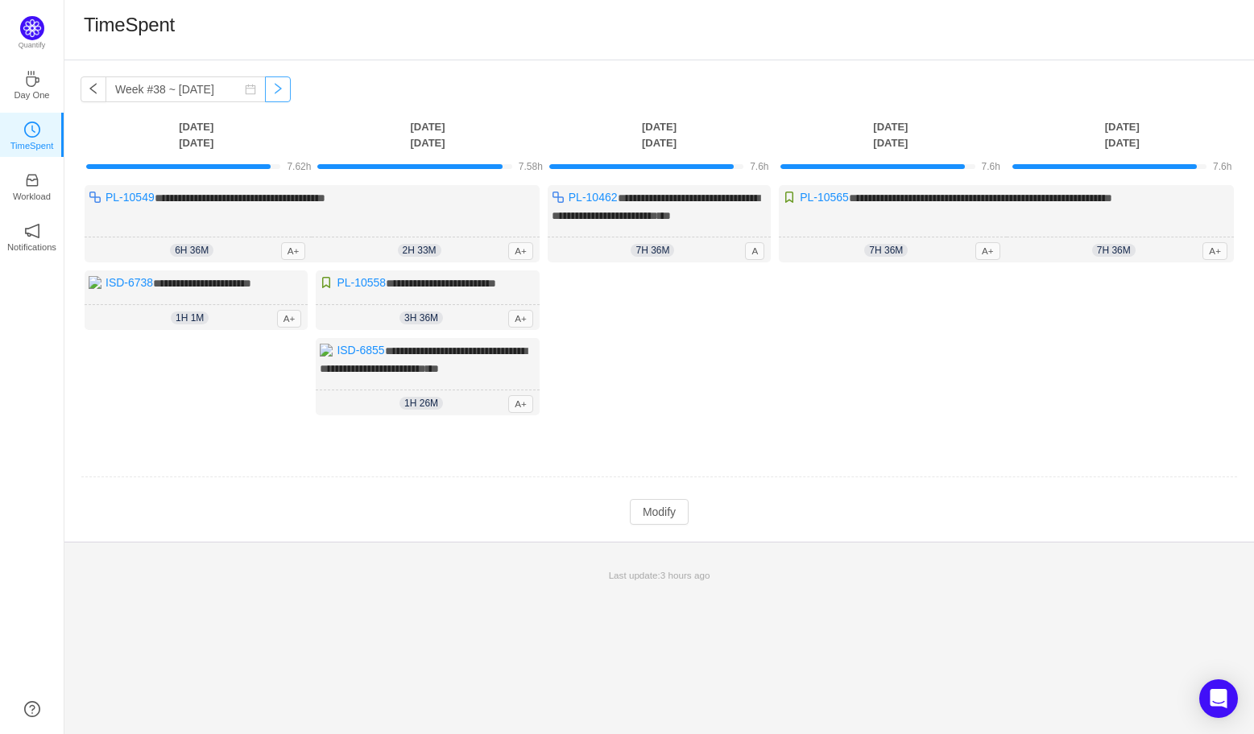
click at [265, 81] on button "button" at bounding box center [278, 89] width 26 height 26
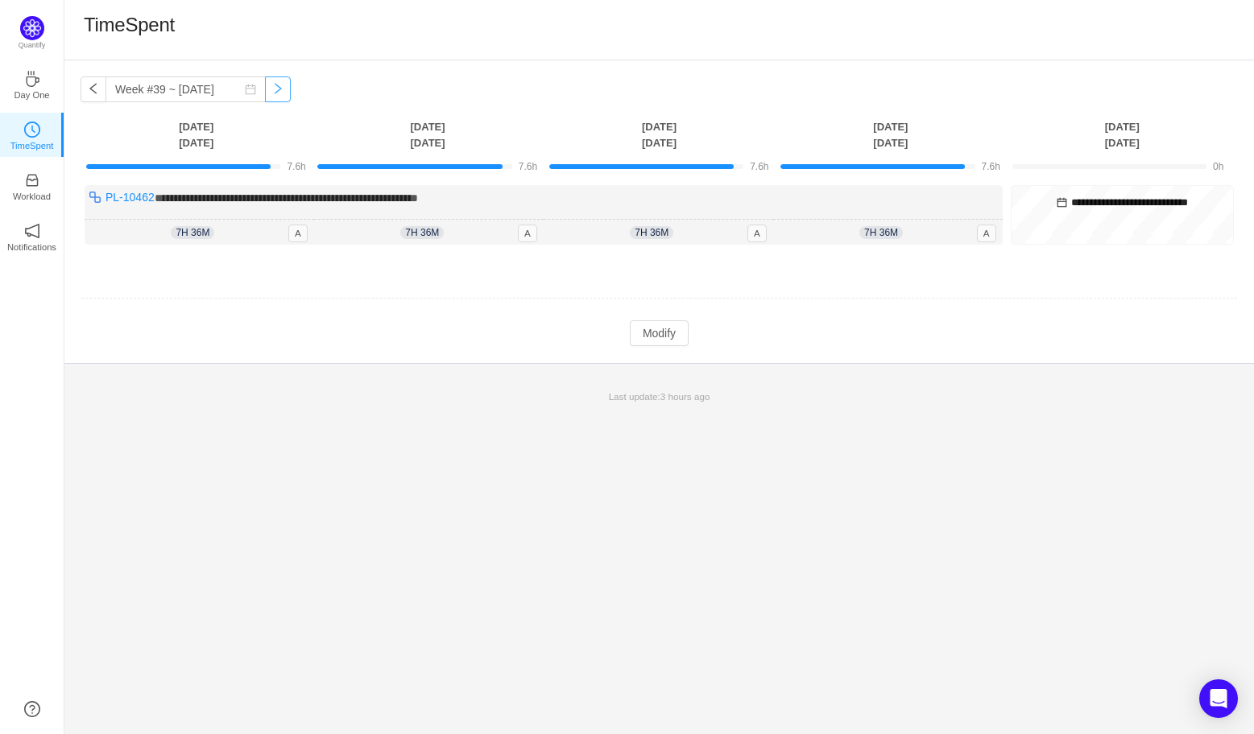
click at [265, 81] on button "button" at bounding box center [278, 89] width 26 height 26
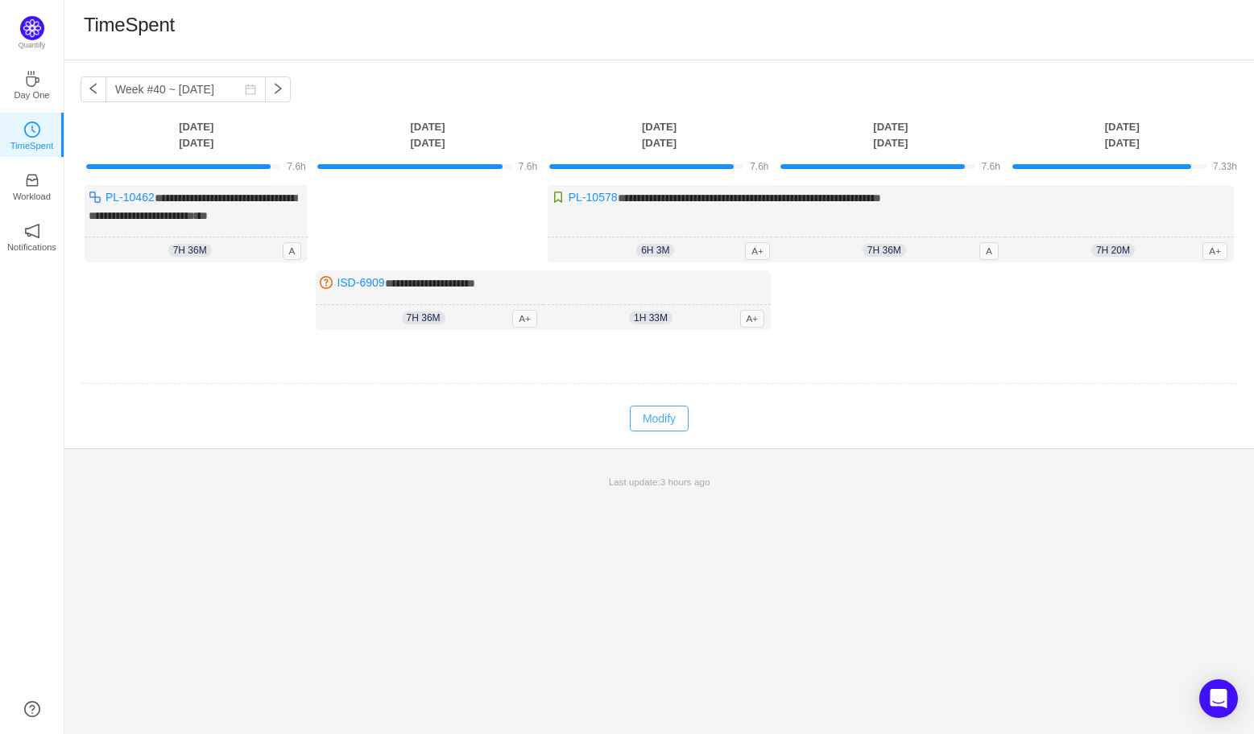
click at [655, 424] on button "Modify" at bounding box center [659, 419] width 59 height 26
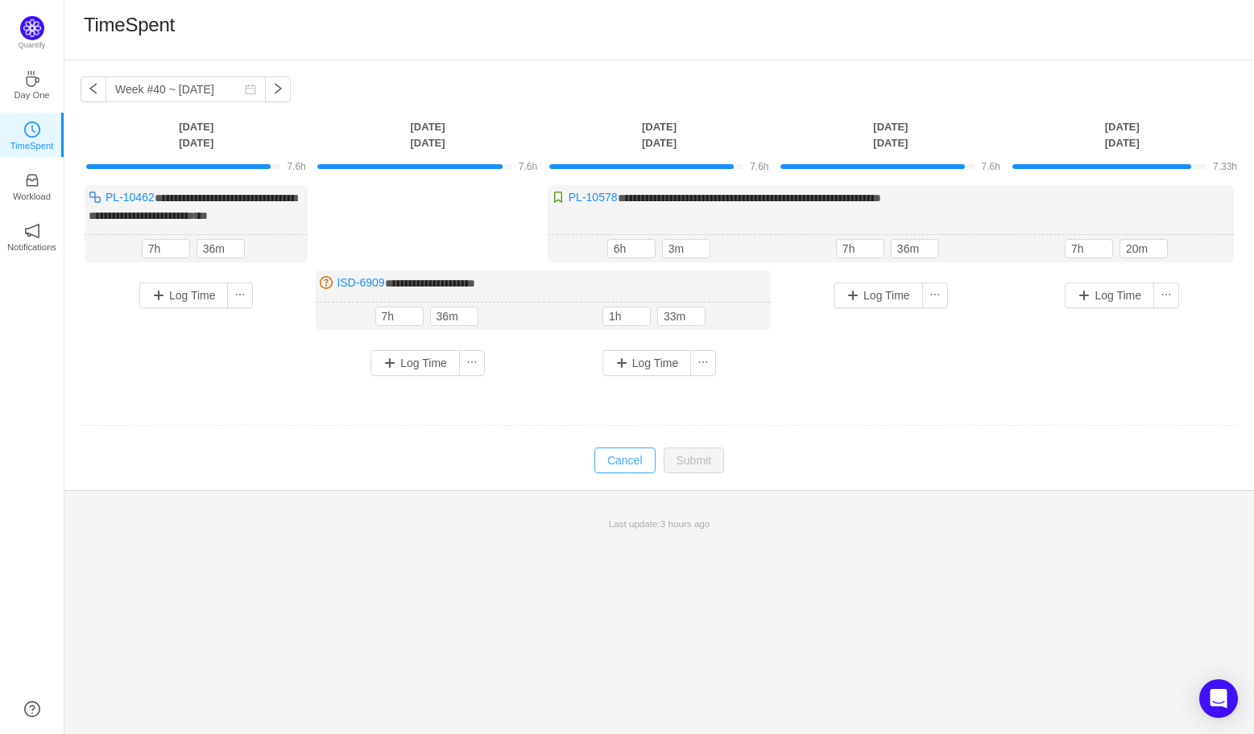
click at [611, 459] on button "Cancel" at bounding box center [624, 461] width 61 height 26
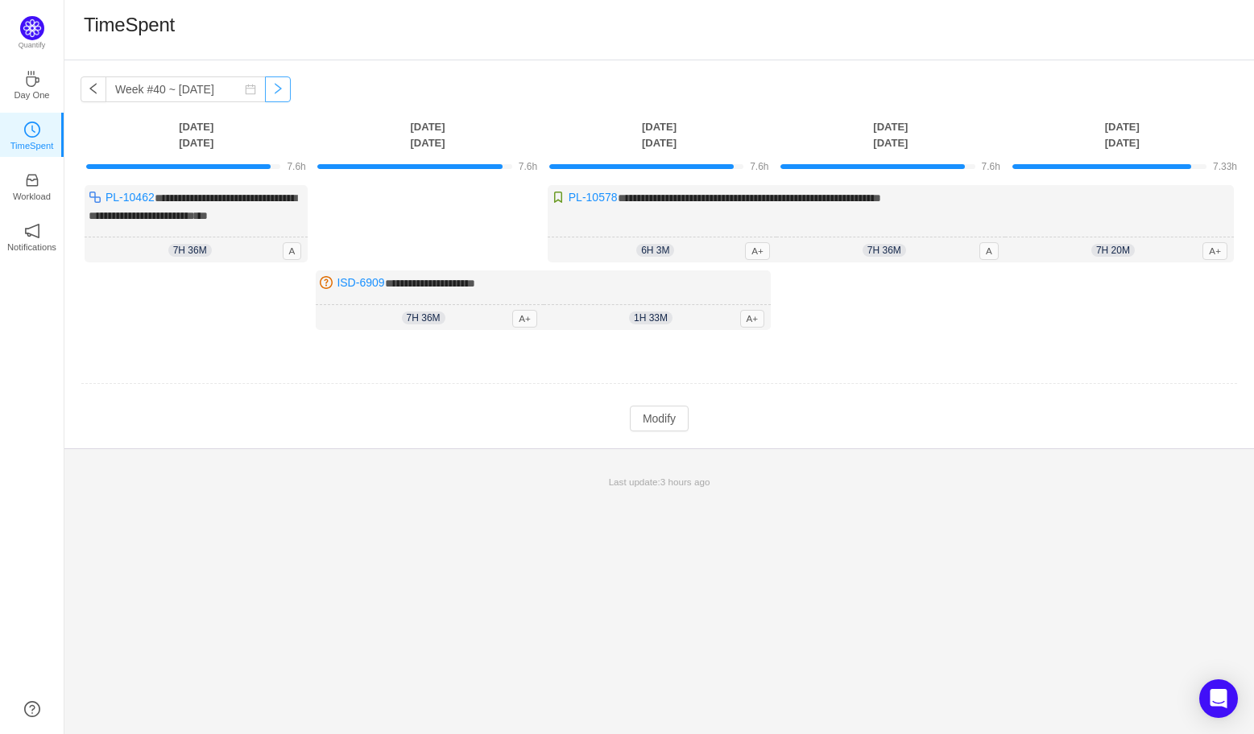
click at [269, 97] on button "button" at bounding box center [278, 89] width 26 height 26
click at [92, 93] on button "button" at bounding box center [94, 89] width 26 height 26
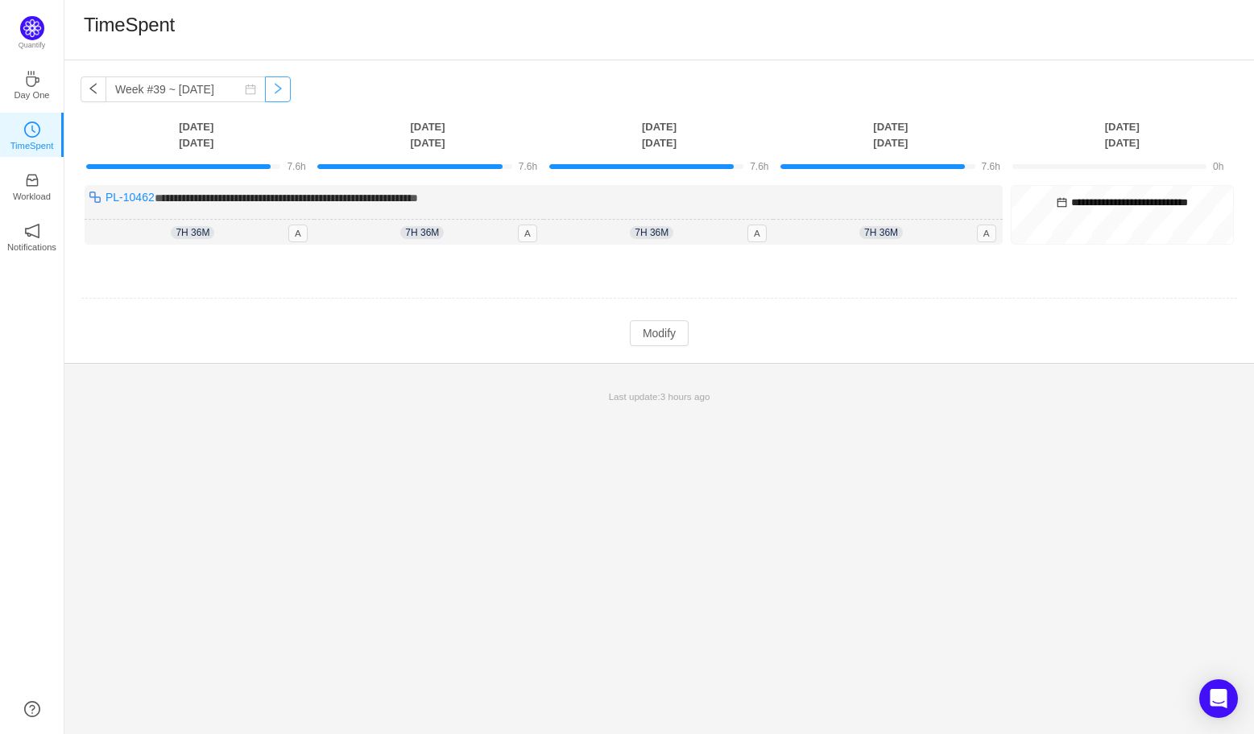
click at [265, 89] on button "button" at bounding box center [278, 89] width 26 height 26
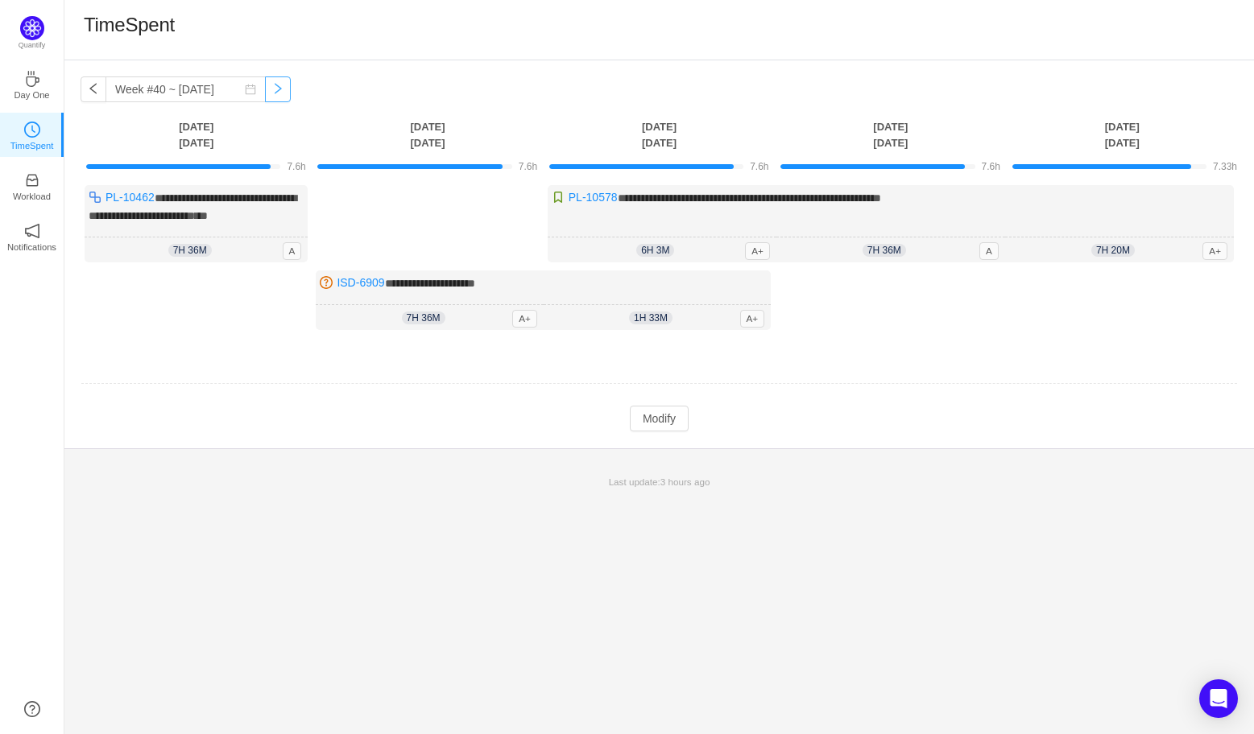
click at [265, 89] on button "button" at bounding box center [278, 89] width 26 height 26
click at [265, 91] on button "button" at bounding box center [278, 89] width 26 height 26
click at [88, 88] on button "button" at bounding box center [94, 89] width 26 height 26
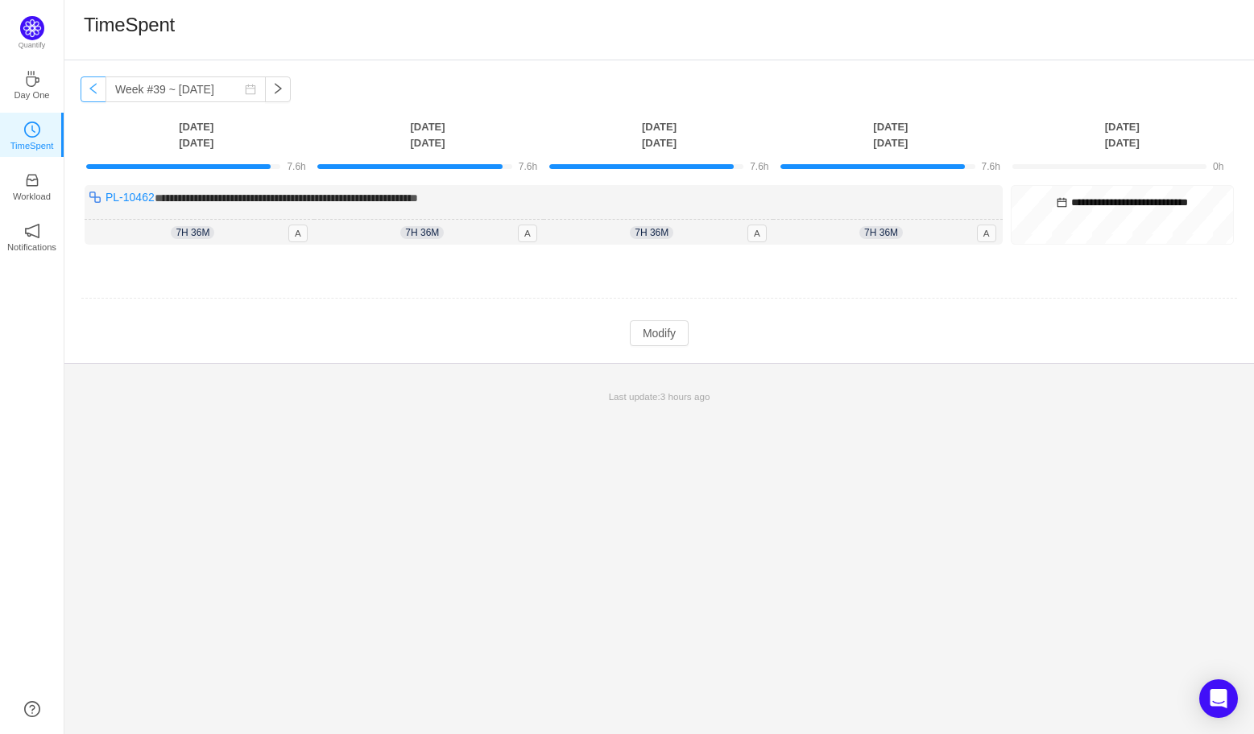
click at [88, 88] on button "button" at bounding box center [94, 89] width 26 height 26
type input "Week #38 ~ [DATE]"
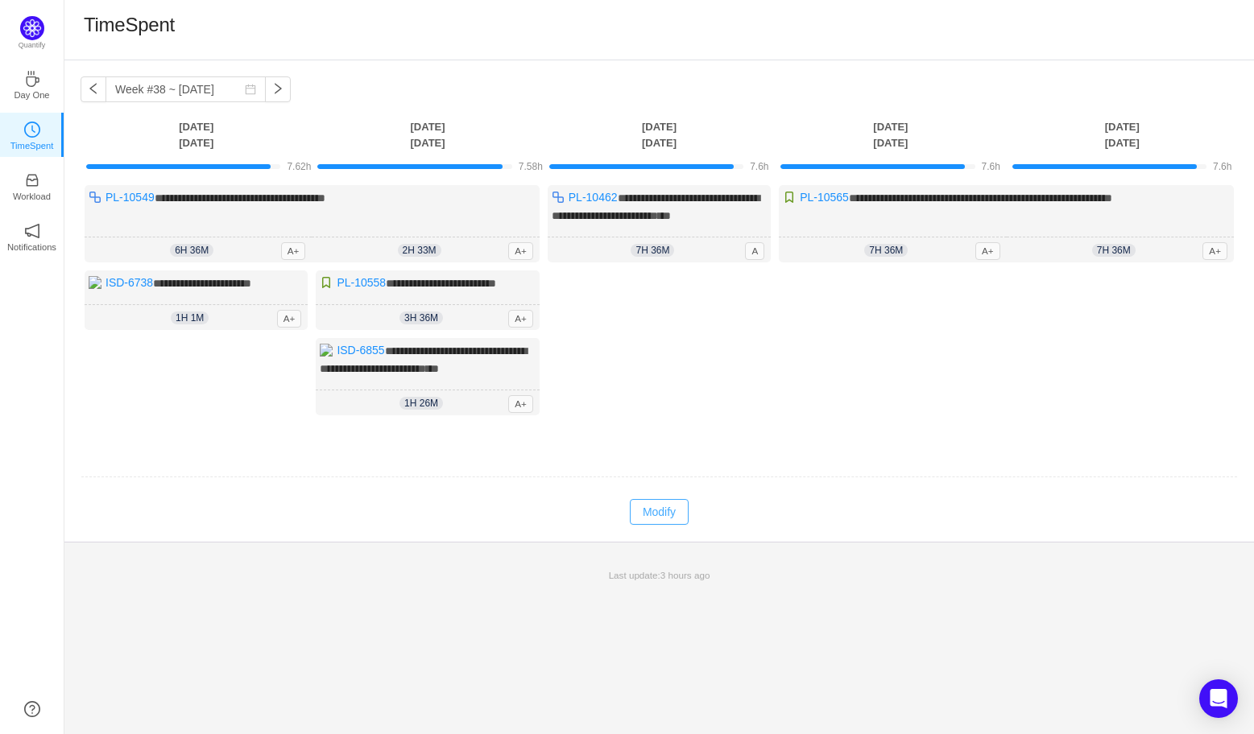
click at [644, 499] on button "Modify" at bounding box center [659, 512] width 59 height 26
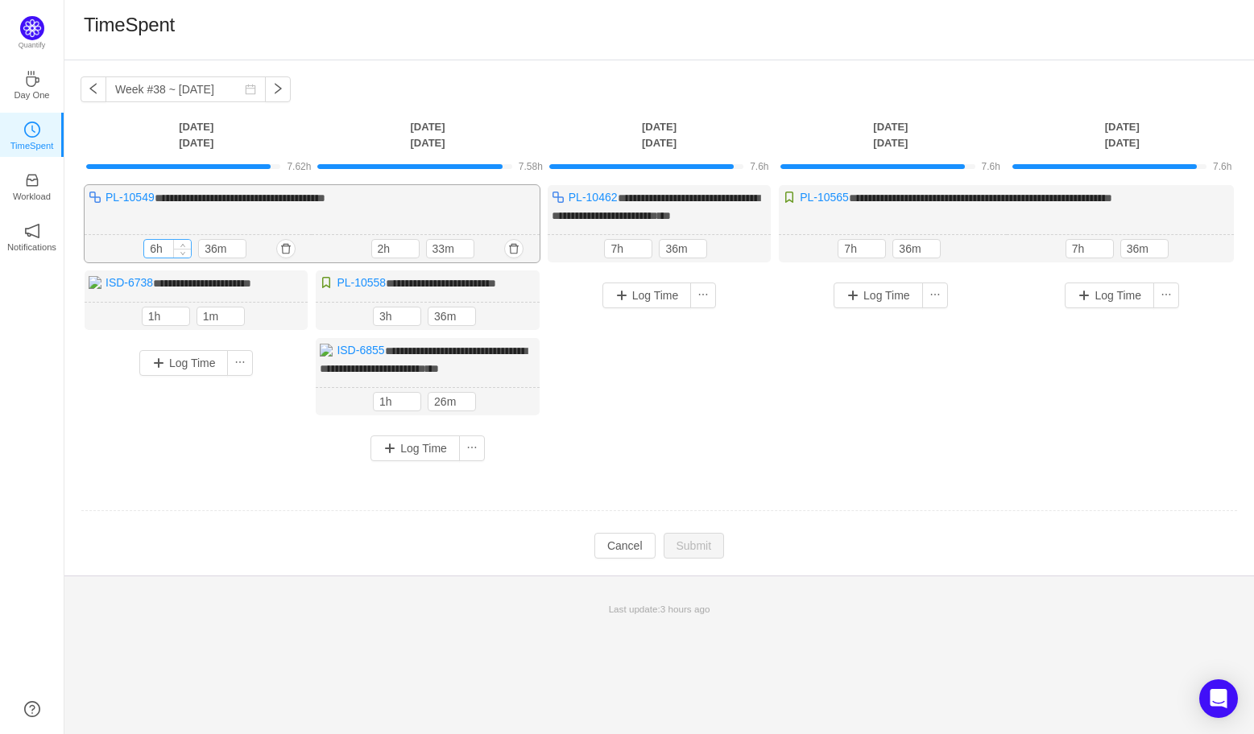
click at [153, 250] on input "6h" at bounding box center [167, 249] width 47 height 18
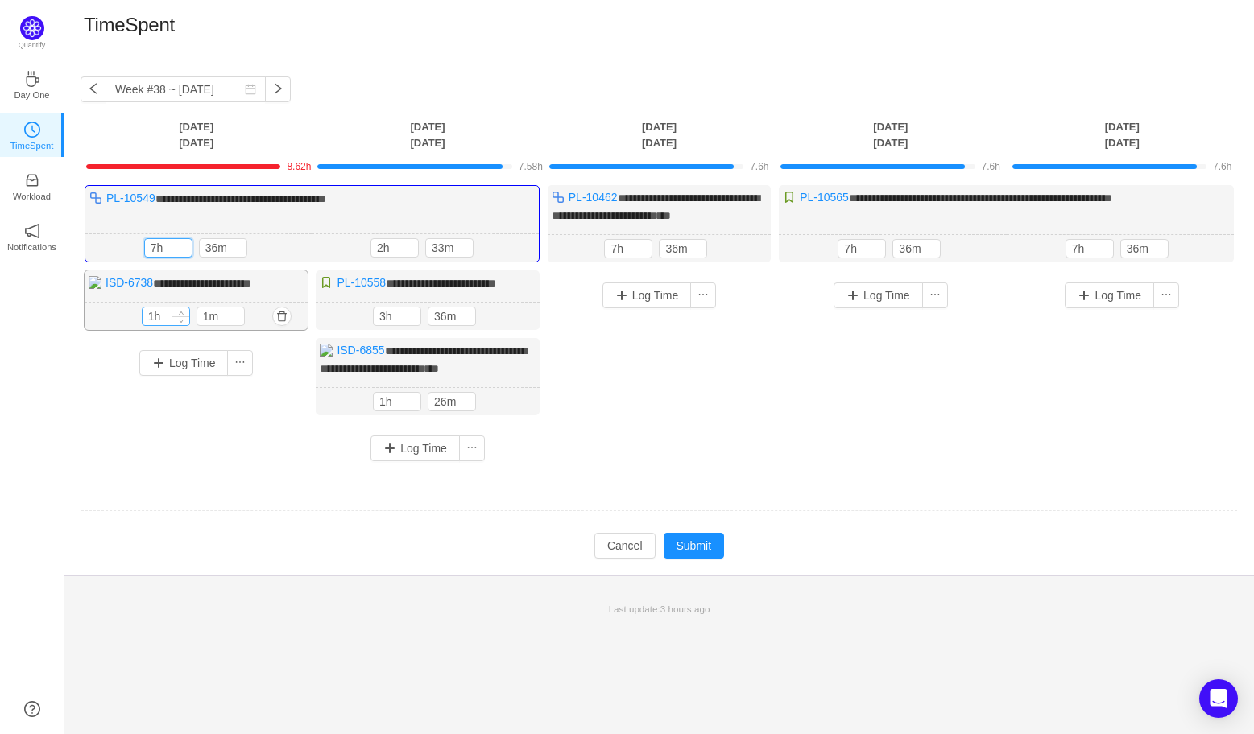
type input "7h"
click at [161, 314] on input "1h" at bounding box center [165, 317] width 47 height 18
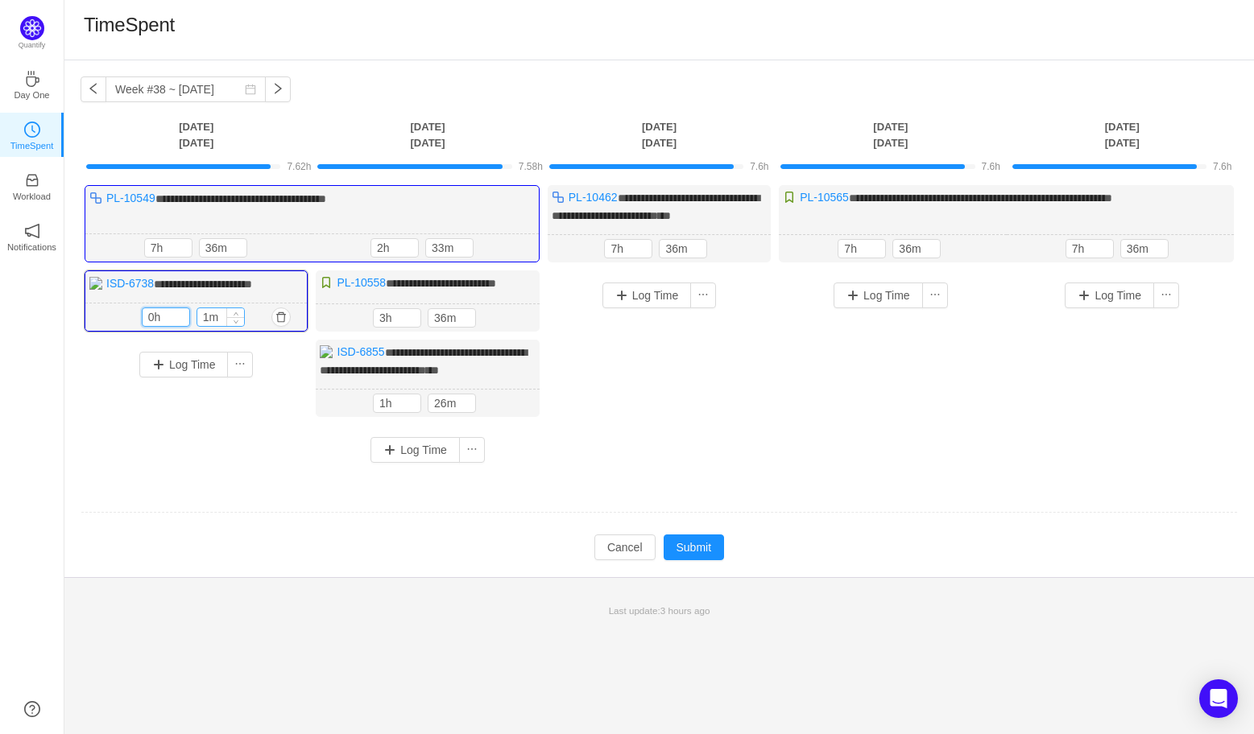
type input "0h"
click at [203, 320] on input "1m" at bounding box center [220, 317] width 47 height 18
type input "10m"
click at [679, 538] on button "Submit" at bounding box center [693, 548] width 61 height 26
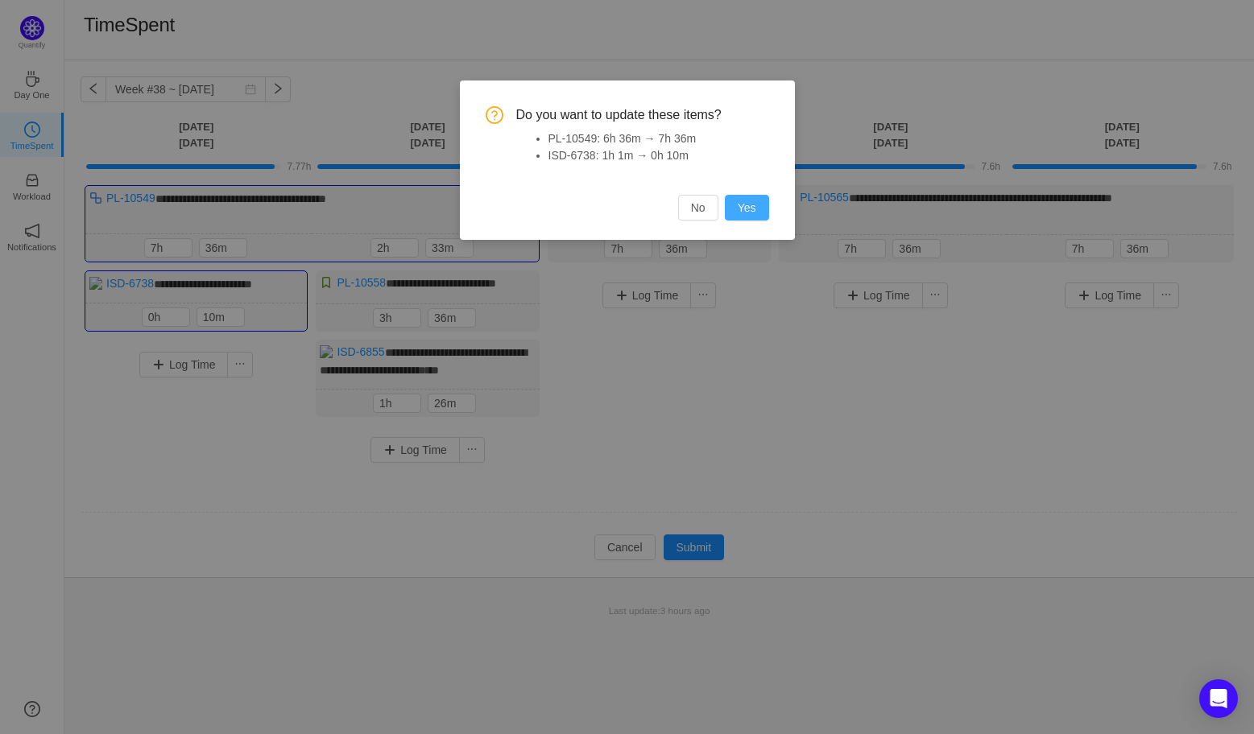
click at [739, 209] on button "Yes" at bounding box center [747, 208] width 44 height 26
